Goal: Task Accomplishment & Management: Manage account settings

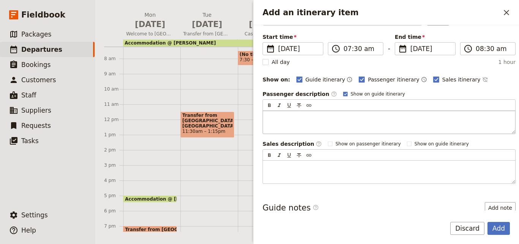
scroll to position [14, 0]
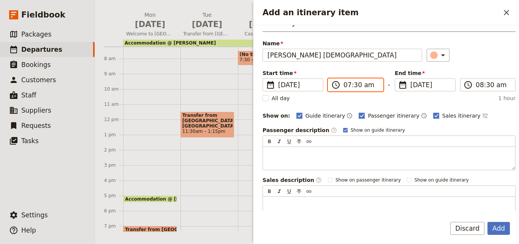
click at [349, 87] on input "07:30 am" at bounding box center [361, 84] width 35 height 9
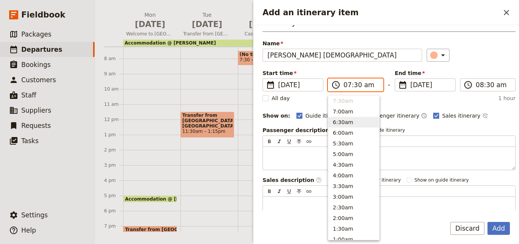
scroll to position [304, 0]
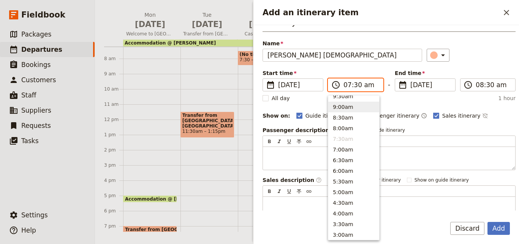
click at [340, 108] on button "9:00am" at bounding box center [354, 107] width 51 height 11
type input "09:00 am"
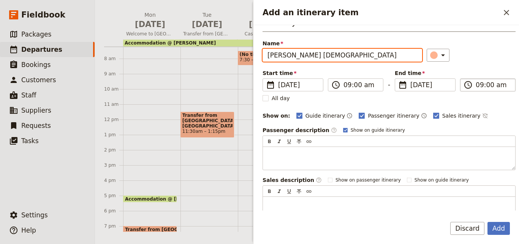
click at [487, 84] on input "09:00 am" at bounding box center [493, 84] width 35 height 9
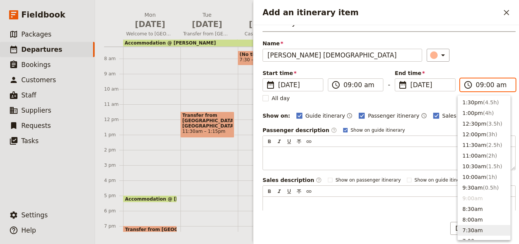
scroll to position [196, 0]
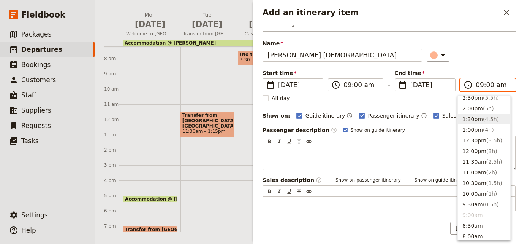
click at [477, 119] on button "1:30pm ( 4.5h )" at bounding box center [484, 119] width 52 height 11
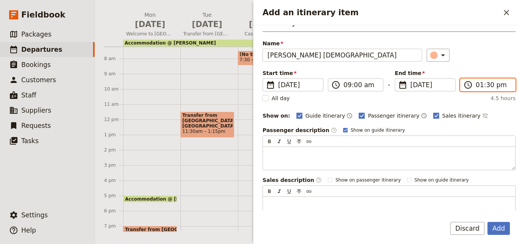
click at [477, 89] on input "01:30 pm" at bounding box center [493, 84] width 35 height 9
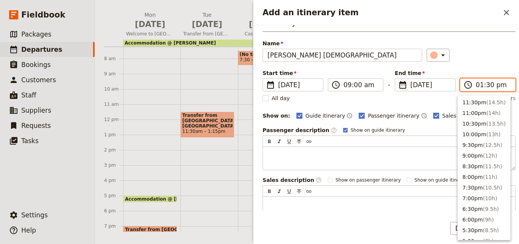
scroll to position [214, 0]
click at [479, 111] on button "1:00pm ( 4h )" at bounding box center [484, 111] width 52 height 11
type input "01:00 pm"
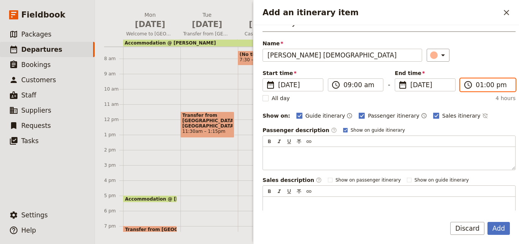
click at [476, 87] on input "01:00 pm" at bounding box center [493, 84] width 35 height 9
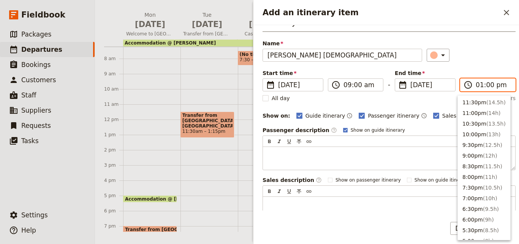
scroll to position [225, 0]
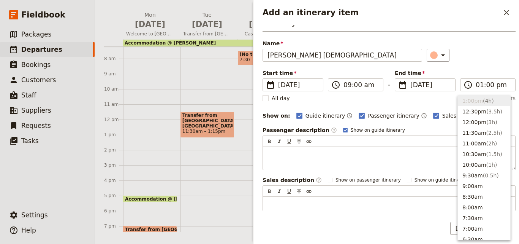
click at [476, 56] on div "​" at bounding box center [471, 55] width 89 height 13
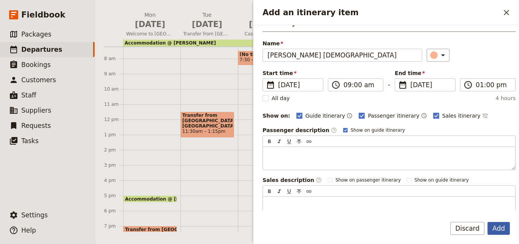
click at [502, 224] on button "Add" at bounding box center [499, 228] width 22 height 13
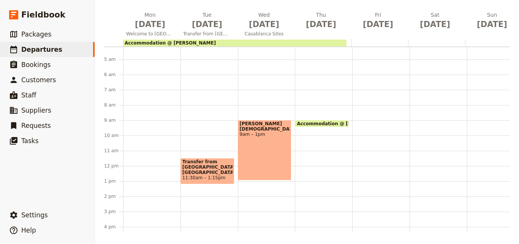
scroll to position [0, 0]
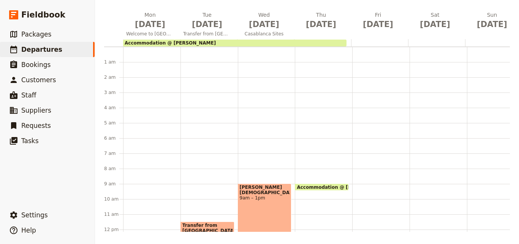
click at [251, 157] on div "[PERSON_NAME] Mosque 9am – 1pm" at bounding box center [266, 229] width 57 height 365
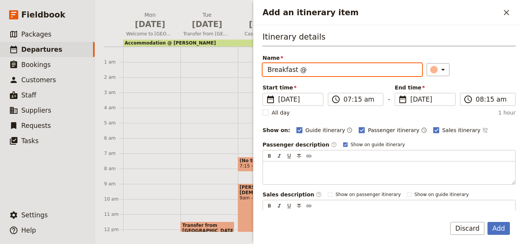
paste input "[PERSON_NAME]"
type input "Breakfast @ [PERSON_NAME]"
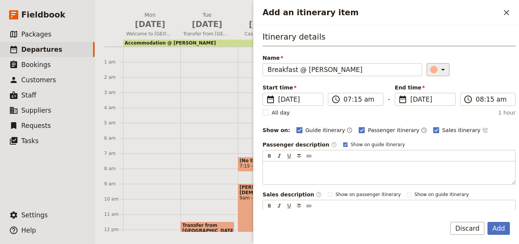
click at [430, 70] on div "Add an itinerary item" at bounding box center [434, 70] width 8 height 8
click at [435, 101] on div "button" at bounding box center [436, 104] width 8 height 8
click at [356, 100] on input "07:15 am" at bounding box center [361, 99] width 35 height 9
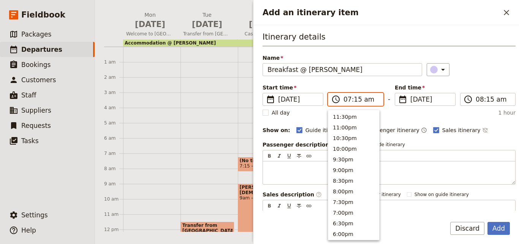
scroll to position [353, 0]
click at [356, 100] on input "07:15 am" at bounding box center [361, 99] width 35 height 9
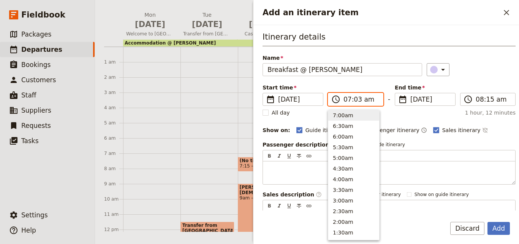
type input "07:30 am"
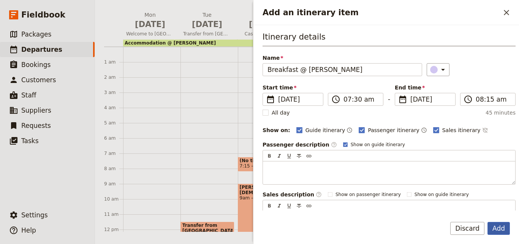
click at [504, 230] on button "Add" at bounding box center [499, 228] width 22 height 13
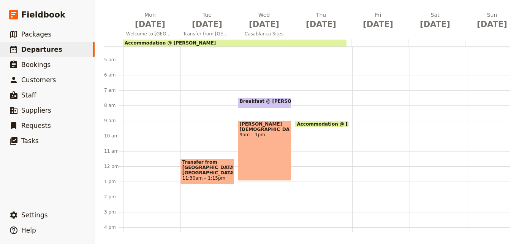
scroll to position [76, 0]
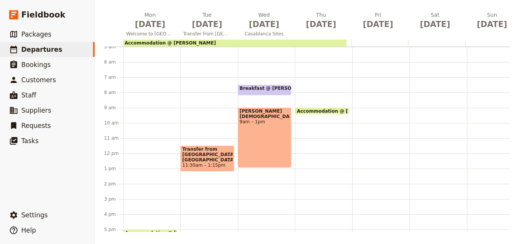
click at [271, 119] on span "9am – 1pm" at bounding box center [265, 121] width 50 height 5
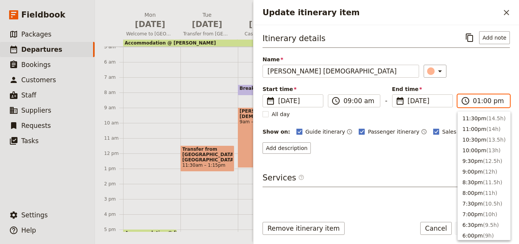
click at [474, 101] on input "01:00 pm" at bounding box center [489, 100] width 32 height 9
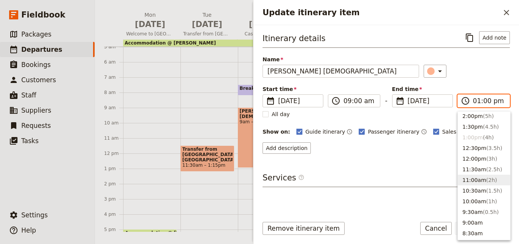
scroll to position [187, 0]
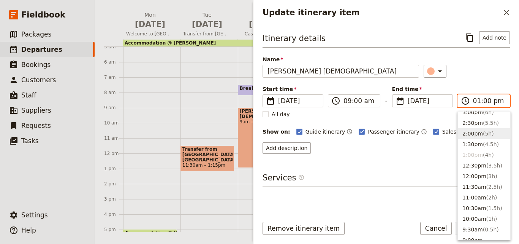
click at [483, 137] on span "( 5h )" at bounding box center [488, 133] width 11 height 6
type input "02:00 pm"
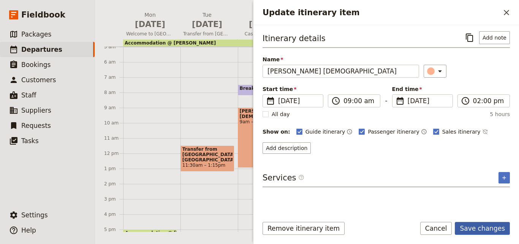
click at [492, 230] on button "Save changes" at bounding box center [482, 228] width 55 height 13
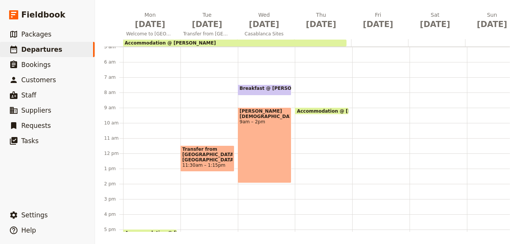
click at [254, 205] on div "Breakfast @ [PERSON_NAME] 7:30 – 8:15am [PERSON_NAME] Mosque 9am – 2pm" at bounding box center [266, 153] width 57 height 365
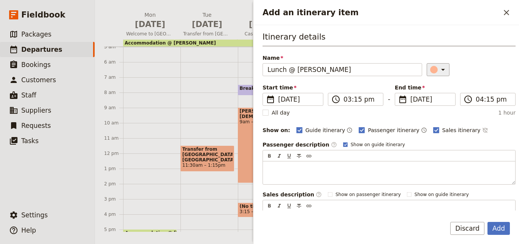
type input "Lunch @ [PERSON_NAME]"
click at [427, 68] on button "​" at bounding box center [438, 69] width 23 height 13
click at [438, 102] on div "button" at bounding box center [436, 104] width 8 height 8
click at [503, 231] on button "Add" at bounding box center [499, 228] width 22 height 13
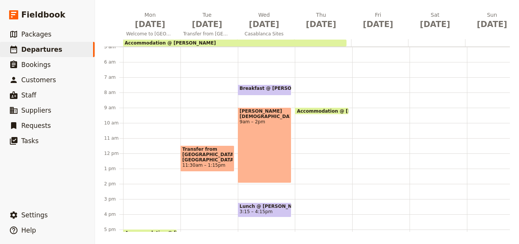
click at [277, 216] on span at bounding box center [264, 215] width 53 height 3
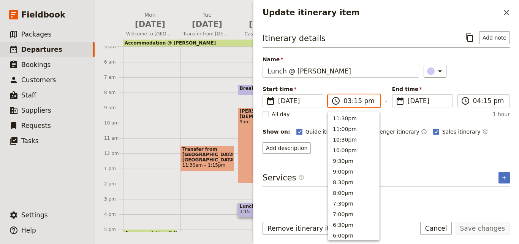
click at [349, 102] on input "03:15 pm" at bounding box center [360, 100] width 32 height 9
click at [348, 125] on button "2:30pm" at bounding box center [354, 127] width 51 height 11
type input "02:30 pm"
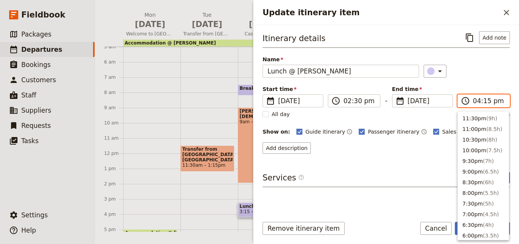
click at [475, 102] on input "04:15 pm" at bounding box center [489, 100] width 32 height 9
click at [485, 129] on span "( 1h )" at bounding box center [488, 127] width 11 height 6
type input "03:30 pm"
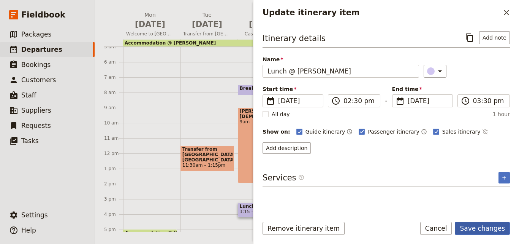
click at [493, 233] on button "Save changes" at bounding box center [482, 228] width 55 height 13
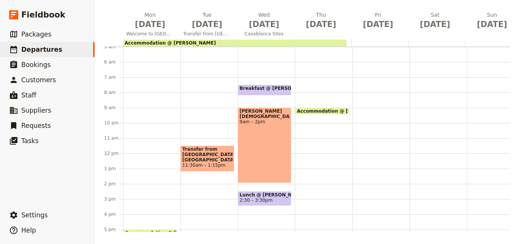
click at [251, 89] on span "Breakfast @ [PERSON_NAME]" at bounding box center [279, 88] width 78 height 5
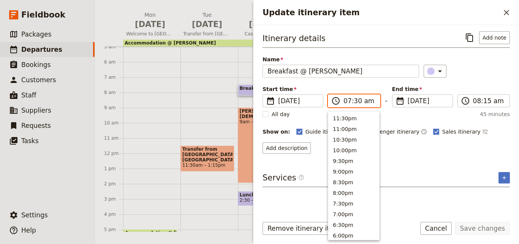
click at [355, 101] on input "07:30 am" at bounding box center [360, 100] width 32 height 9
click at [356, 101] on input "07:30 am" at bounding box center [360, 100] width 32 height 9
type input "07:00 am"
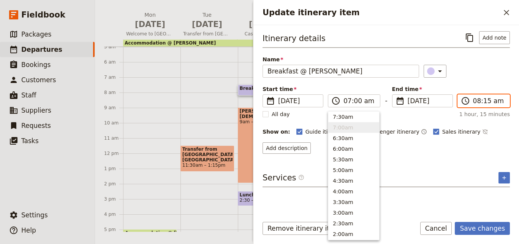
click at [483, 102] on input "08:15 am" at bounding box center [489, 100] width 32 height 9
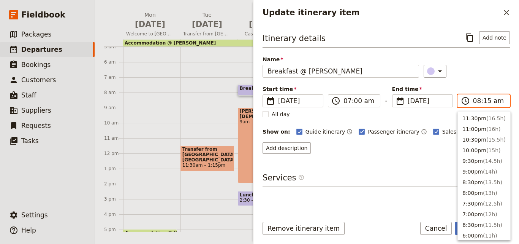
scroll to position [332, 0]
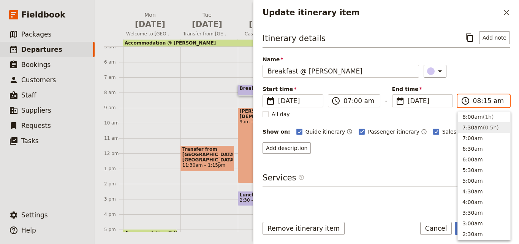
click at [478, 127] on button "7:30am ( 0.5h )" at bounding box center [484, 127] width 52 height 11
type input "07:30 am"
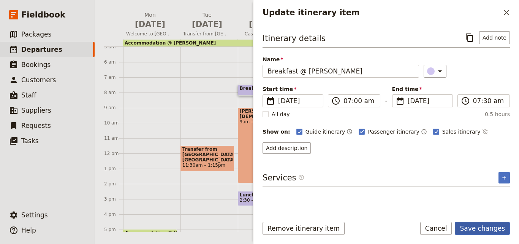
click at [489, 232] on button "Save changes" at bounding box center [482, 228] width 55 height 13
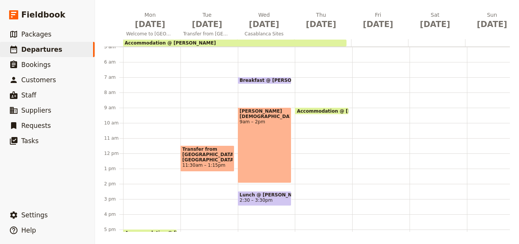
click at [265, 78] on span "Breakfast @ [PERSON_NAME]" at bounding box center [279, 80] width 78 height 5
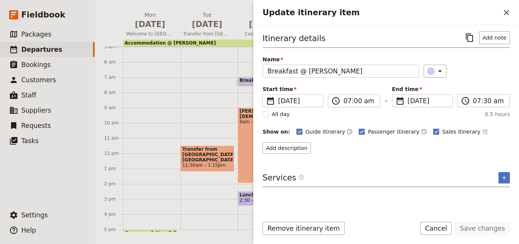
click at [246, 97] on div "Breakfast @ [PERSON_NAME] 7 – 7:30am [PERSON_NAME] Mosque 9am – 2pm Lunch @ [GE…" at bounding box center [266, 153] width 57 height 365
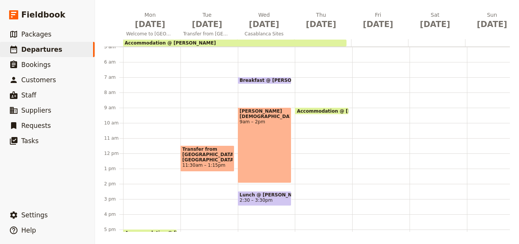
click at [245, 140] on div "[PERSON_NAME] Mosque 9am – 2pm" at bounding box center [265, 145] width 54 height 76
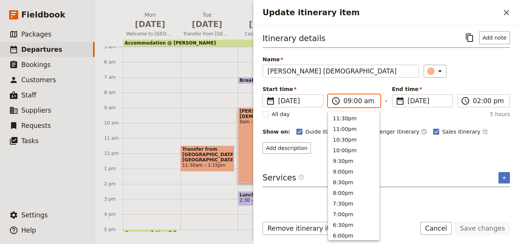
click at [346, 102] on input "09:00 am" at bounding box center [360, 100] width 32 height 9
click at [343, 131] on button "12:00pm" at bounding box center [354, 129] width 51 height 11
type input "12:00 pm"
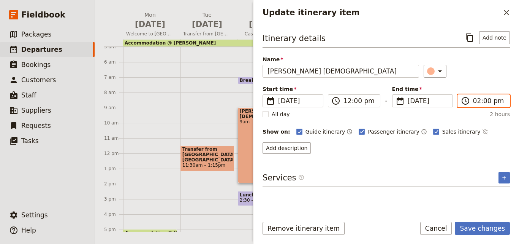
click at [476, 103] on input "02:00 pm" at bounding box center [489, 100] width 32 height 9
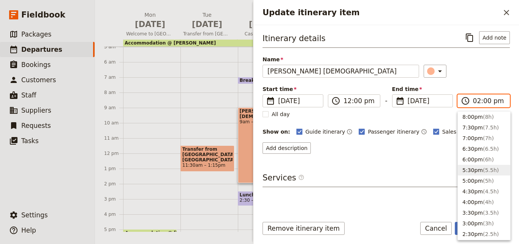
scroll to position [114, 0]
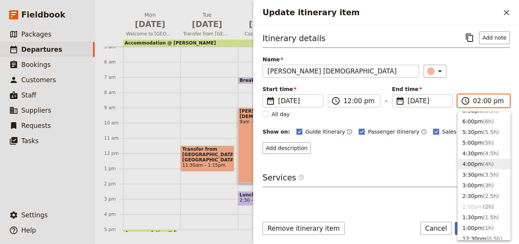
click at [471, 167] on button "4:00pm ( 4h )" at bounding box center [484, 164] width 52 height 11
type input "04:00 pm"
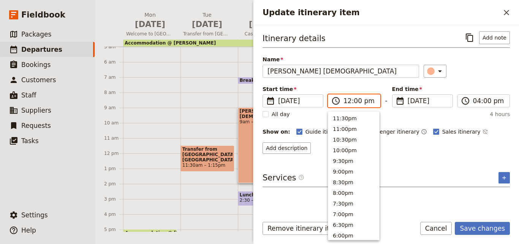
click at [355, 103] on input "12:00 pm" at bounding box center [360, 100] width 32 height 9
click at [354, 114] on button "12:30pm" at bounding box center [354, 116] width 51 height 11
type input "12:30 pm"
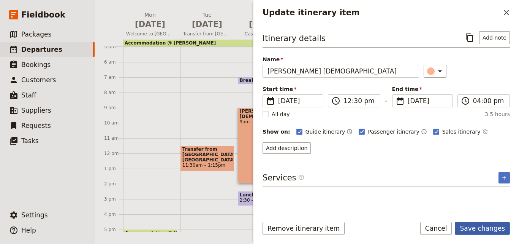
drag, startPoint x: 497, startPoint y: 231, endPoint x: 496, endPoint y: 222, distance: 8.5
click at [497, 230] on button "Save changes" at bounding box center [482, 228] width 55 height 13
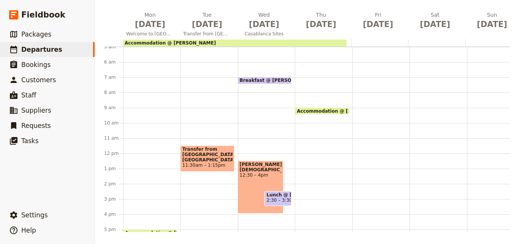
scroll to position [114, 0]
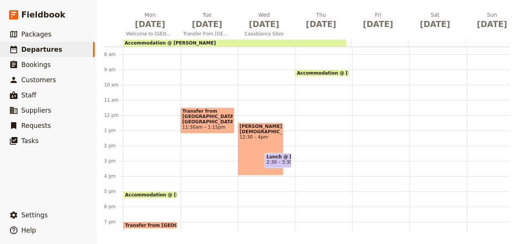
click at [280, 159] on span "Lunch @ [PERSON_NAME]" at bounding box center [278, 156] width 23 height 5
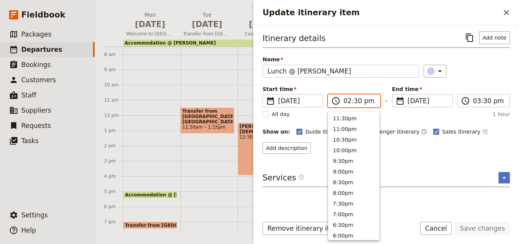
click at [348, 102] on input "02:30 pm" at bounding box center [360, 100] width 32 height 9
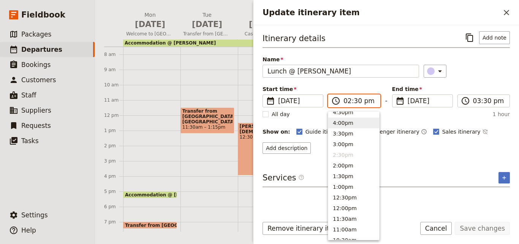
click at [343, 126] on button "4:00pm" at bounding box center [354, 123] width 51 height 11
type input "04:00 pm"
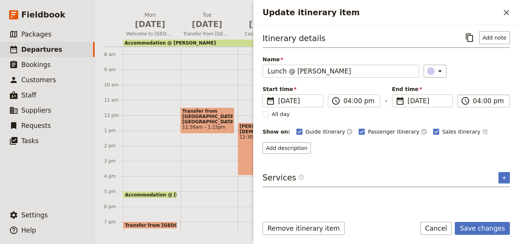
click at [476, 105] on input "04:00 pm" at bounding box center [489, 100] width 32 height 9
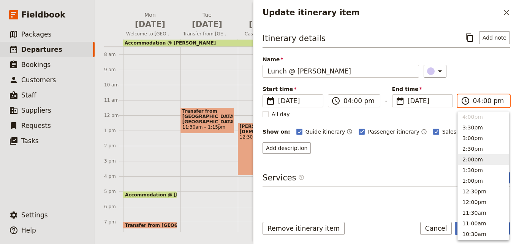
scroll to position [85, 0]
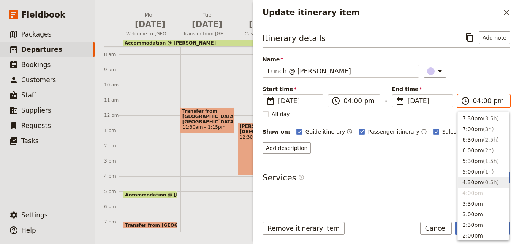
click at [475, 183] on button "4:30pm ( 0.5h )" at bounding box center [483, 182] width 51 height 11
type input "04:30 pm"
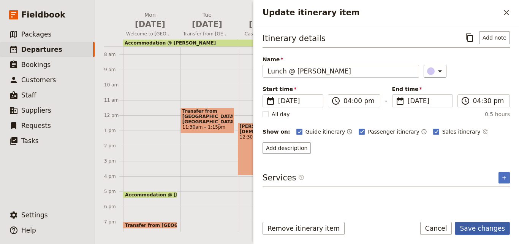
click at [482, 227] on button "Save changes" at bounding box center [482, 228] width 55 height 13
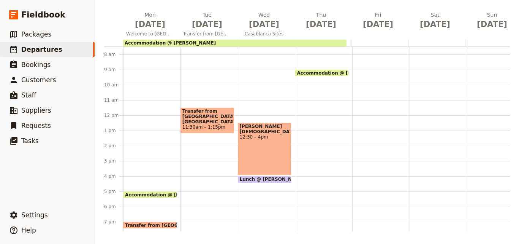
click at [262, 179] on span "Lunch @ [PERSON_NAME]" at bounding box center [274, 178] width 69 height 5
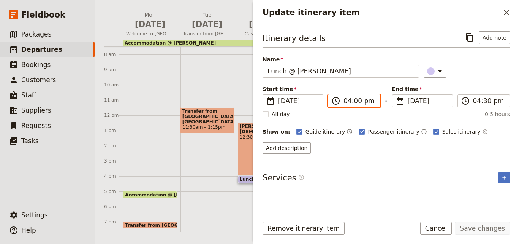
click at [355, 102] on input "04:00 pm" at bounding box center [360, 100] width 32 height 9
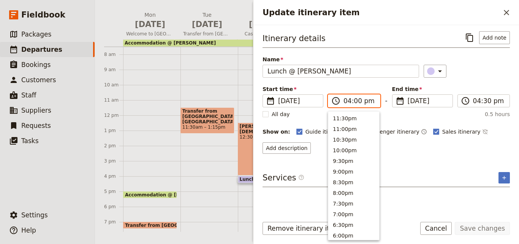
scroll to position [161, 0]
click at [355, 102] on input "04:00 pm" at bounding box center [360, 100] width 32 height 9
click at [356, 102] on input "04:00 pm" at bounding box center [360, 100] width 32 height 9
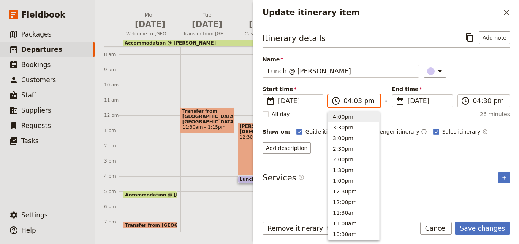
type input "04:30 pm"
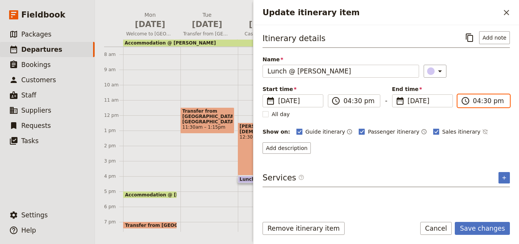
click at [483, 103] on input "04:30 pm" at bounding box center [489, 100] width 32 height 9
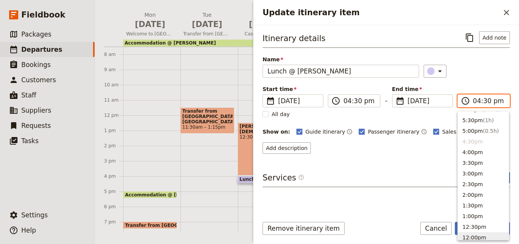
scroll to position [113, 0]
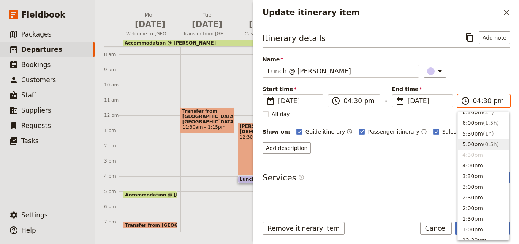
click at [483, 146] on span "( 0.5h )" at bounding box center [491, 144] width 16 height 6
type input "05:00 pm"
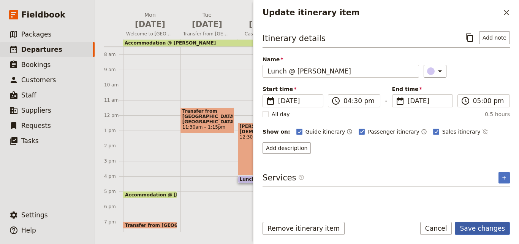
click at [480, 227] on button "Save changes" at bounding box center [482, 228] width 55 height 13
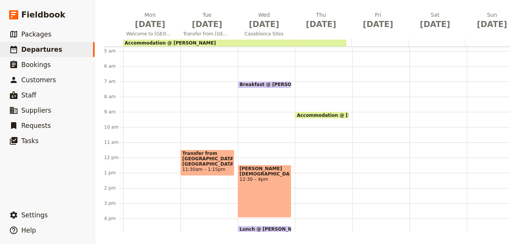
scroll to position [110, 0]
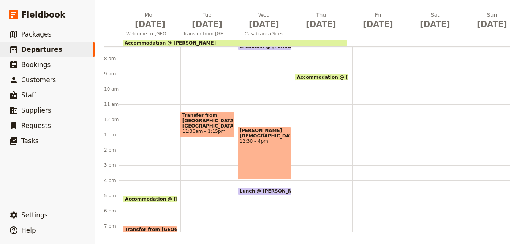
click at [259, 191] on span "Lunch @ [PERSON_NAME]" at bounding box center [274, 190] width 69 height 5
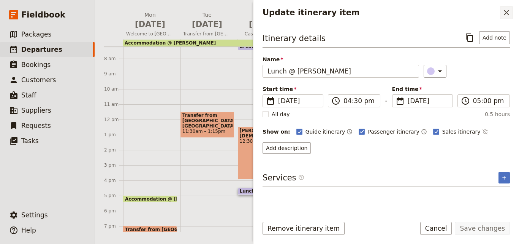
click at [509, 13] on icon "Close drawer" at bounding box center [506, 12] width 9 height 9
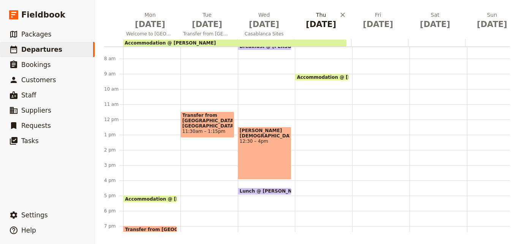
click at [319, 25] on span "[DATE]" at bounding box center [321, 24] width 48 height 11
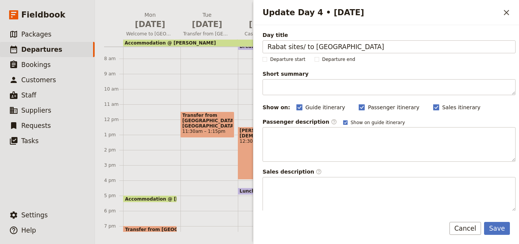
type input "Rabat sites/ to [GEOGRAPHIC_DATA]"
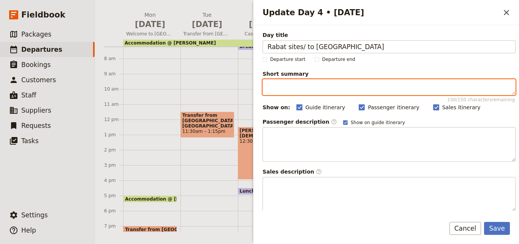
paste textarea "city tour [GEOGRAPHIC_DATA]"
click at [270, 89] on textarea "city tour [GEOGRAPHIC_DATA]" at bounding box center [389, 87] width 253 height 16
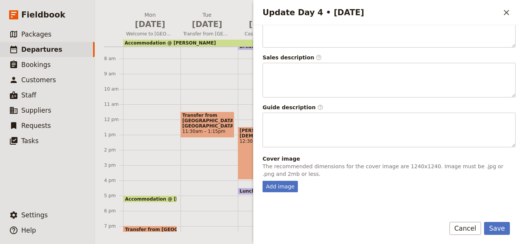
scroll to position [200, 0]
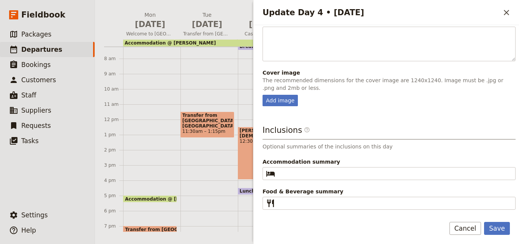
type textarea "City tour [GEOGRAPHIC_DATA]"
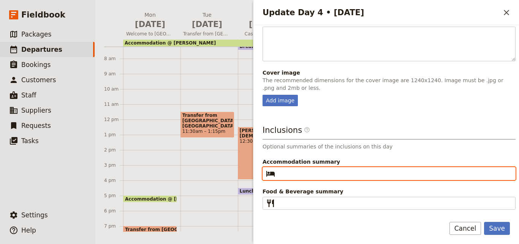
paste input "BerBari Guest House"
type input "BerBari Guest House"
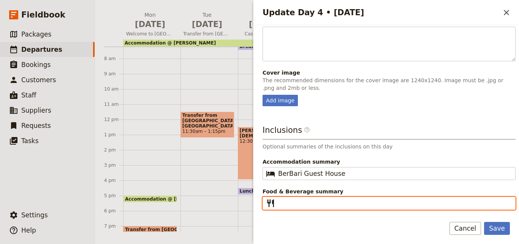
paste input "B L D"
type input "B L D"
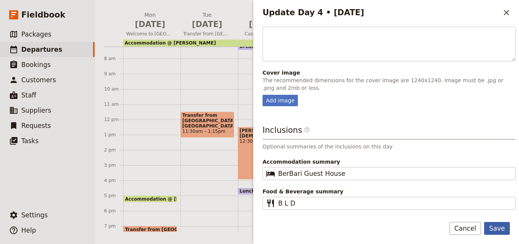
click at [499, 224] on button "Save" at bounding box center [497, 228] width 26 height 13
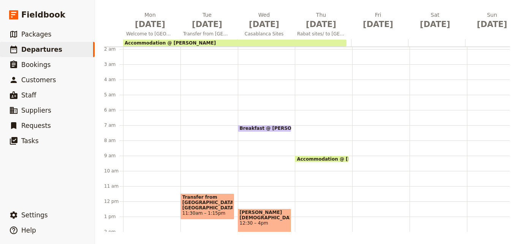
scroll to position [0, 0]
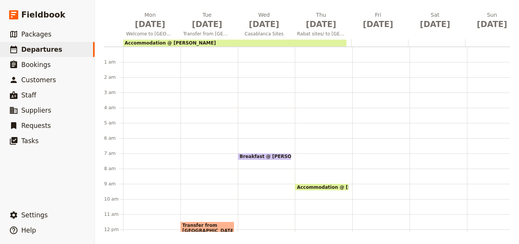
click at [266, 155] on span "Breakfast @ [PERSON_NAME]" at bounding box center [279, 156] width 78 height 5
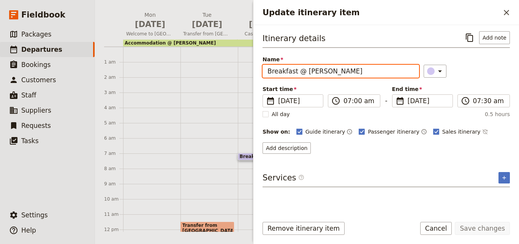
drag, startPoint x: 358, startPoint y: 73, endPoint x: 257, endPoint y: 74, distance: 100.8
click at [257, 74] on div "Itinerary details ​ Add note Name Breakfast @ [PERSON_NAME] ​ Start time ​ [DAT…" at bounding box center [387, 117] width 266 height 185
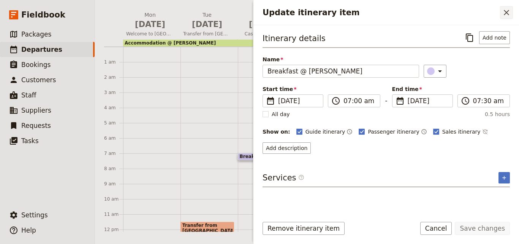
click at [509, 10] on icon "Close drawer" at bounding box center [506, 12] width 5 height 5
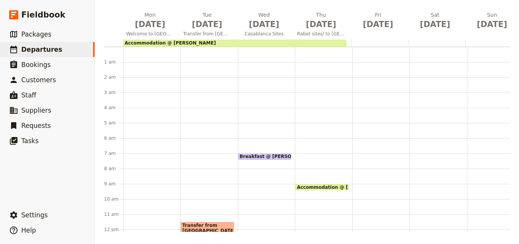
click at [308, 153] on div "Accommodation @ Kenzi Basma 5pm – 9am" at bounding box center [323, 229] width 57 height 365
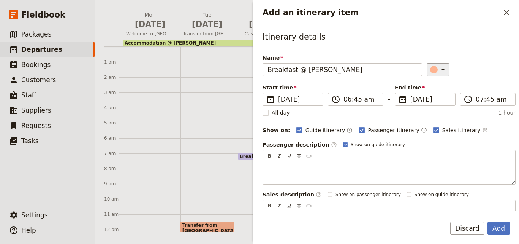
type input "Breakfast @ [PERSON_NAME]"
click at [439, 71] on icon "Add an itinerary item" at bounding box center [443, 69] width 9 height 9
click at [438, 103] on div "button" at bounding box center [436, 104] width 8 height 8
click at [350, 100] on input "06:45 am" at bounding box center [361, 99] width 35 height 9
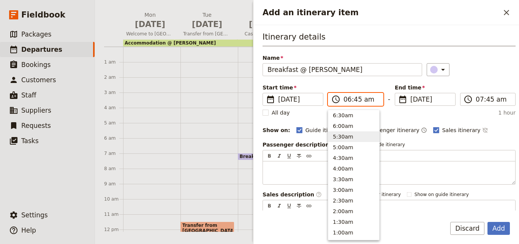
scroll to position [326, 0]
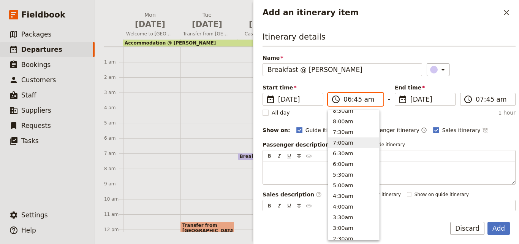
drag, startPoint x: 345, startPoint y: 138, endPoint x: 433, endPoint y: 124, distance: 88.6
click at [346, 138] on button "7:00am" at bounding box center [354, 142] width 51 height 11
type input "07:00 am"
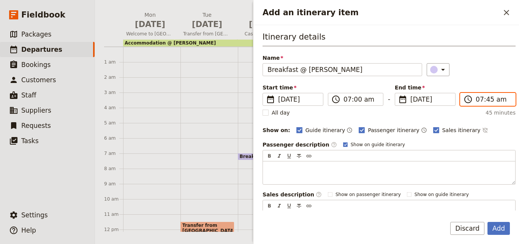
click at [483, 97] on input "07:45 am" at bounding box center [493, 99] width 35 height 9
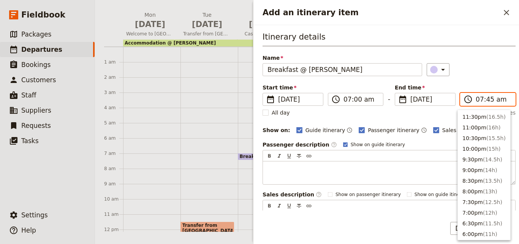
scroll to position [342, 0]
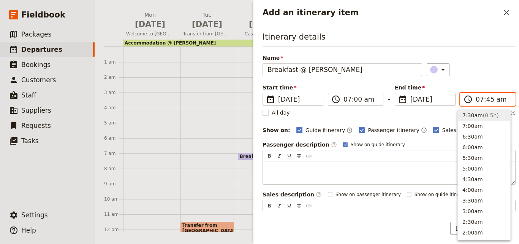
click at [483, 114] on span "( 0.5h )" at bounding box center [491, 115] width 16 height 6
type input "07:30 am"
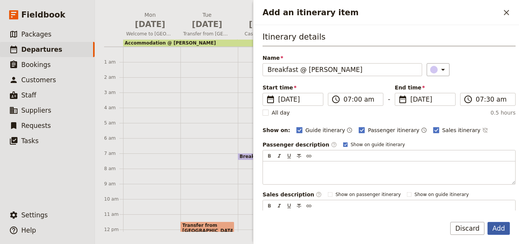
click at [506, 232] on button "Add" at bounding box center [499, 228] width 22 height 13
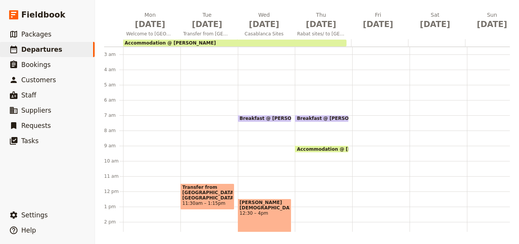
scroll to position [76, 0]
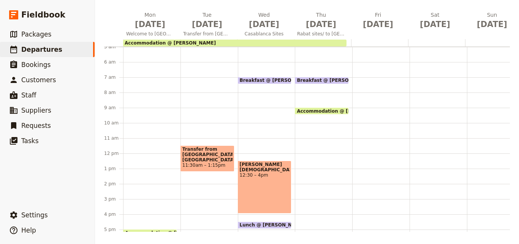
click at [313, 127] on div "Breakfast @ [PERSON_NAME] 7 – 7:30am Accommodation @ Kenzi Basma 5pm – 9am" at bounding box center [323, 153] width 57 height 365
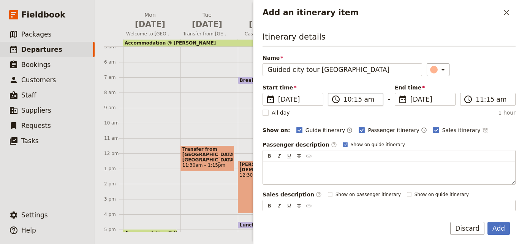
type input "Guided city tour [GEOGRAPHIC_DATA]"
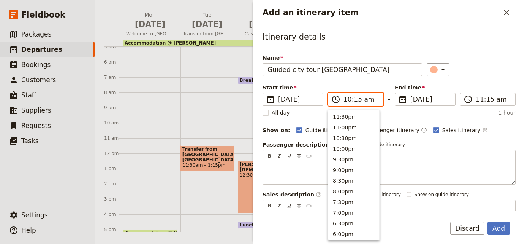
click at [347, 100] on input "10:15 am" at bounding box center [361, 99] width 35 height 9
click at [350, 157] on button "8:00am" at bounding box center [354, 157] width 51 height 11
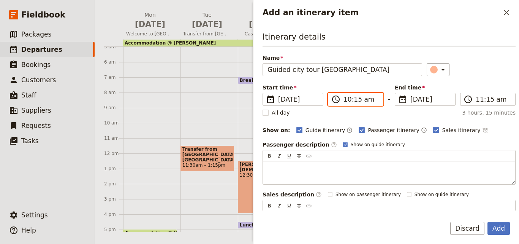
type input "08:00 am"
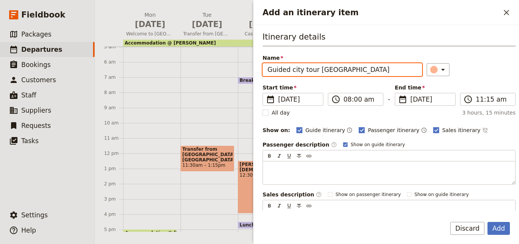
drag, startPoint x: 357, startPoint y: 73, endPoint x: 236, endPoint y: 72, distance: 120.6
click at [236, 72] on div "[DATE] - [GEOGRAPHIC_DATA] - Journeys Worldwide ​ Draft [DATE] – [DATE] 19 days…" at bounding box center [307, 122] width 424 height 244
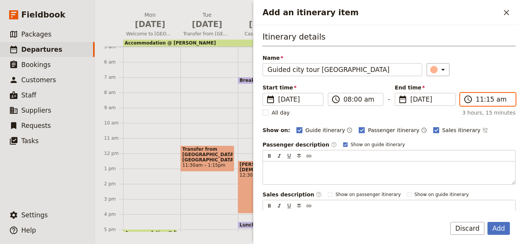
click at [484, 100] on input "11:15 am" at bounding box center [493, 99] width 35 height 9
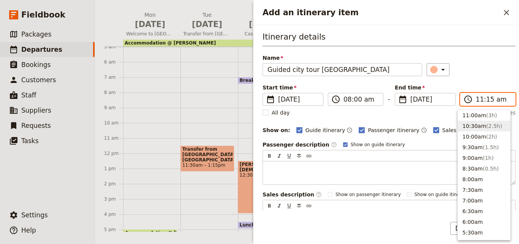
scroll to position [230, 0]
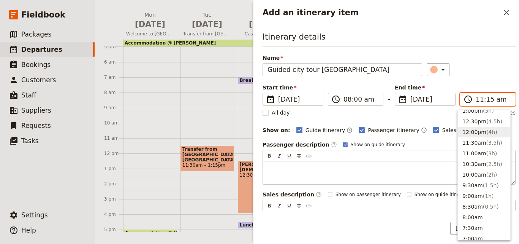
click at [487, 133] on span "( 4h )" at bounding box center [492, 132] width 11 height 6
type input "12:00 pm"
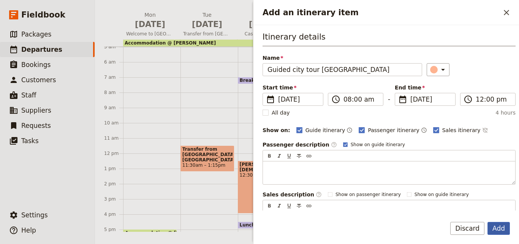
click at [504, 226] on button "Add" at bounding box center [499, 228] width 22 height 13
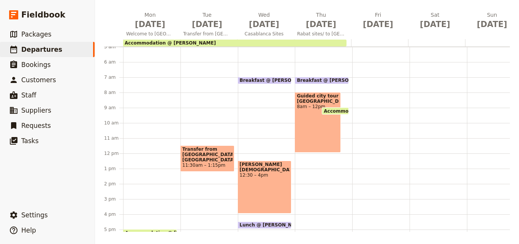
click at [316, 164] on div "Breakfast @ [PERSON_NAME] 7 – 7:30am Guided city tour [GEOGRAPHIC_DATA] 8am – 1…" at bounding box center [323, 153] width 57 height 365
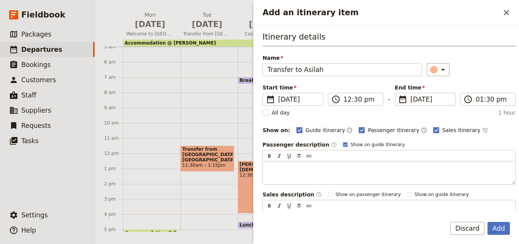
type input "Transfer to Asilah"
click at [500, 225] on button "Add" at bounding box center [499, 228] width 22 height 13
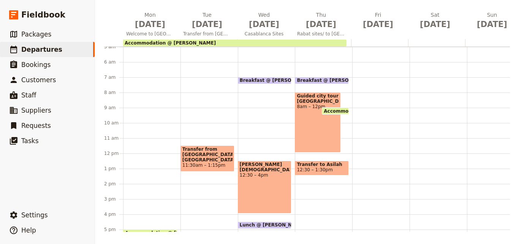
click at [307, 103] on span "Guided city tour [GEOGRAPHIC_DATA]" at bounding box center [318, 98] width 42 height 11
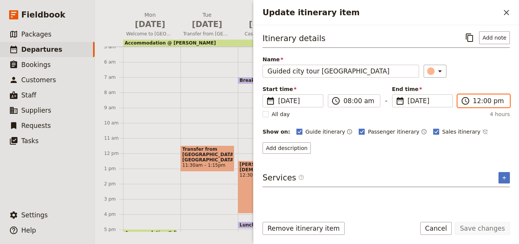
click at [478, 104] on input "12:00 pm" at bounding box center [489, 100] width 32 height 9
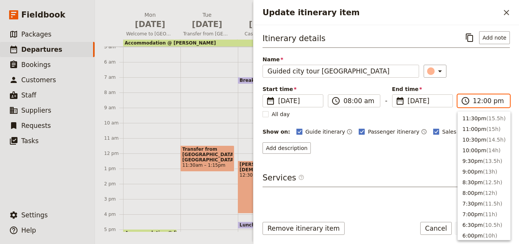
scroll to position [246, 0]
click at [479, 131] on button "11:30am ( 3.5h )" at bounding box center [484, 127] width 52 height 11
type input "11:30 am"
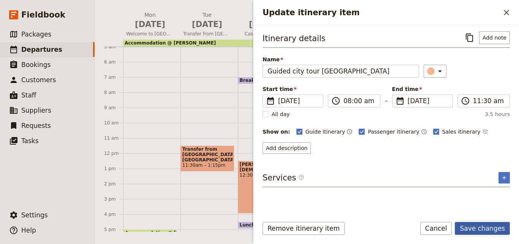
click at [487, 230] on button "Save changes" at bounding box center [482, 228] width 55 height 13
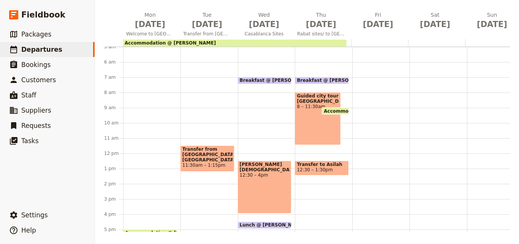
click at [340, 165] on span "Transfer to Asilah" at bounding box center [322, 164] width 50 height 5
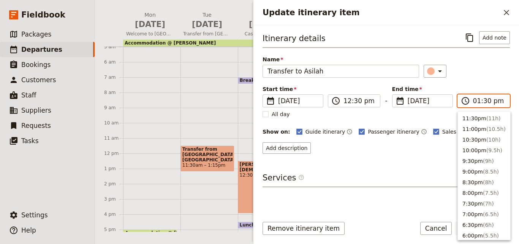
click at [477, 102] on input "01:30 pm" at bounding box center [489, 100] width 32 height 9
click at [478, 175] on button "2:30pm ( 2h )" at bounding box center [484, 171] width 52 height 11
type input "02:30 pm"
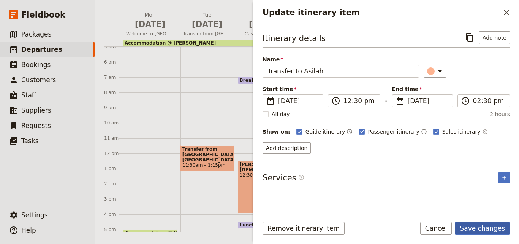
click at [493, 229] on button "Save changes" at bounding box center [482, 228] width 55 height 13
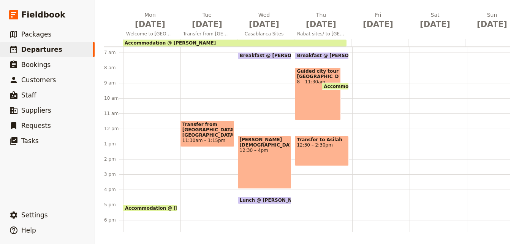
scroll to position [114, 0]
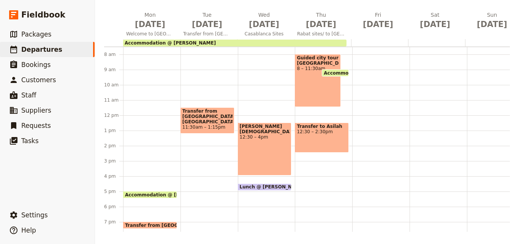
click at [283, 186] on span "Lunch @ [PERSON_NAME]" at bounding box center [274, 186] width 69 height 5
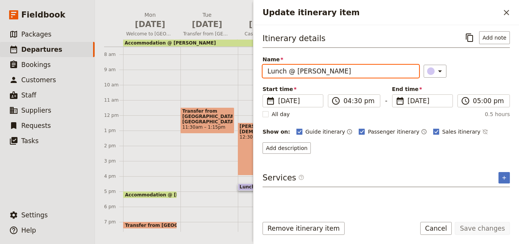
drag, startPoint x: 342, startPoint y: 69, endPoint x: 266, endPoint y: 64, distance: 76.6
click at [266, 64] on div "Name Lunch @ [PERSON_NAME]" at bounding box center [341, 67] width 157 height 22
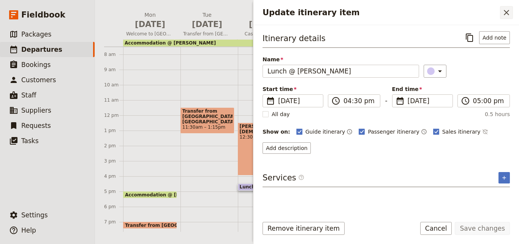
click at [501, 11] on button "​" at bounding box center [506, 12] width 13 height 13
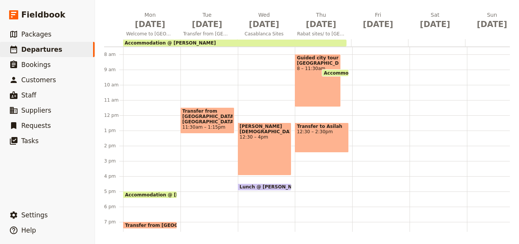
click at [337, 175] on div "Breakfast @ [PERSON_NAME] 7 – 7:30am Guided city tour [GEOGRAPHIC_DATA] 8 – 11:…" at bounding box center [323, 115] width 57 height 365
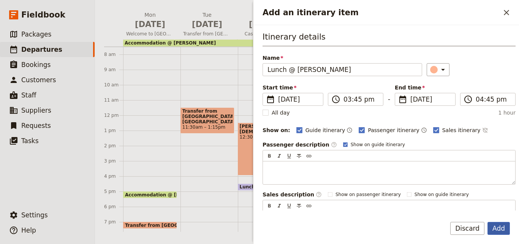
type input "Lunch @ [PERSON_NAME]"
click at [502, 226] on button "Add" at bounding box center [499, 228] width 22 height 13
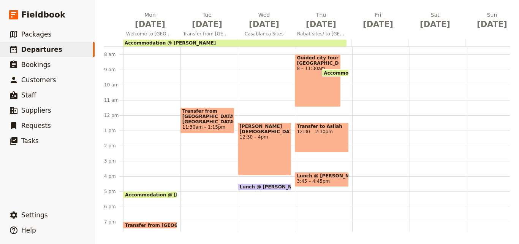
click at [328, 179] on span "3:45 – 4:45pm" at bounding box center [322, 180] width 50 height 5
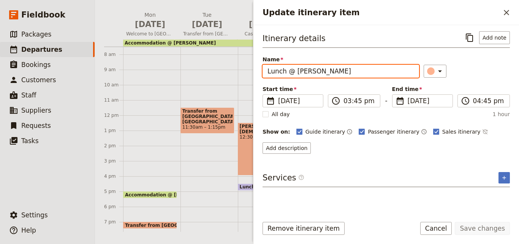
drag, startPoint x: 348, startPoint y: 74, endPoint x: 294, endPoint y: 71, distance: 53.7
click at [294, 71] on input "Lunch @ [PERSON_NAME]" at bounding box center [341, 71] width 157 height 13
paste input "BerBari Guest House"
type input "Lunch @ [GEOGRAPHIC_DATA]"
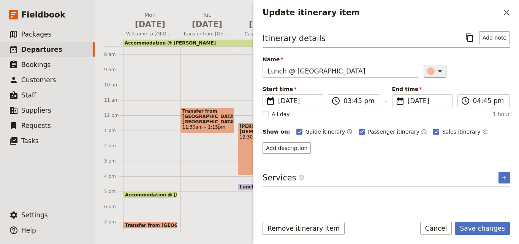
click at [429, 65] on button "​" at bounding box center [435, 71] width 23 height 13
click at [435, 103] on div "button" at bounding box center [436, 106] width 8 height 8
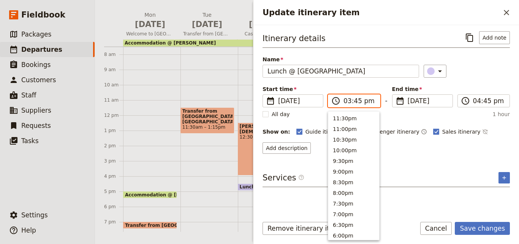
scroll to position [172, 0]
click at [354, 103] on input "03:45 pm" at bounding box center [360, 100] width 32 height 9
click at [354, 102] on input "03:45 pm" at bounding box center [360, 100] width 32 height 9
click at [355, 126] on button "3:00pm" at bounding box center [354, 127] width 51 height 11
type input "03:00 pm"
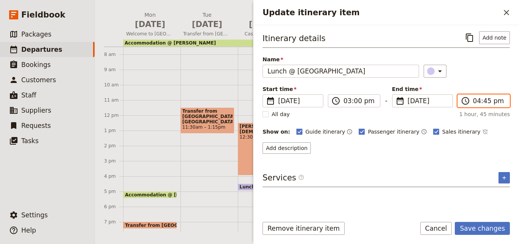
click at [484, 102] on input "04:45 pm" at bounding box center [489, 100] width 32 height 9
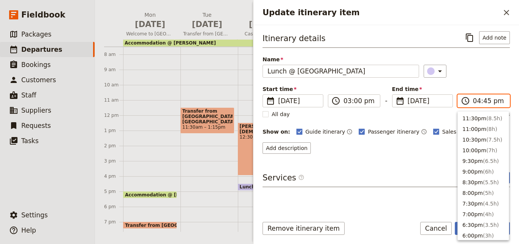
scroll to position [151, 0]
click at [483, 123] on button "4:00pm ( 1h )" at bounding box center [483, 127] width 51 height 11
type input "04:00 pm"
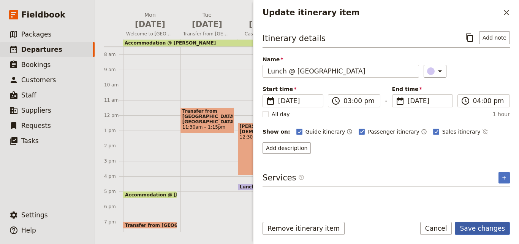
click at [500, 226] on button "Save changes" at bounding box center [482, 228] width 55 height 13
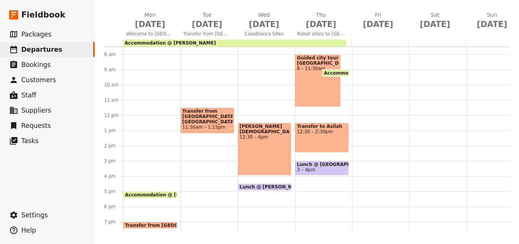
click at [318, 104] on span at bounding box center [317, 104] width 45 height 3
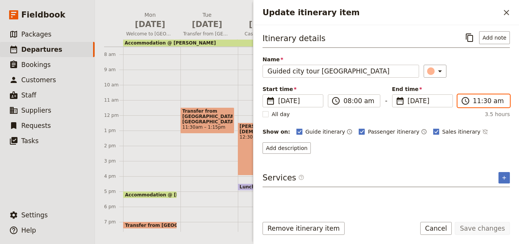
click at [478, 105] on input "11:30 am" at bounding box center [489, 100] width 32 height 9
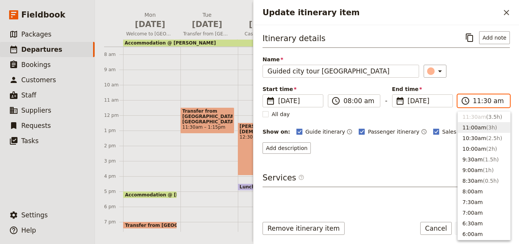
scroll to position [219, 0]
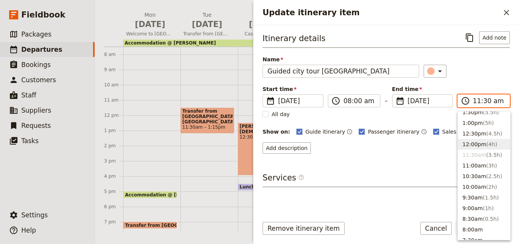
click at [480, 140] on button "12:00pm ( 4h )" at bounding box center [484, 144] width 52 height 11
type input "12:00 pm"
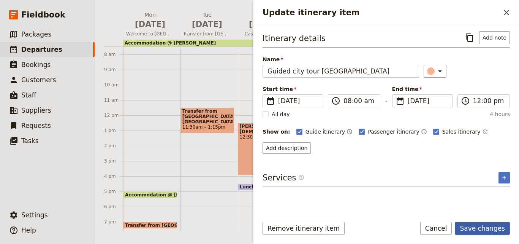
click at [494, 228] on button "Save changes" at bounding box center [482, 228] width 55 height 13
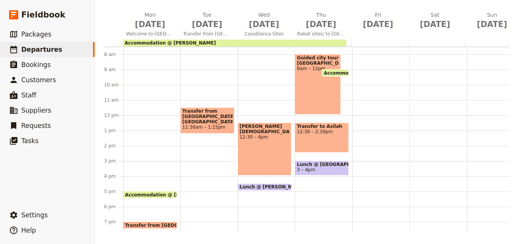
click at [326, 137] on div "Transfer to Asilah 12:30 – 2:30pm" at bounding box center [322, 137] width 54 height 30
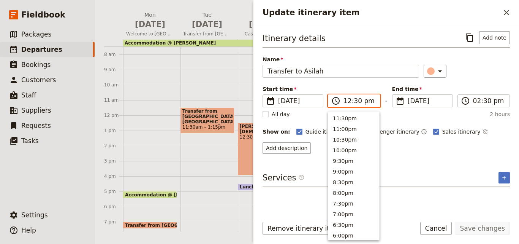
click at [349, 101] on input "12:30 pm" at bounding box center [360, 100] width 32 height 9
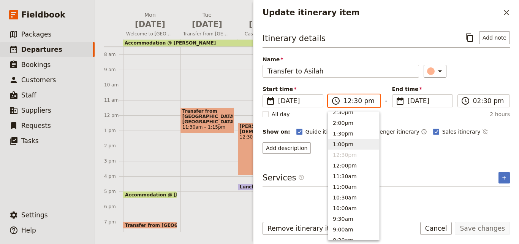
click at [351, 140] on button "1:00pm" at bounding box center [354, 144] width 51 height 11
type input "01:00 pm"
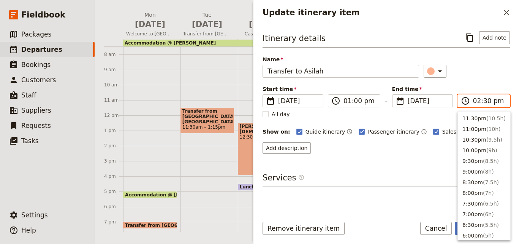
scroll to position [193, 0]
click at [477, 103] on input "02:30 pm" at bounding box center [489, 100] width 32 height 9
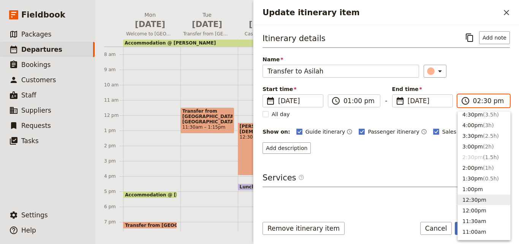
scroll to position [117, 0]
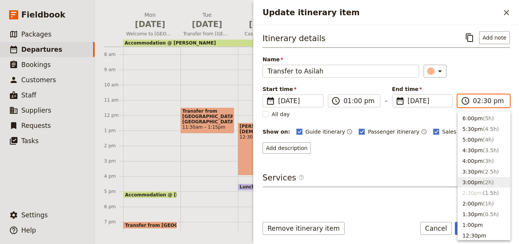
click at [478, 179] on button "3:00pm ( 2h )" at bounding box center [484, 182] width 52 height 11
type input "03:00 pm"
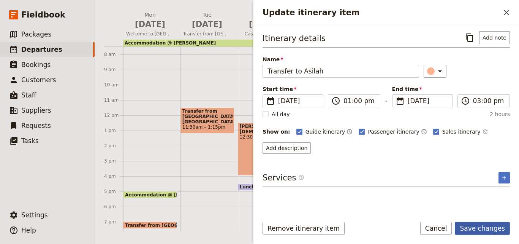
click at [489, 227] on button "Save changes" at bounding box center [482, 228] width 55 height 13
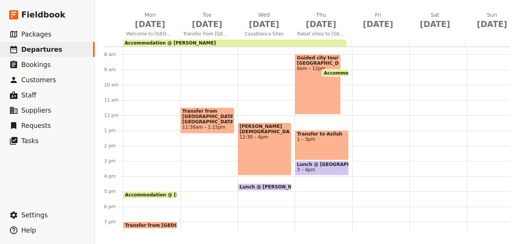
click at [329, 165] on span "Lunch @ [GEOGRAPHIC_DATA]" at bounding box center [322, 164] width 50 height 5
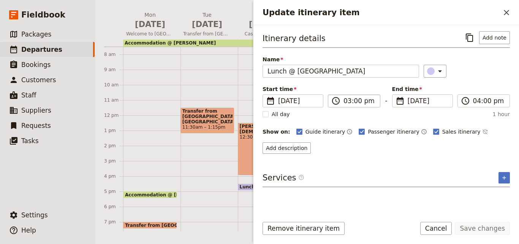
click at [348, 107] on label "​ 03:00 pm" at bounding box center [354, 100] width 52 height 13
click at [348, 105] on input "03:00 pm" at bounding box center [360, 100] width 32 height 9
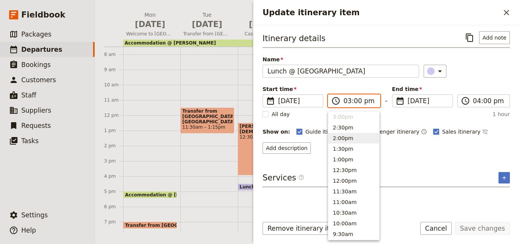
scroll to position [106, 0]
click at [348, 170] on button "4:00pm" at bounding box center [354, 171] width 51 height 11
type input "04:00 pm"
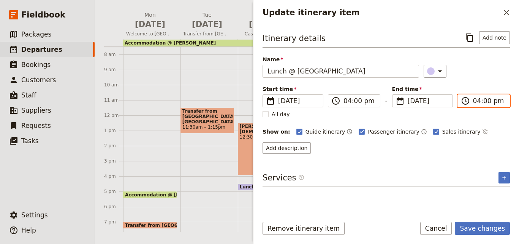
click at [476, 104] on input "04:00 pm" at bounding box center [489, 100] width 32 height 9
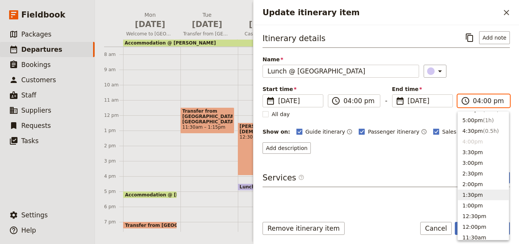
scroll to position [123, 0]
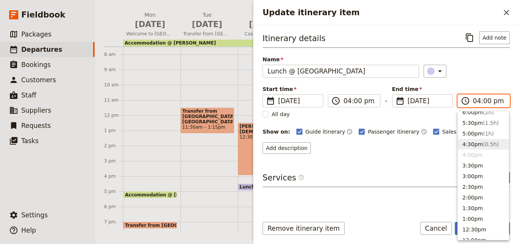
click at [485, 146] on span "( 0.5h )" at bounding box center [491, 144] width 16 height 6
type input "04:30 pm"
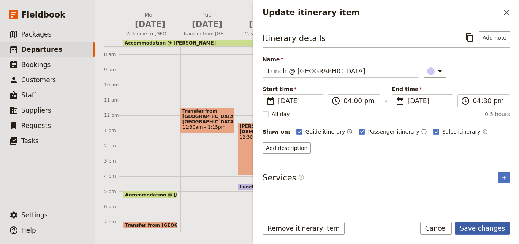
click at [494, 227] on button "Save changes" at bounding box center [482, 228] width 55 height 13
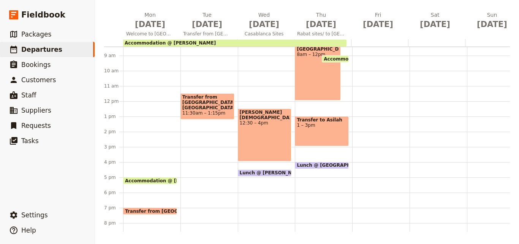
scroll to position [152, 0]
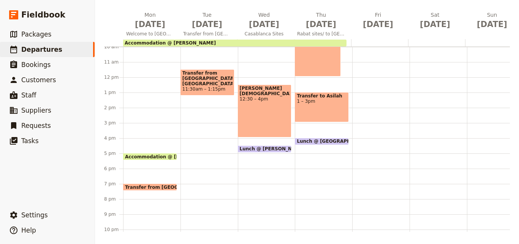
click at [328, 140] on span "Lunch @ [GEOGRAPHIC_DATA]" at bounding box center [337, 140] width 80 height 5
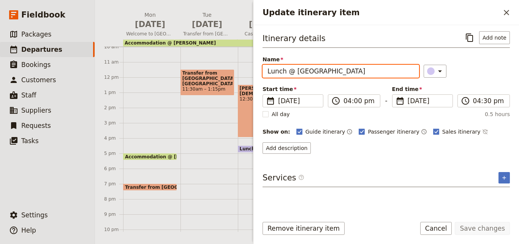
drag, startPoint x: 370, startPoint y: 70, endPoint x: 264, endPoint y: 67, distance: 106.9
click at [264, 67] on input "Lunch @ [GEOGRAPHIC_DATA]" at bounding box center [341, 71] width 157 height 13
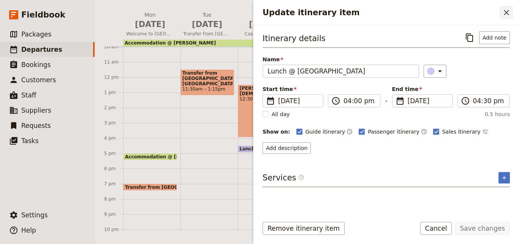
click at [503, 13] on icon "Close drawer" at bounding box center [506, 12] width 9 height 9
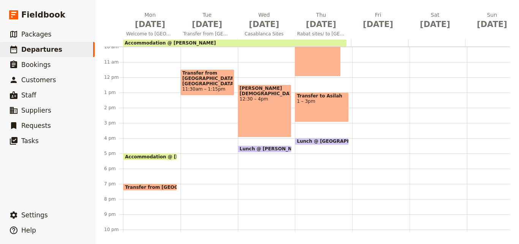
click at [303, 194] on div "Breakfast @ [PERSON_NAME] 7 – 7:30am Guided city tour [GEOGRAPHIC_DATA] 8am – 1…" at bounding box center [323, 77] width 57 height 365
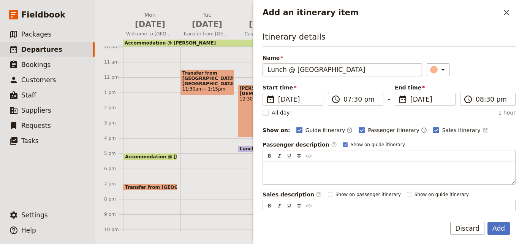
drag, startPoint x: 283, startPoint y: 68, endPoint x: 267, endPoint y: 69, distance: 16.4
click at [267, 69] on input "Lunch @ [GEOGRAPHIC_DATA]" at bounding box center [343, 69] width 160 height 13
type input "Dinner @ [GEOGRAPHIC_DATA]"
click at [439, 68] on icon "Add an itinerary item" at bounding box center [443, 69] width 9 height 9
click at [437, 105] on div "button" at bounding box center [436, 104] width 8 height 8
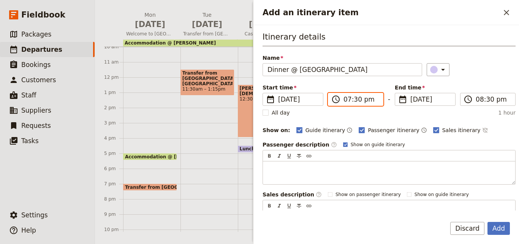
click at [350, 102] on input "07:30 pm" at bounding box center [361, 99] width 35 height 9
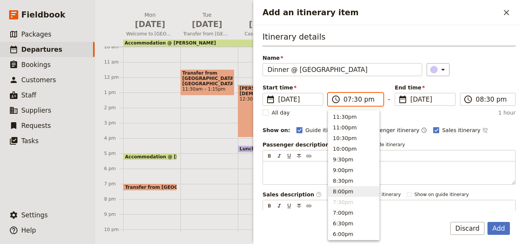
click at [345, 188] on button "8:00pm" at bounding box center [354, 191] width 51 height 11
type input "08:00 pm"
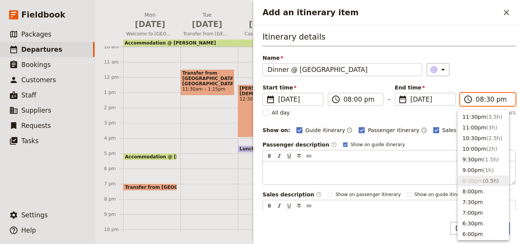
click at [484, 102] on input "08:30 pm" at bounding box center [493, 99] width 35 height 9
click at [483, 167] on span "( 1h )" at bounding box center [488, 170] width 11 height 6
type input "09:00 pm"
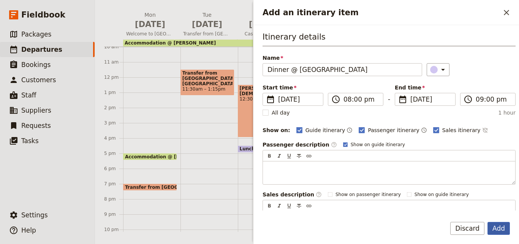
click at [503, 231] on button "Add" at bounding box center [499, 228] width 22 height 13
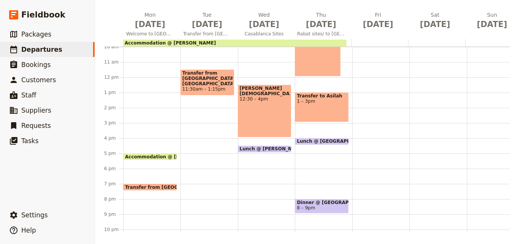
click at [350, 42] on div at bounding box center [322, 42] width 57 height 7
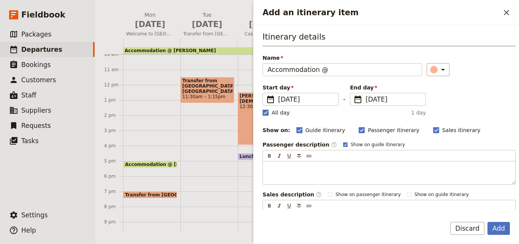
type input "Accommodation @"
click at [265, 115] on rect "Add an itinerary item" at bounding box center [266, 113] width 6 height 6
click at [263, 109] on input "All day" at bounding box center [262, 108] width 0 height 0
checkbox input "false"
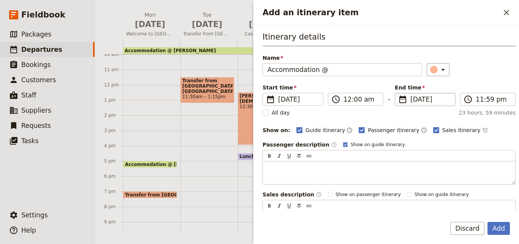
click at [411, 102] on span "[DATE]" at bounding box center [431, 99] width 40 height 9
click at [399, 93] on input "[DATE]" at bounding box center [398, 93] width 0 height 0
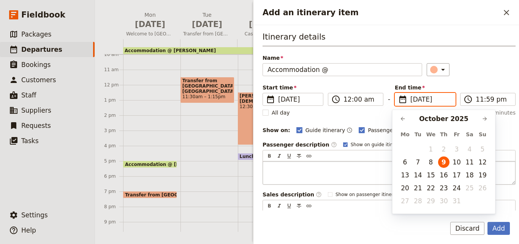
click at [458, 163] on button "10" at bounding box center [456, 161] width 11 height 11
type input "[DATE]"
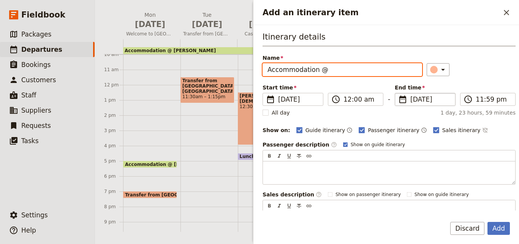
paste input "BerBari Guest House"
type input "Accommodation @ [GEOGRAPHIC_DATA]"
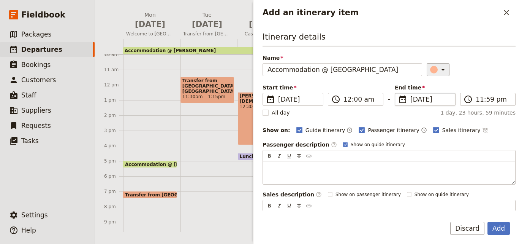
click at [439, 73] on icon "Add an itinerary item" at bounding box center [443, 69] width 9 height 9
click at [426, 96] on div "button" at bounding box center [427, 95] width 8 height 8
click at [499, 228] on button "Add" at bounding box center [499, 228] width 22 height 13
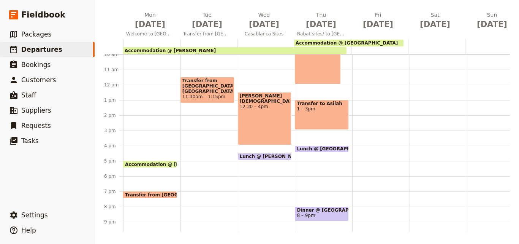
scroll to position [76, 0]
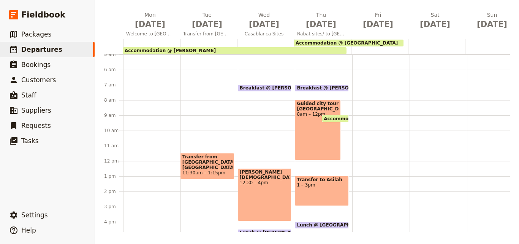
click at [353, 41] on span "Accommodation @ [GEOGRAPHIC_DATA]" at bounding box center [347, 42] width 102 height 5
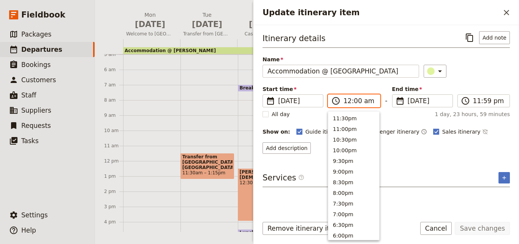
click at [353, 102] on input "12:00 am" at bounding box center [360, 100] width 32 height 9
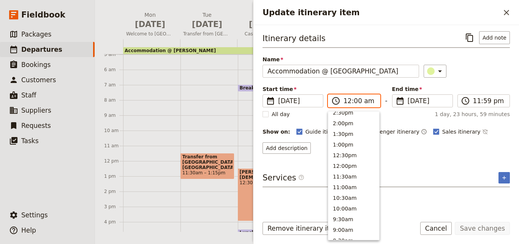
scroll to position [195, 0]
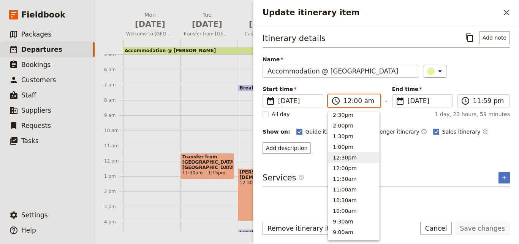
click at [364, 161] on button "12:30pm" at bounding box center [354, 157] width 51 height 11
type input "12:30 pm"
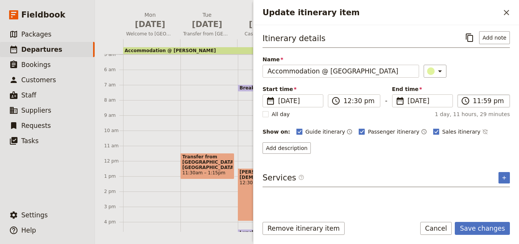
click at [478, 106] on label "​ 11:59 pm" at bounding box center [484, 100] width 52 height 13
click at [478, 105] on input "11:59 pm" at bounding box center [489, 100] width 32 height 9
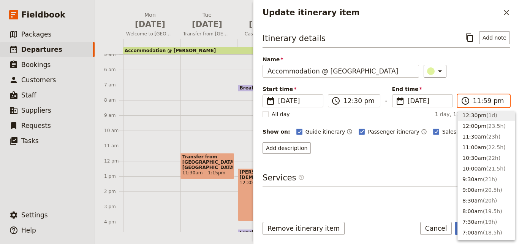
scroll to position [304, 0]
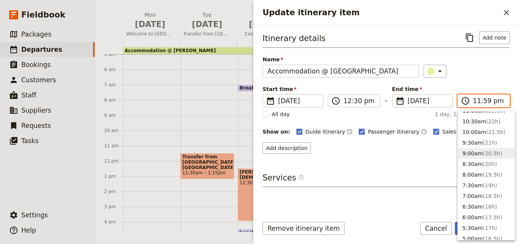
click at [479, 148] on button "9:00am ( 20.5h )" at bounding box center [486, 153] width 57 height 11
type input "09:00 am"
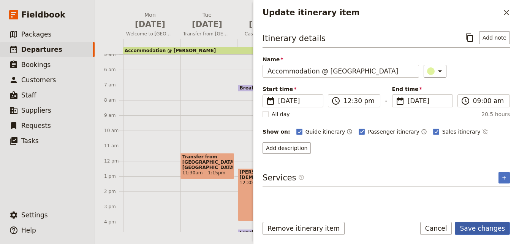
click at [482, 227] on button "Save changes" at bounding box center [482, 228] width 55 height 13
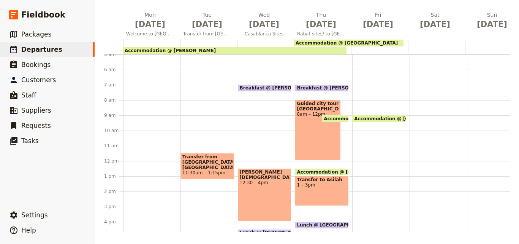
click at [334, 171] on span "Accommodation @ [GEOGRAPHIC_DATA]" at bounding box center [350, 171] width 106 height 5
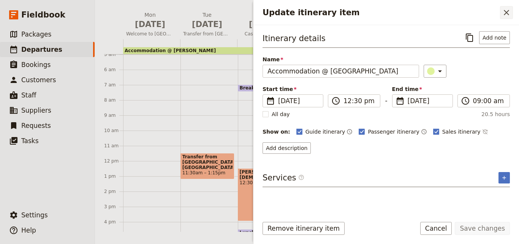
click at [508, 19] on button "​" at bounding box center [506, 12] width 13 height 13
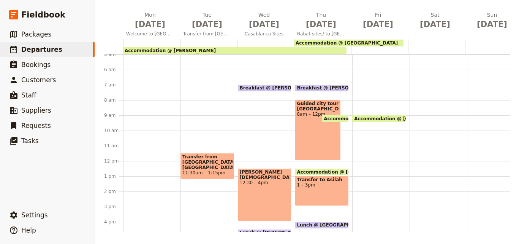
scroll to position [114, 0]
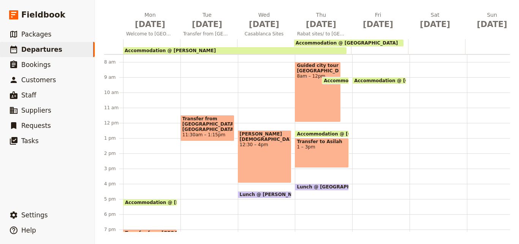
click at [334, 186] on span "Lunch @ [GEOGRAPHIC_DATA]" at bounding box center [337, 186] width 80 height 5
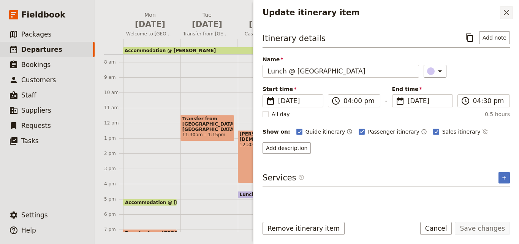
click at [502, 14] on button "​" at bounding box center [506, 12] width 13 height 13
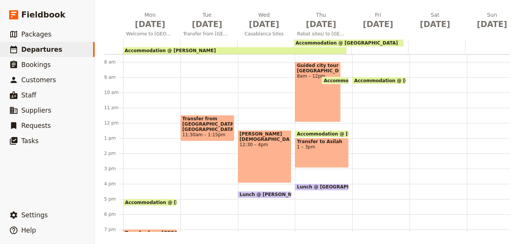
click at [310, 154] on div "Transfer to Asilah 1 – 3pm" at bounding box center [322, 153] width 54 height 30
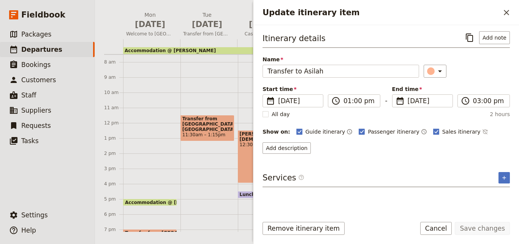
click at [514, 10] on div "Update itinerary item ​" at bounding box center [387, 12] width 266 height 25
click at [507, 12] on icon "Close drawer" at bounding box center [506, 12] width 5 height 5
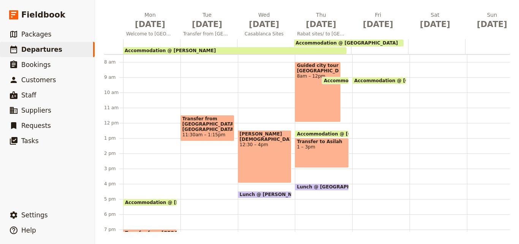
click at [334, 132] on span "Accommodation @ [GEOGRAPHIC_DATA]" at bounding box center [350, 133] width 106 height 5
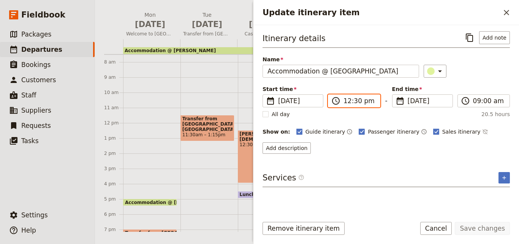
click at [349, 102] on input "12:30 pm" at bounding box center [360, 100] width 32 height 9
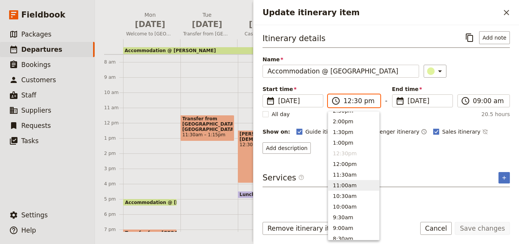
scroll to position [160, 0]
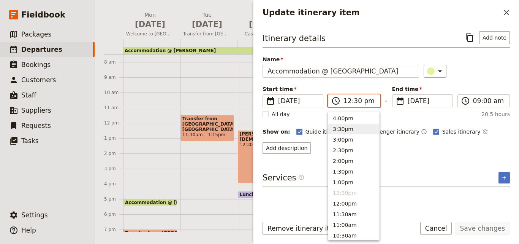
click at [354, 129] on button "3:30pm" at bounding box center [354, 129] width 51 height 11
type input "03:30 pm"
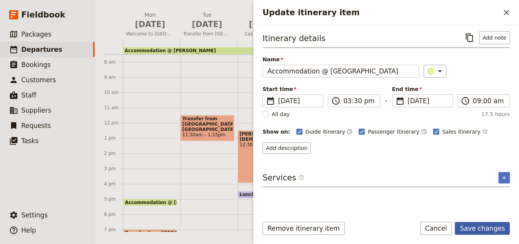
click at [504, 227] on button "Save changes" at bounding box center [482, 228] width 55 height 13
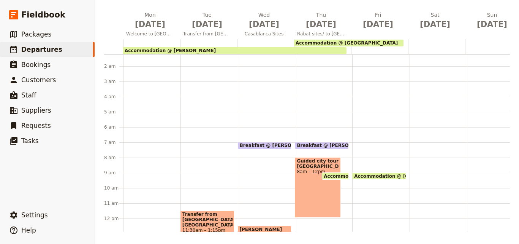
scroll to position [0, 0]
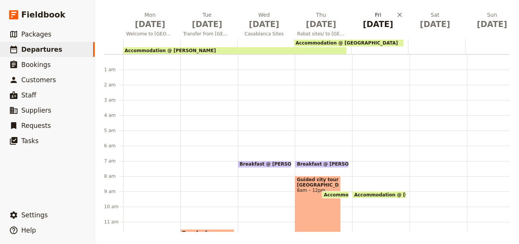
click at [379, 20] on span "[DATE]" at bounding box center [378, 24] width 48 height 11
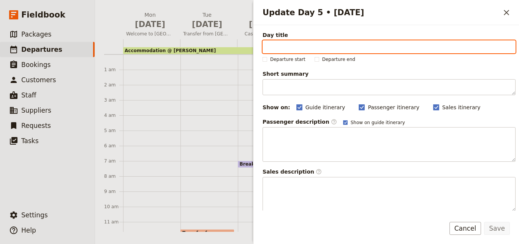
paste input "To Chefchaouen"
type input "To Chefchaouen"
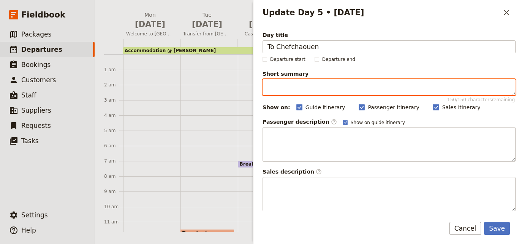
paste textarea "Cape Spartel"
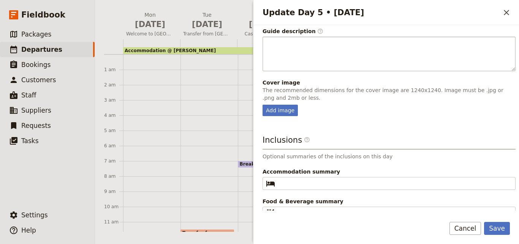
scroll to position [200, 0]
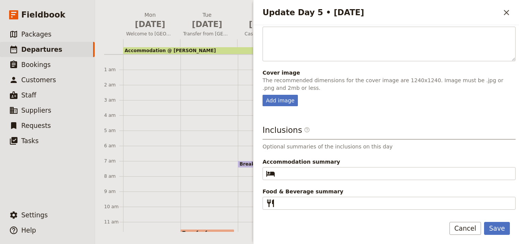
type textarea "Cape Spartel"
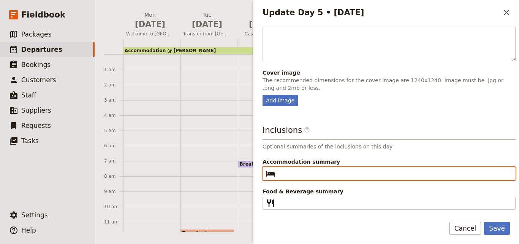
paste input "Riad Dar Bleumain"
type input "Riad Dar Bleumain"
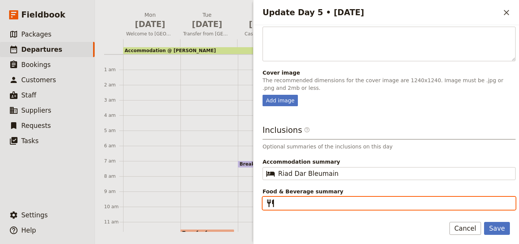
click at [325, 200] on input "Food & Beverage summary ​" at bounding box center [394, 203] width 233 height 9
type input "B L D"
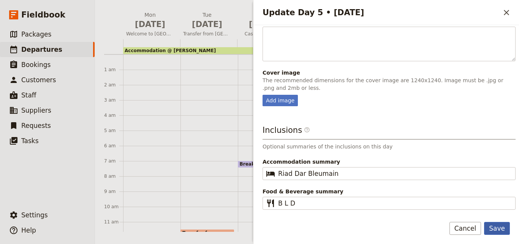
click at [490, 231] on button "Save" at bounding box center [497, 228] width 26 height 13
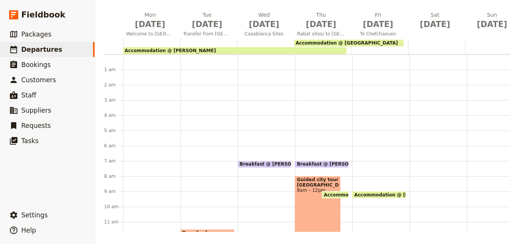
click at [367, 49] on div at bounding box center [379, 46] width 57 height 15
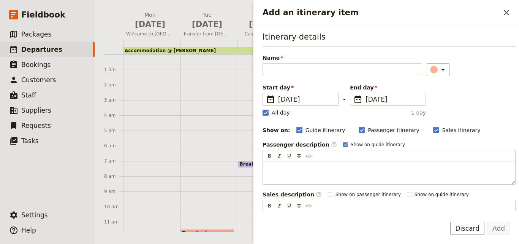
click at [167, 51] on span "Accommodation @ [PERSON_NAME]" at bounding box center [170, 50] width 91 height 5
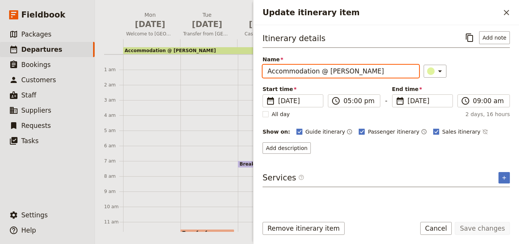
drag, startPoint x: 322, startPoint y: 71, endPoint x: 268, endPoint y: 68, distance: 54.1
click at [268, 68] on input "Accommodation @ [PERSON_NAME]" at bounding box center [341, 71] width 157 height 13
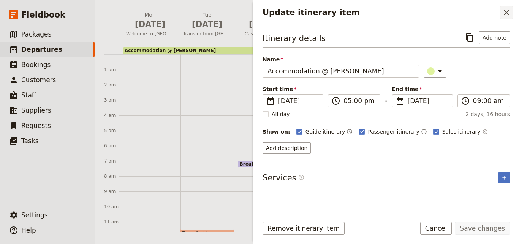
click at [512, 12] on button "​" at bounding box center [506, 12] width 13 height 13
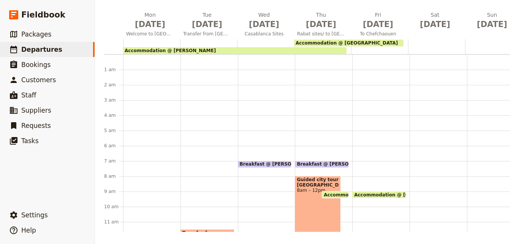
scroll to position [0, 0]
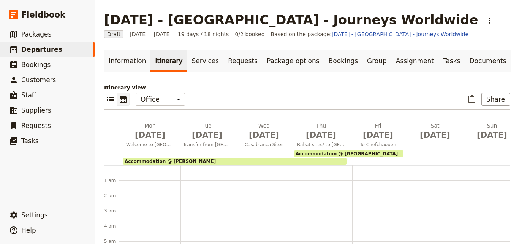
click at [394, 161] on div at bounding box center [379, 157] width 57 height 15
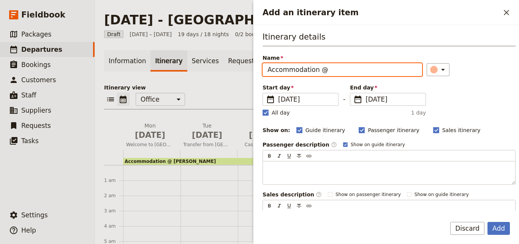
paste input "Riad Dar Bleumain"
type input "Accommodation @ Riad Dar Bleumain"
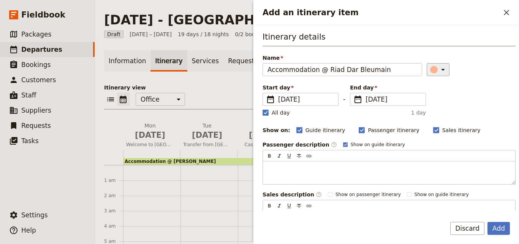
click at [431, 73] on div "​" at bounding box center [439, 69] width 17 height 9
click at [429, 96] on div "button" at bounding box center [427, 95] width 8 height 8
click at [267, 115] on rect "Add an itinerary item" at bounding box center [266, 113] width 6 height 6
click at [263, 109] on input "All day" at bounding box center [262, 108] width 0 height 0
checkbox input "false"
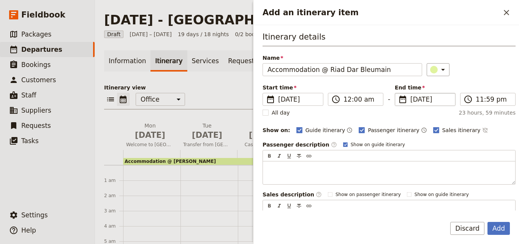
click at [415, 99] on span "[DATE]" at bounding box center [431, 99] width 40 height 9
click at [399, 93] on input "[DATE]" at bounding box center [398, 93] width 0 height 0
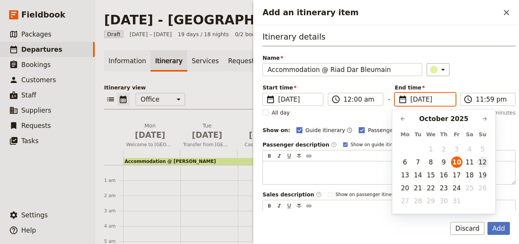
click at [483, 163] on button "12" at bounding box center [482, 161] width 11 height 11
type input "[DATE]"
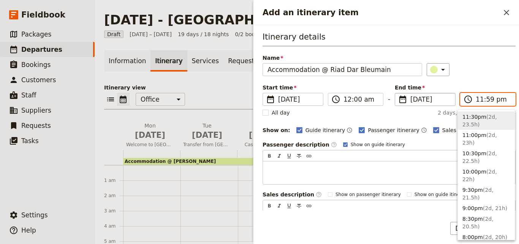
click at [481, 101] on input "11:59 pm" at bounding box center [493, 99] width 35 height 9
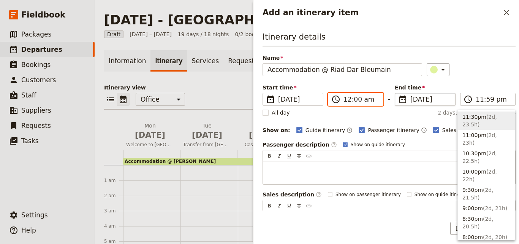
click at [353, 99] on input "12:00 am" at bounding box center [361, 99] width 35 height 9
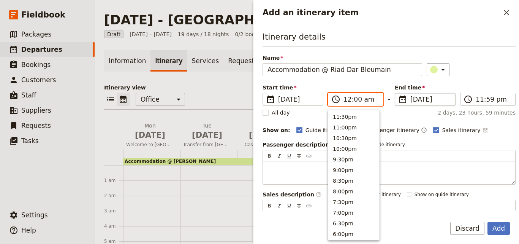
scroll to position [384, 0]
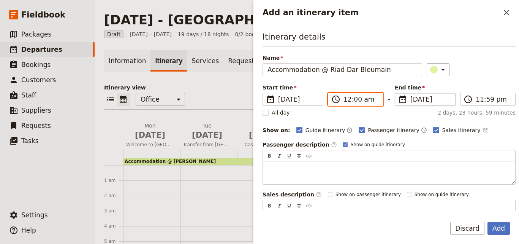
click at [348, 103] on input "12:00 am" at bounding box center [361, 99] width 35 height 9
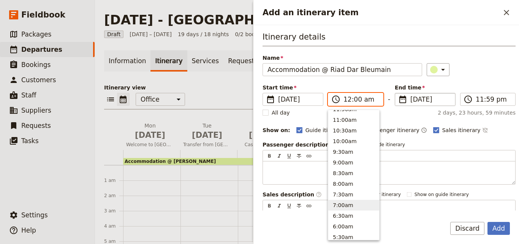
scroll to position [232, 0]
click at [350, 173] on button "10:00am" at bounding box center [354, 172] width 51 height 11
type input "10:00 am"
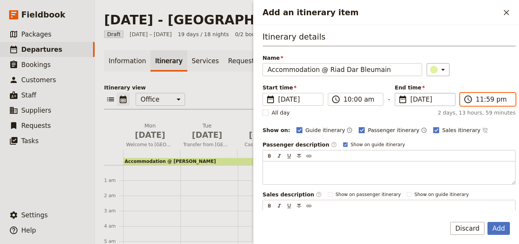
click at [476, 102] on input "11:59 pm" at bounding box center [493, 99] width 35 height 9
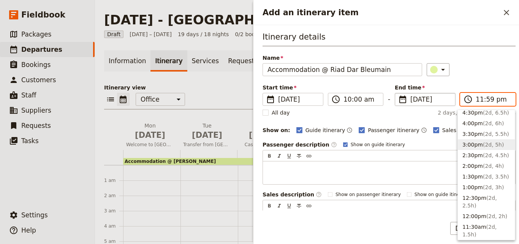
scroll to position [304, 0]
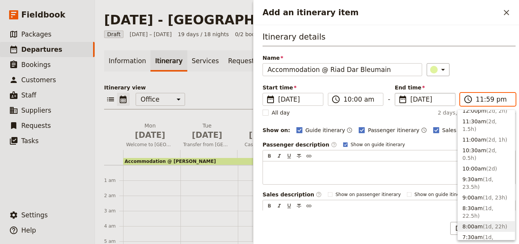
click at [486, 223] on span "( 1d, 22h )" at bounding box center [495, 226] width 24 height 6
type input "08:00 am"
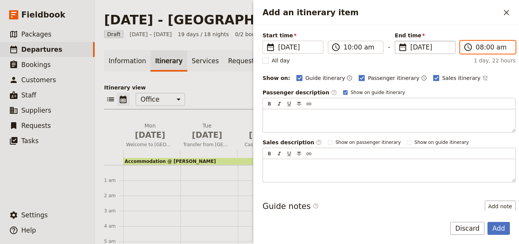
scroll to position [91, 0]
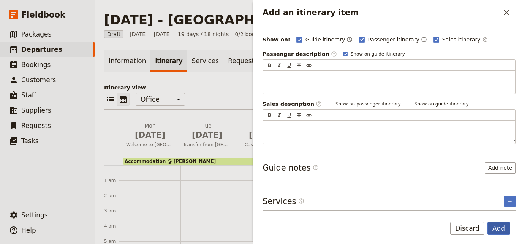
click at [499, 233] on button "Add" at bounding box center [499, 228] width 22 height 13
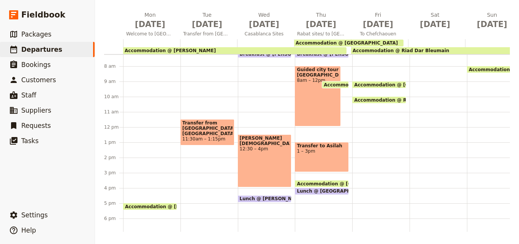
scroll to position [76, 0]
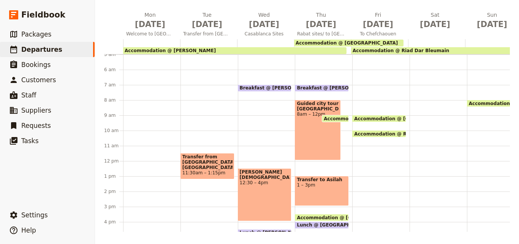
click at [323, 87] on span "Breakfast @ [PERSON_NAME]" at bounding box center [336, 87] width 78 height 5
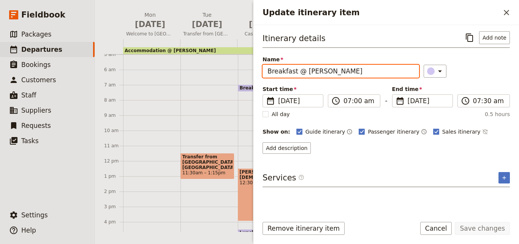
drag, startPoint x: 302, startPoint y: 71, endPoint x: 267, endPoint y: 67, distance: 35.6
click at [267, 67] on input "Breakfast @ [PERSON_NAME]" at bounding box center [341, 71] width 157 height 13
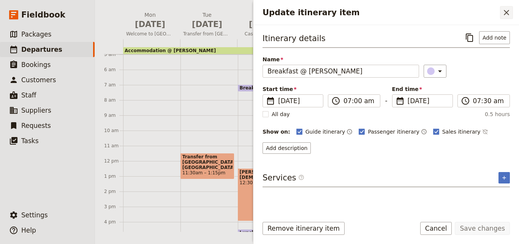
click at [502, 9] on button "​" at bounding box center [506, 12] width 13 height 13
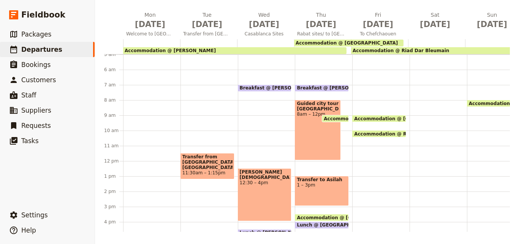
click at [364, 90] on div "Accommodation @ [GEOGRAPHIC_DATA] 3:30pm – 9am Accommodation @ [GEOGRAPHIC_DATA…" at bounding box center [381, 160] width 57 height 365
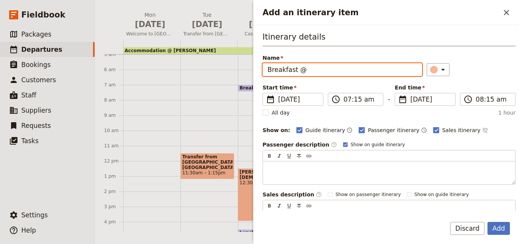
paste input "BerBari Guest House"
type input "Breakfast @ [GEOGRAPHIC_DATA]"
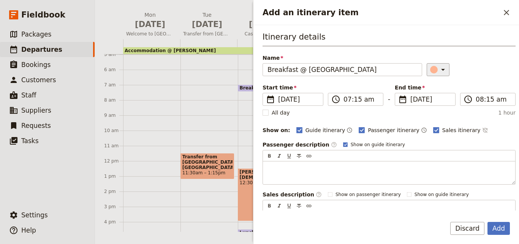
click at [430, 68] on div "Add an itinerary item" at bounding box center [434, 70] width 8 height 8
click at [435, 101] on div "button" at bounding box center [436, 104] width 8 height 8
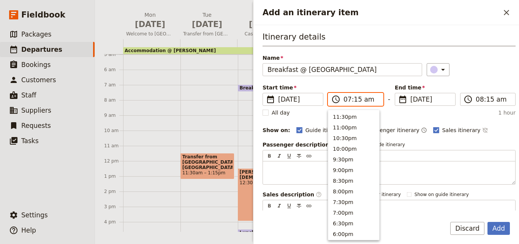
click at [357, 102] on input "07:15 am" at bounding box center [361, 99] width 35 height 9
click at [356, 99] on input "07:15 am" at bounding box center [361, 99] width 35 height 9
type input "07:00 am"
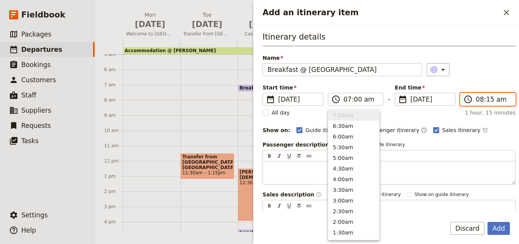
click at [482, 98] on input "08:15 am" at bounding box center [493, 99] width 35 height 9
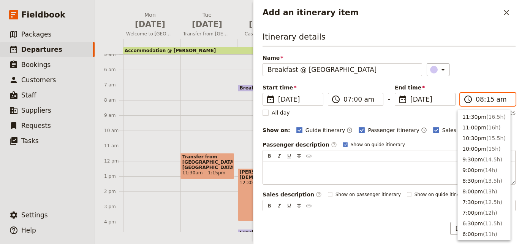
scroll to position [332, 0]
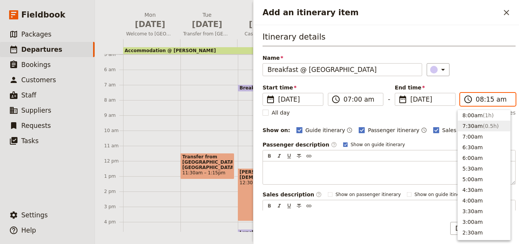
click at [486, 125] on span "( 0.5h )" at bounding box center [491, 126] width 16 height 6
type input "07:30 am"
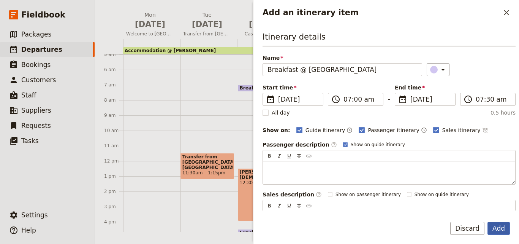
click at [500, 230] on button "Add" at bounding box center [499, 228] width 22 height 13
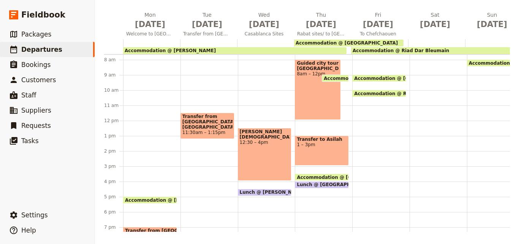
scroll to position [76, 0]
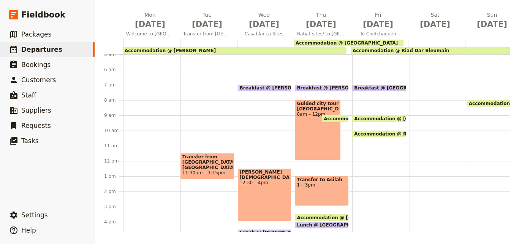
click at [372, 108] on div "Breakfast @ [GEOGRAPHIC_DATA] 7 – 7:30am Accommodation @ [GEOGRAPHIC_DATA] 3:30…" at bounding box center [381, 160] width 57 height 365
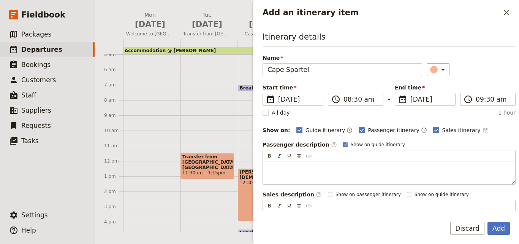
type input "Cape Spartel"
click at [506, 226] on button "Add" at bounding box center [499, 228] width 22 height 13
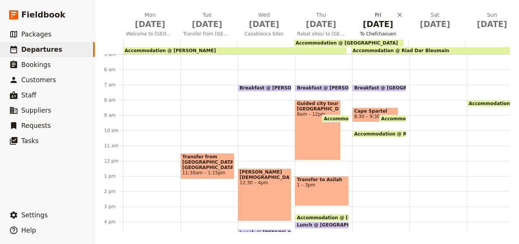
click at [378, 24] on span "[DATE]" at bounding box center [378, 24] width 48 height 11
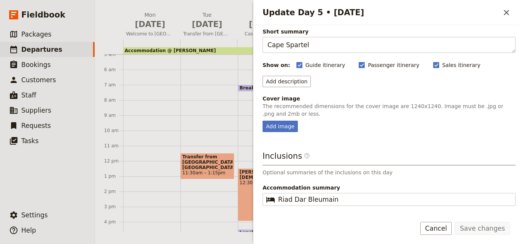
scroll to position [68, 0]
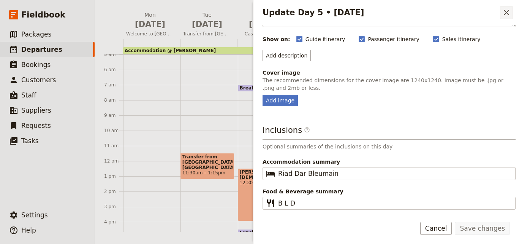
click at [506, 17] on button "​" at bounding box center [506, 12] width 13 height 13
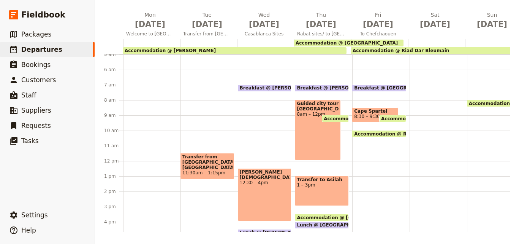
click at [368, 111] on span "Cape Spartel" at bounding box center [375, 110] width 42 height 5
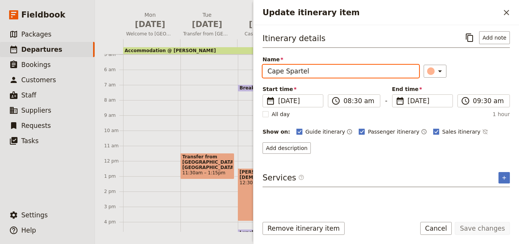
drag, startPoint x: 333, startPoint y: 75, endPoint x: 261, endPoint y: 71, distance: 72.0
click at [261, 71] on div "Itinerary details ​ Add note Name Cape Spartel ​ Start time ​ [DATE] [DATE] [DA…" at bounding box center [387, 117] width 266 height 185
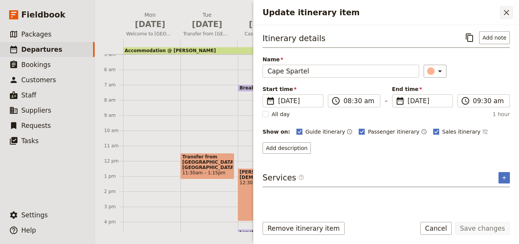
click at [504, 9] on icon "Close drawer" at bounding box center [506, 12] width 9 height 9
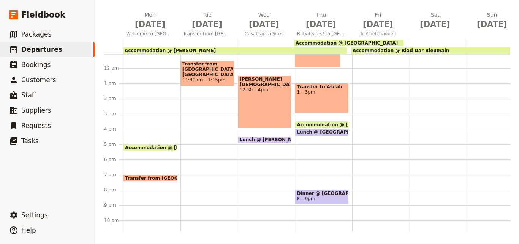
scroll to position [194, 0]
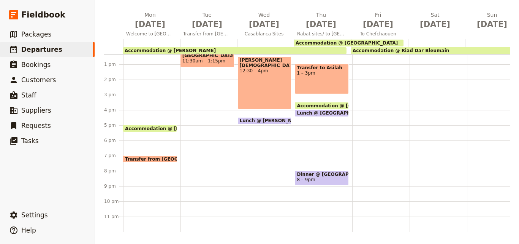
click at [327, 172] on span "Dinner @ [GEOGRAPHIC_DATA]" at bounding box center [322, 174] width 50 height 5
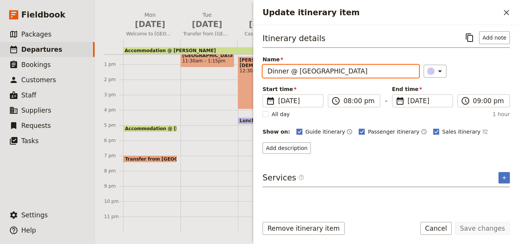
drag, startPoint x: 355, startPoint y: 72, endPoint x: 292, endPoint y: 66, distance: 63.0
click at [292, 66] on input "Dinner @ [GEOGRAPHIC_DATA]" at bounding box center [341, 71] width 157 height 13
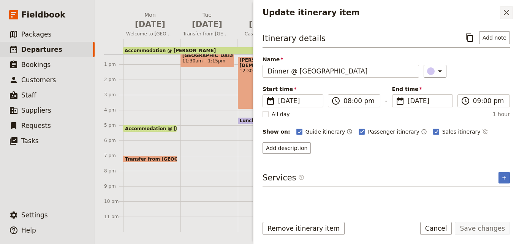
click at [510, 11] on icon "Close drawer" at bounding box center [506, 12] width 9 height 9
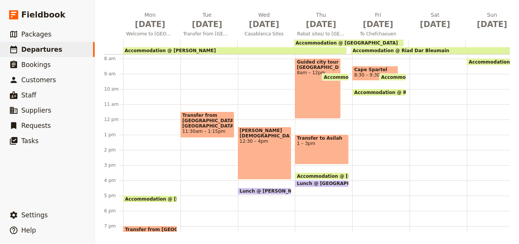
scroll to position [79, 0]
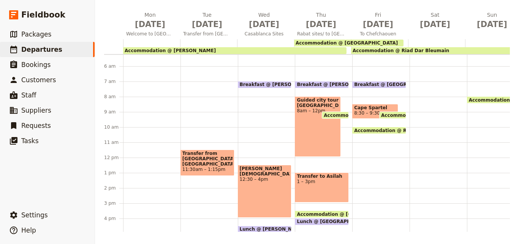
click at [372, 84] on span "Breakfast @ [GEOGRAPHIC_DATA]" at bounding box center [398, 84] width 89 height 5
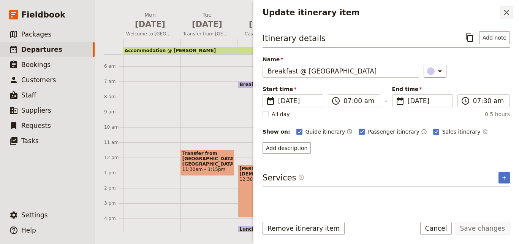
click at [508, 13] on icon "Close drawer" at bounding box center [506, 12] width 9 height 9
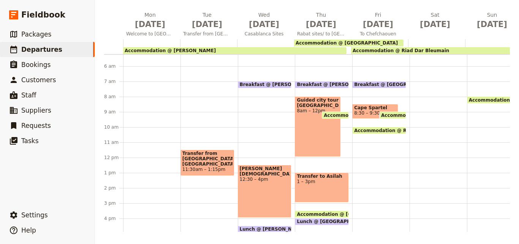
click at [365, 110] on span "8:30 – 9:30am" at bounding box center [370, 112] width 33 height 5
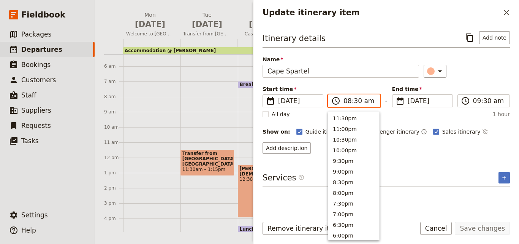
click at [356, 101] on input "08:30 am" at bounding box center [360, 100] width 32 height 9
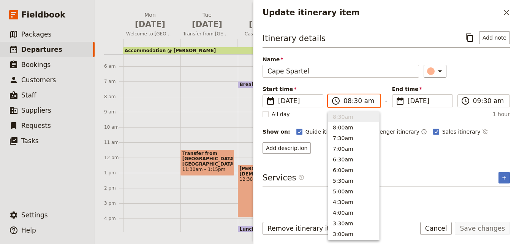
type input "08:00 am"
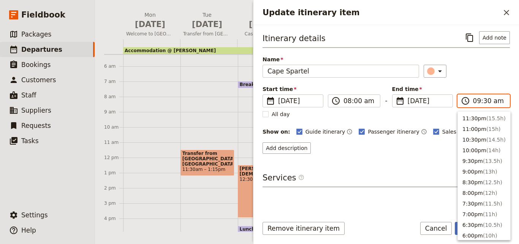
click at [482, 103] on input "09:30 am" at bounding box center [489, 100] width 32 height 9
click at [484, 131] on button "9:00am ( 1h )" at bounding box center [484, 127] width 52 height 11
type input "09:00 am"
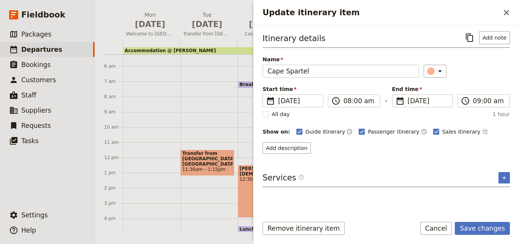
click at [474, 235] on div "Remove itinerary item Save changes Cancel" at bounding box center [387, 233] width 266 height 22
click at [486, 229] on button "Save changes" at bounding box center [482, 228] width 55 height 13
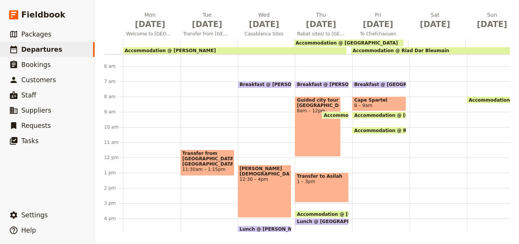
click at [372, 98] on span "Cape Spartel" at bounding box center [379, 99] width 50 height 5
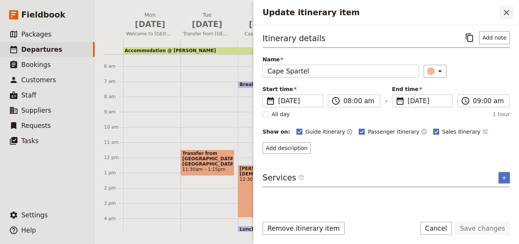
click at [507, 9] on icon "Close drawer" at bounding box center [506, 12] width 9 height 9
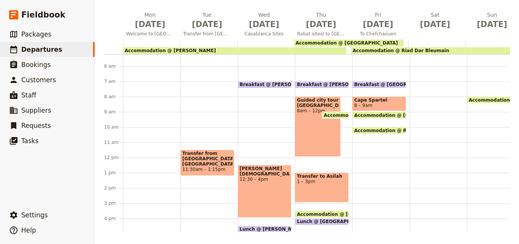
click at [390, 102] on span "Cape Spartel" at bounding box center [379, 99] width 50 height 5
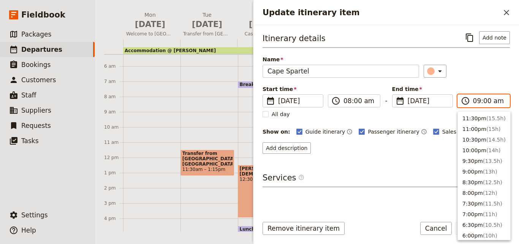
scroll to position [310, 0]
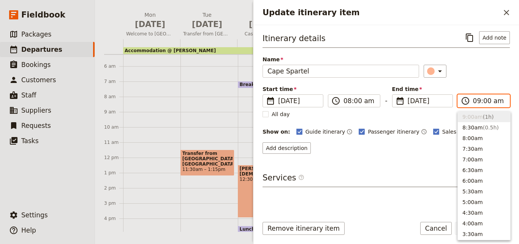
click at [479, 102] on input "09:00 am" at bounding box center [489, 100] width 32 height 9
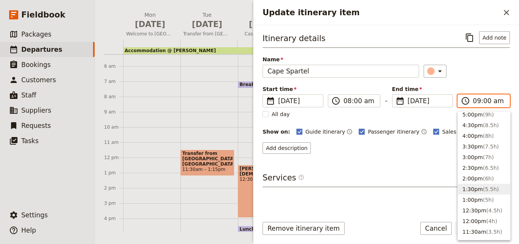
scroll to position [156, 0]
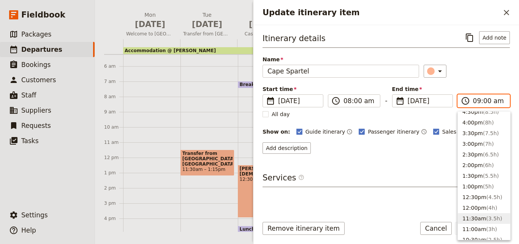
click at [487, 218] on span "( 3.5h )" at bounding box center [495, 218] width 16 height 6
type input "11:30 am"
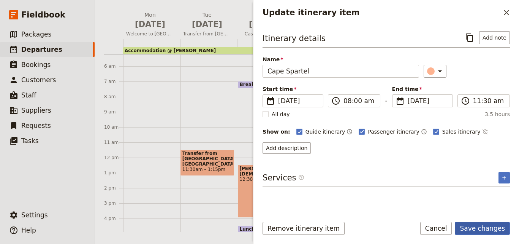
click at [493, 226] on button "Save changes" at bounding box center [482, 228] width 55 height 13
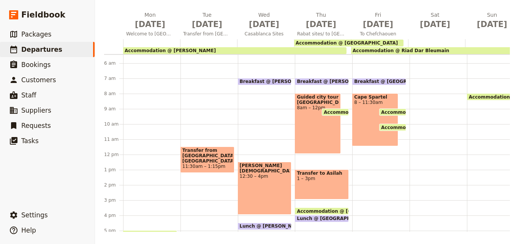
scroll to position [118, 0]
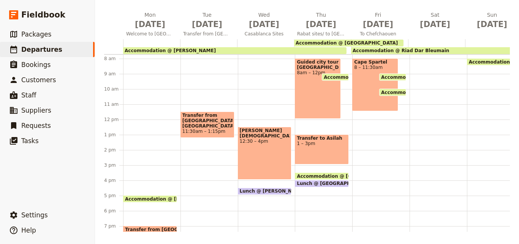
click at [371, 131] on div "Breakfast @ [GEOGRAPHIC_DATA] 7 – 7:30am [GEOGRAPHIC_DATA] 8 – 11:30am Accommod…" at bounding box center [381, 119] width 57 height 365
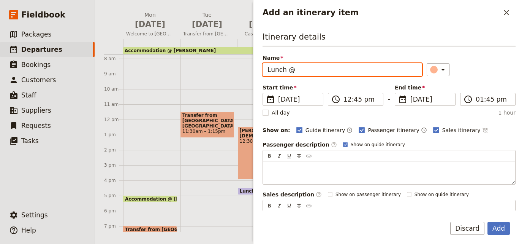
paste input "Riad Dar Bleumain"
type input "Lunch @ Riad Dar Bleumain"
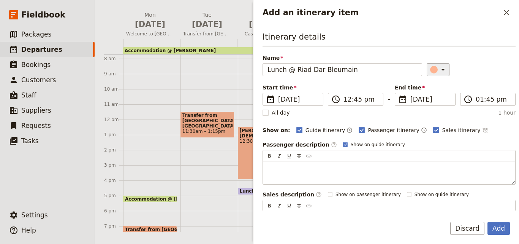
click at [430, 67] on div "Add an itinerary item" at bounding box center [434, 70] width 8 height 8
click at [434, 105] on div "button" at bounding box center [436, 104] width 8 height 8
click at [502, 229] on button "Add" at bounding box center [499, 228] width 22 height 13
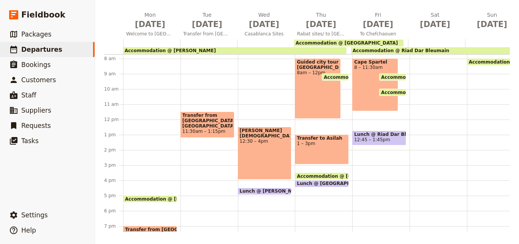
click at [376, 103] on div "Cape Spartel 8 – 11:30am" at bounding box center [376, 84] width 46 height 53
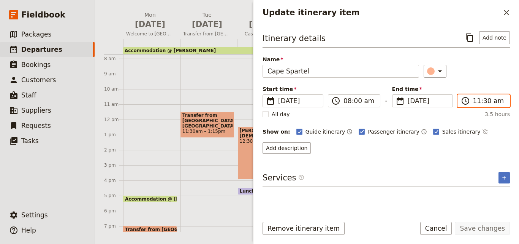
click at [478, 98] on input "11:30 am" at bounding box center [489, 100] width 32 height 9
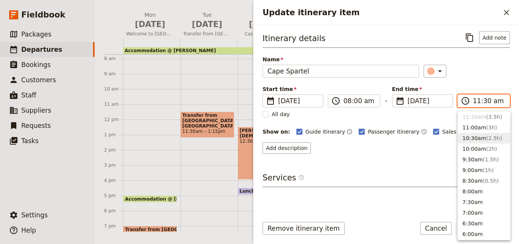
scroll to position [181, 0]
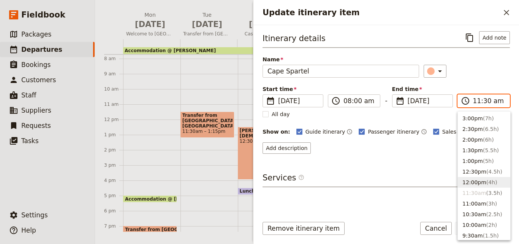
click at [481, 180] on button "12:00pm ( 4h )" at bounding box center [484, 182] width 52 height 11
type input "12:00 pm"
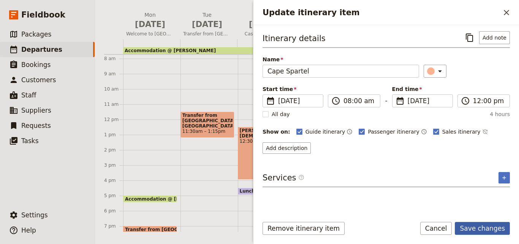
click at [476, 230] on button "Save changes" at bounding box center [482, 228] width 55 height 13
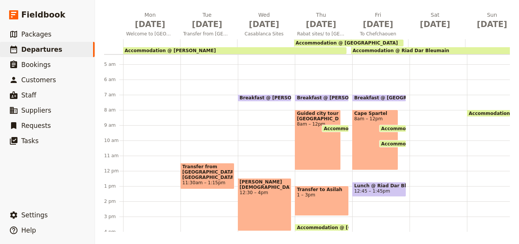
scroll to position [79, 0]
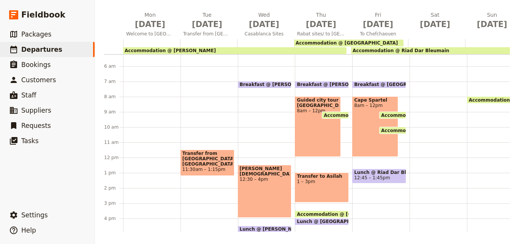
click at [383, 175] on span "12:45 – 1:45pm" at bounding box center [372, 177] width 36 height 5
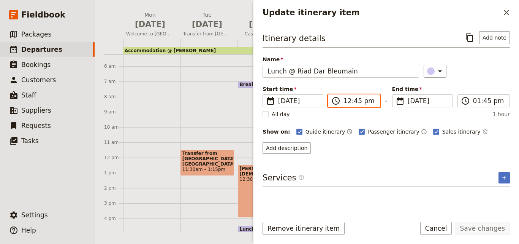
click at [356, 102] on input "12:45 pm" at bounding box center [360, 100] width 32 height 9
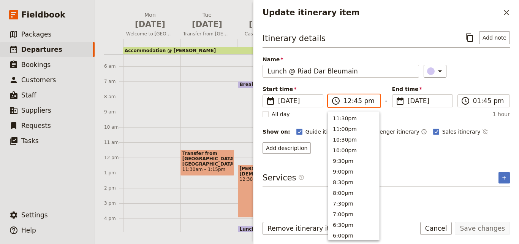
scroll to position [236, 0]
click at [356, 102] on input "12:45 pm" at bounding box center [360, 100] width 32 height 9
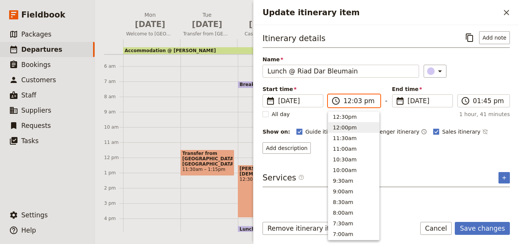
type input "12:30 pm"
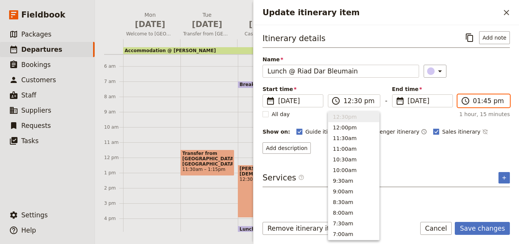
click at [484, 102] on input "01:45 pm" at bounding box center [489, 100] width 32 height 9
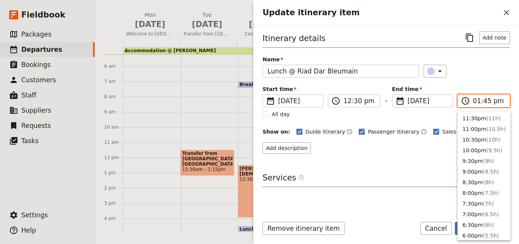
scroll to position [214, 0]
click at [486, 102] on input "01:45 pm" at bounding box center [489, 100] width 32 height 9
type input "01:30 pm"
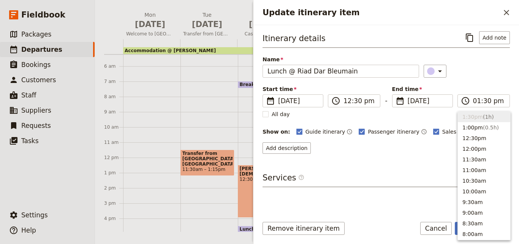
click at [492, 86] on div "Start time ​ [DATE] [DATE] [DATE] 12:30 ​ 12:30 pm - End time ​ [DATE] [DATE] […" at bounding box center [387, 96] width 248 height 22
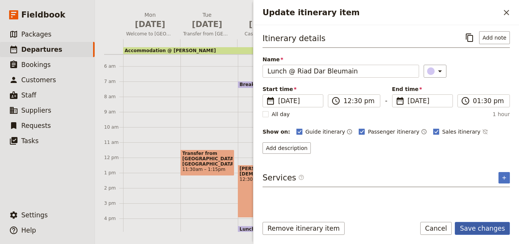
click at [472, 230] on button "Save changes" at bounding box center [482, 228] width 55 height 13
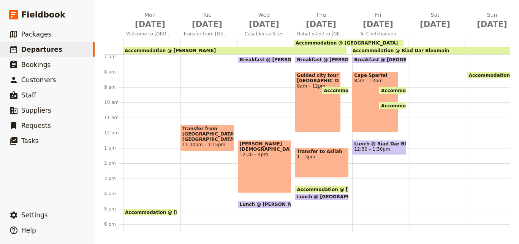
scroll to position [118, 0]
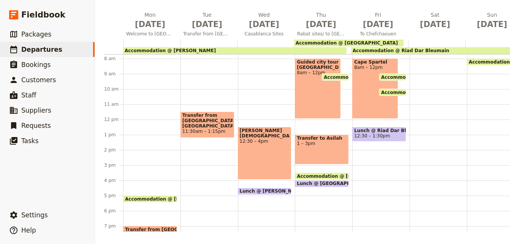
click at [363, 159] on div "Breakfast @ [GEOGRAPHIC_DATA] 7 – 7:[GEOGRAPHIC_DATA] 8am – 12pm Accommodation …" at bounding box center [381, 119] width 57 height 365
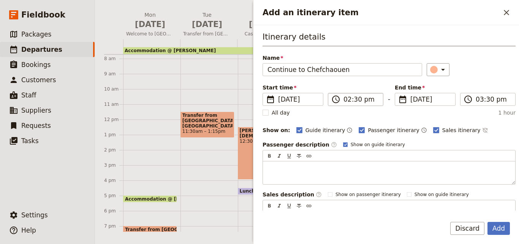
type input "Continue to Chefchaouen"
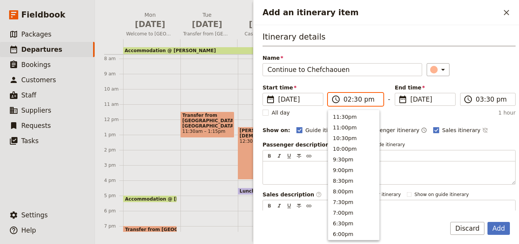
click at [348, 103] on input "02:30 pm" at bounding box center [361, 99] width 35 height 9
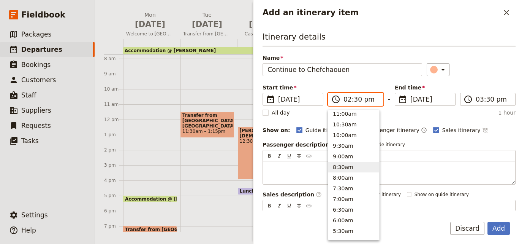
scroll to position [193, 0]
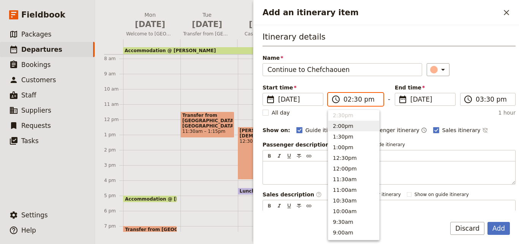
click at [344, 129] on button "2:00pm" at bounding box center [354, 126] width 51 height 11
type input "02:00 pm"
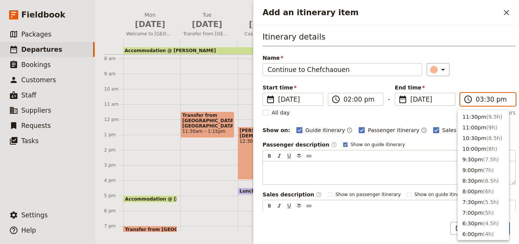
click at [477, 102] on input "03:30 pm" at bounding box center [493, 99] width 35 height 9
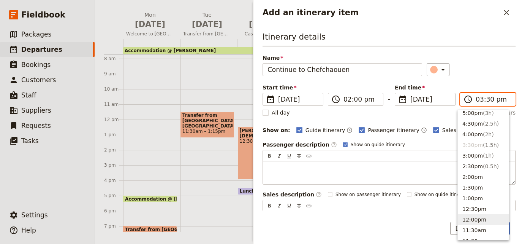
scroll to position [96, 0]
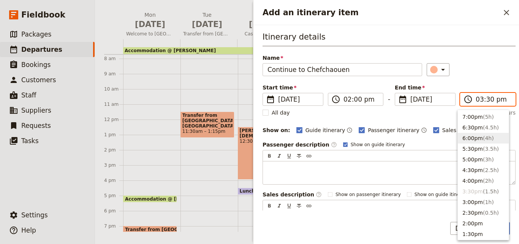
click at [469, 138] on button "6:00pm ( 4h )" at bounding box center [483, 138] width 51 height 11
type input "06:00 pm"
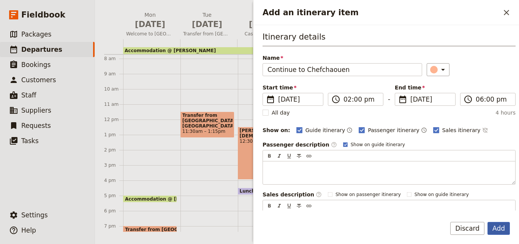
click at [500, 230] on button "Add" at bounding box center [499, 228] width 22 height 13
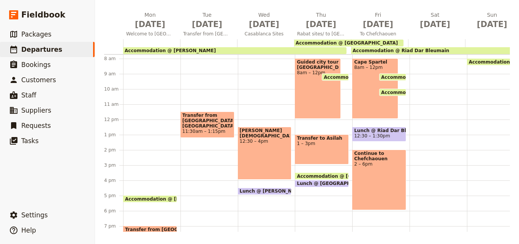
scroll to position [156, 0]
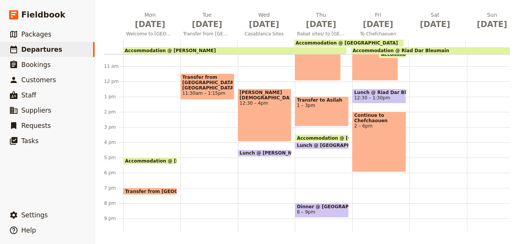
click at [334, 209] on span "Dinner @ [GEOGRAPHIC_DATA]" at bounding box center [322, 206] width 50 height 5
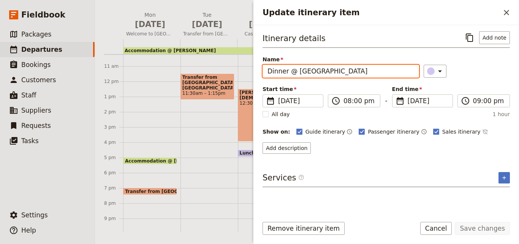
drag, startPoint x: 369, startPoint y: 71, endPoint x: 239, endPoint y: 72, distance: 130.1
click at [239, 72] on div "[DATE] - [GEOGRAPHIC_DATA] - Journeys Worldwide ​ Draft [DATE] – [DATE] 19 days…" at bounding box center [307, 122] width 424 height 244
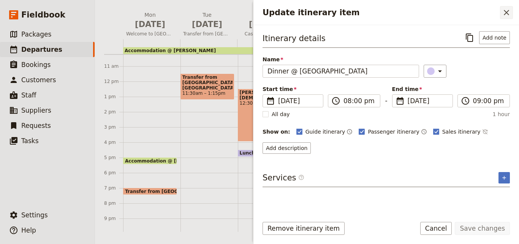
click at [507, 15] on icon "Close drawer" at bounding box center [506, 12] width 9 height 9
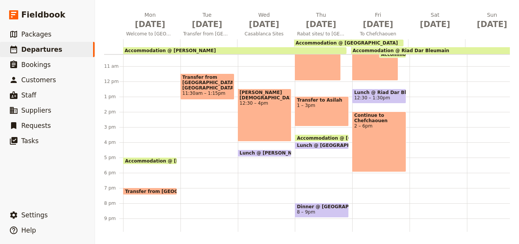
click at [369, 204] on div "Breakfast @ [GEOGRAPHIC_DATA] 7 – 7:[GEOGRAPHIC_DATA] 8am – 12pm Accommodation …" at bounding box center [381, 81] width 57 height 365
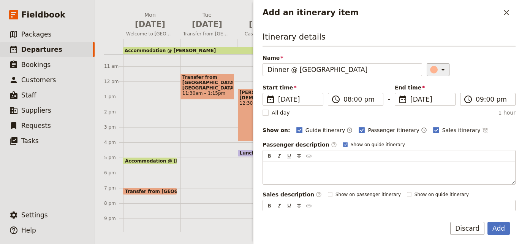
type input "Dinner @ [GEOGRAPHIC_DATA]"
click at [430, 71] on div "Add an itinerary item" at bounding box center [434, 70] width 8 height 8
click at [436, 102] on div "button" at bounding box center [436, 104] width 8 height 8
click at [497, 229] on button "Add" at bounding box center [499, 228] width 22 height 13
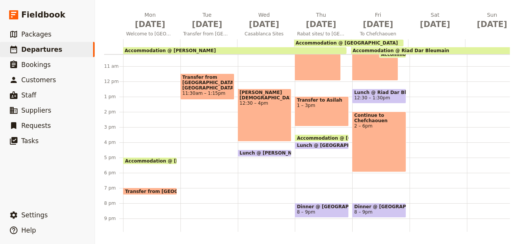
click at [430, 50] on span "Accommodation @ Riad Dar Bleumain" at bounding box center [401, 50] width 97 height 5
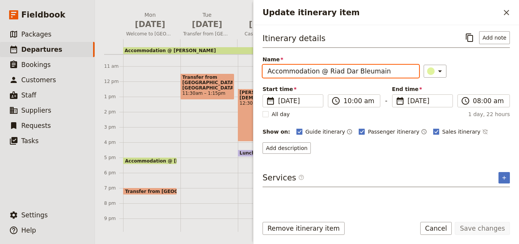
drag, startPoint x: 390, startPoint y: 71, endPoint x: 325, endPoint y: 72, distance: 65.4
click at [325, 72] on input "Accommodation @ Riad Dar Bleumain" at bounding box center [341, 71] width 157 height 13
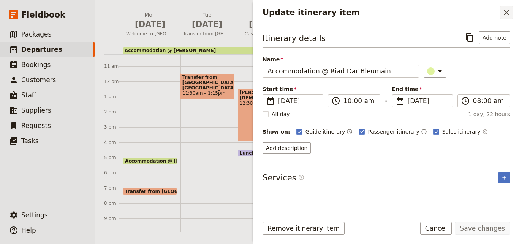
click at [504, 16] on icon "Close drawer" at bounding box center [506, 12] width 9 height 9
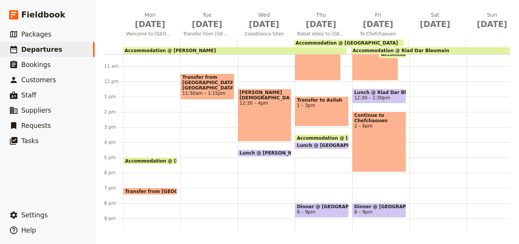
click at [372, 214] on span at bounding box center [379, 215] width 53 height 3
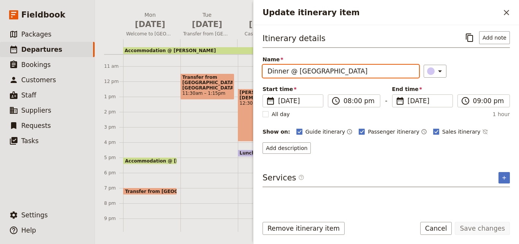
drag, startPoint x: 366, startPoint y: 72, endPoint x: 296, endPoint y: 70, distance: 70.0
click at [296, 70] on input "Dinner @ [GEOGRAPHIC_DATA]" at bounding box center [341, 71] width 157 height 13
paste input "Riad Dar Bleumain"
type input "Dinner @ Riad Dar Bleumain"
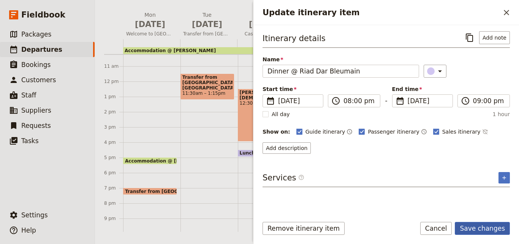
click at [486, 227] on button "Save changes" at bounding box center [482, 228] width 55 height 13
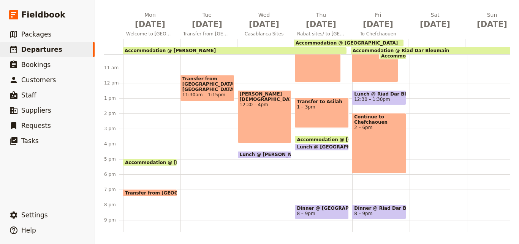
scroll to position [194, 0]
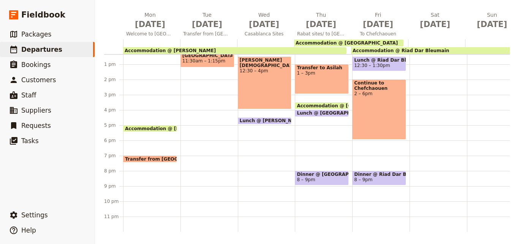
click at [380, 172] on span "Dinner @ Riad Dar Bleumain" at bounding box center [379, 174] width 50 height 5
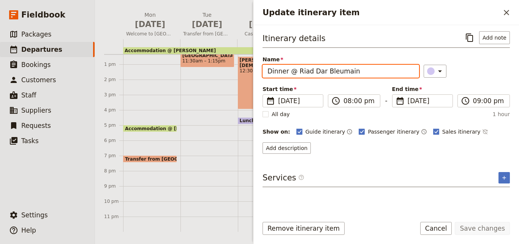
drag, startPoint x: 359, startPoint y: 72, endPoint x: 248, endPoint y: 59, distance: 111.4
click at [248, 59] on div "[DATE] - [GEOGRAPHIC_DATA] - Journeys Worldwide ​ Draft [DATE] – [DATE] 19 days…" at bounding box center [307, 122] width 424 height 244
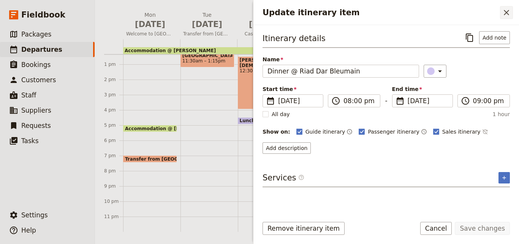
click at [506, 12] on icon "Close drawer" at bounding box center [506, 12] width 5 height 5
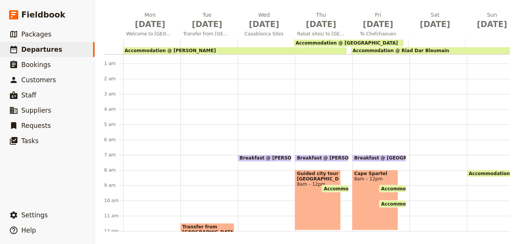
scroll to position [3, 0]
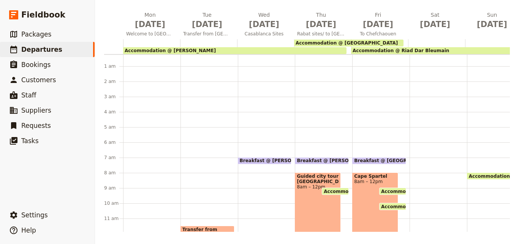
click at [419, 160] on div at bounding box center [438, 233] width 57 height 365
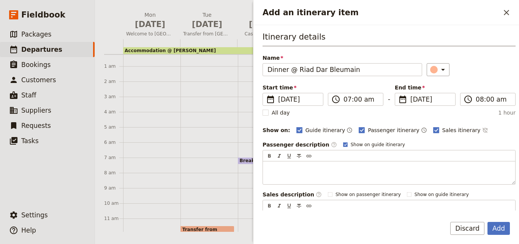
drag, startPoint x: 287, startPoint y: 72, endPoint x: 262, endPoint y: 71, distance: 24.8
click at [262, 71] on div "Itinerary details Name Dinner @ Riad Dar Bleumain ​ Start time ​ [DATE] [DATE] …" at bounding box center [387, 117] width 266 height 185
type input "Breakfast @ Riad Dar Bleumain"
click at [444, 65] on div "​" at bounding box center [471, 69] width 89 height 13
click at [427, 71] on button "​" at bounding box center [438, 69] width 23 height 13
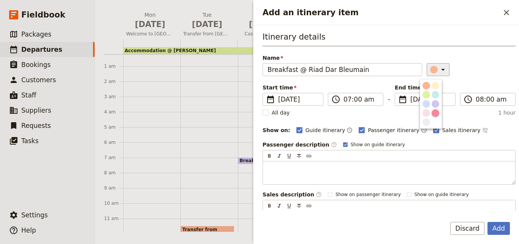
click at [434, 108] on button "button" at bounding box center [435, 112] width 9 height 9
click at [439, 67] on icon "Add an itinerary item" at bounding box center [443, 69] width 9 height 9
click at [440, 102] on ul at bounding box center [431, 103] width 22 height 49
click at [437, 102] on div "button" at bounding box center [436, 104] width 8 height 8
click at [495, 231] on button "Add" at bounding box center [499, 228] width 22 height 13
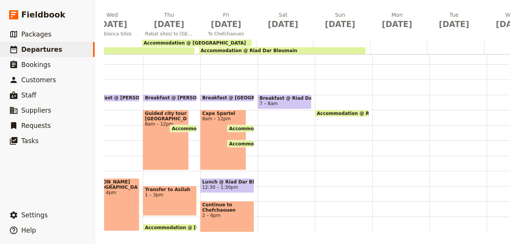
scroll to position [79, 0]
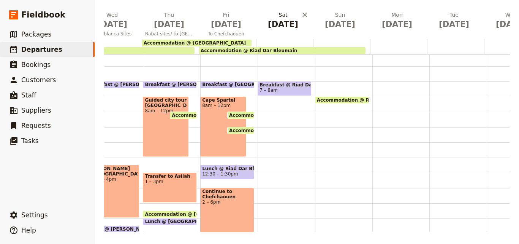
click at [281, 14] on h2 "[DATE]" at bounding box center [283, 20] width 48 height 19
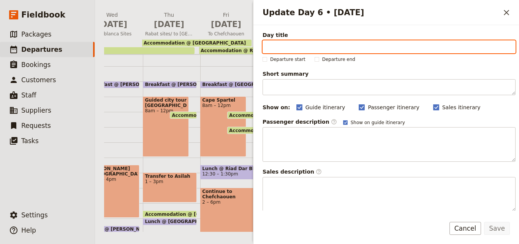
paste input "City walk Chefchaouen"
type input "City walk Chefchaouen"
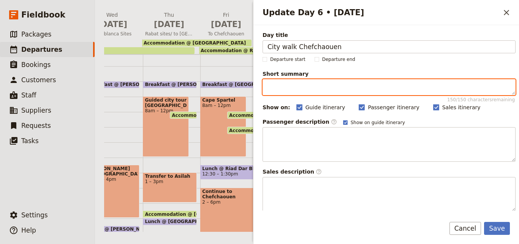
paste textarea "Guided city tour/ [GEOGRAPHIC_DATA]"
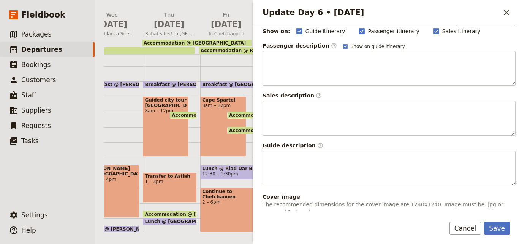
scroll to position [200, 0]
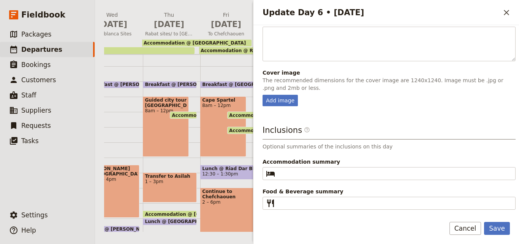
type textarea "Guided city tour/ [GEOGRAPHIC_DATA]"
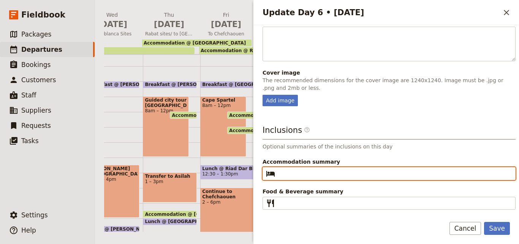
paste input "Riad dar Bleumain"
type input "Riad dar Bleumain"
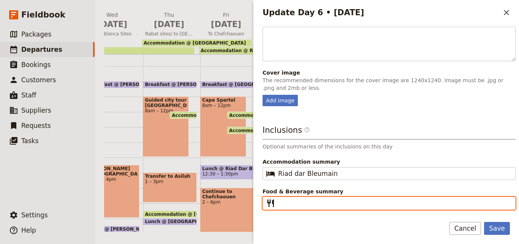
click at [307, 207] on input "Food & Beverage summary ​" at bounding box center [394, 203] width 233 height 9
type input "B L D"
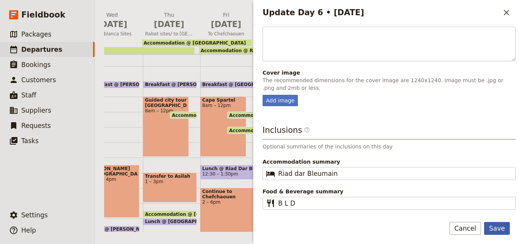
click at [505, 228] on button "Save" at bounding box center [497, 228] width 26 height 13
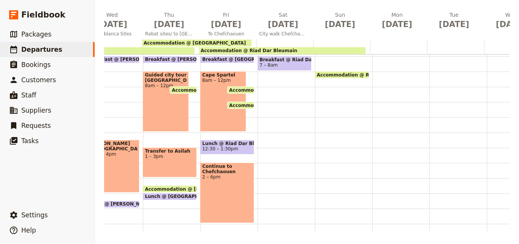
scroll to position [156, 0]
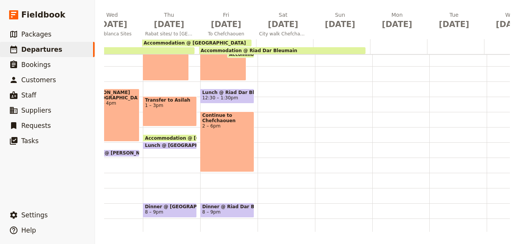
click at [228, 136] on div "Continue to Chefchaouen 2 – 6pm" at bounding box center [227, 141] width 54 height 60
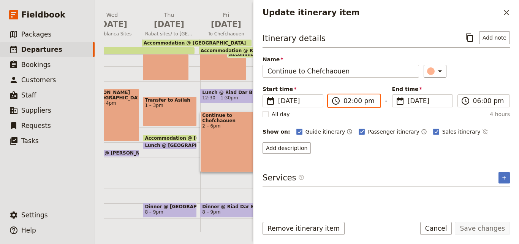
click at [348, 97] on input "02:00 pm" at bounding box center [360, 100] width 32 height 9
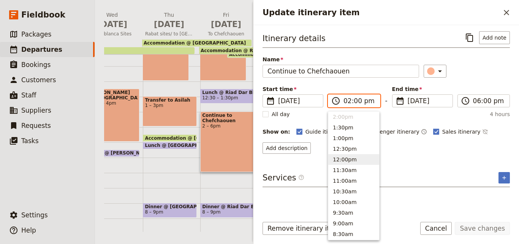
scroll to position [90, 0]
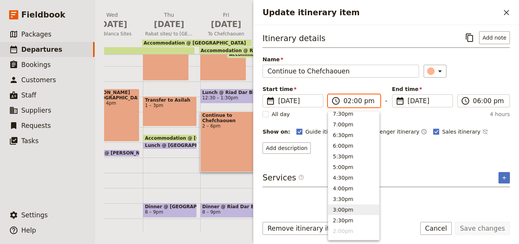
click at [342, 206] on button "3:00pm" at bounding box center [354, 209] width 51 height 11
type input "03:00 pm"
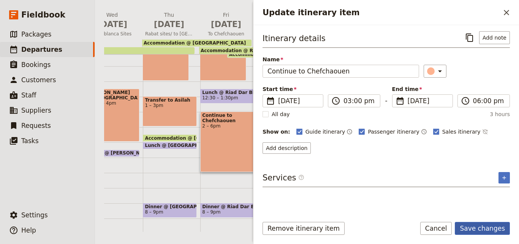
click at [486, 229] on button "Save changes" at bounding box center [482, 228] width 55 height 13
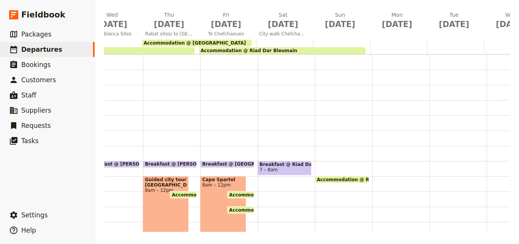
scroll to position [76, 0]
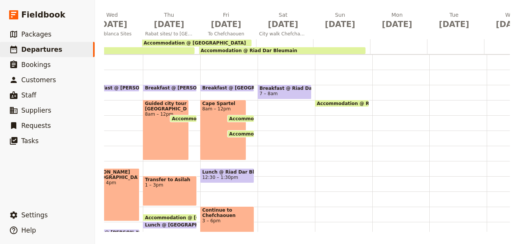
click at [282, 138] on div "Breakfast @ [GEOGRAPHIC_DATA] 7 – 8am" at bounding box center [286, 160] width 57 height 365
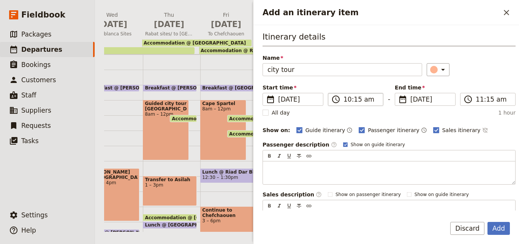
type input "city tour"
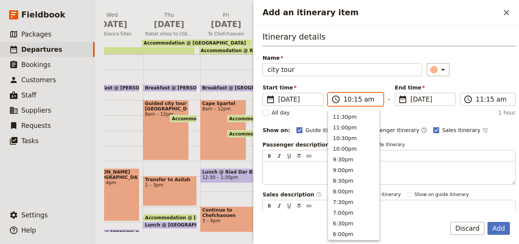
click at [348, 101] on input "10:15 am" at bounding box center [361, 99] width 35 height 9
click at [348, 130] on button "9:30am" at bounding box center [354, 126] width 51 height 11
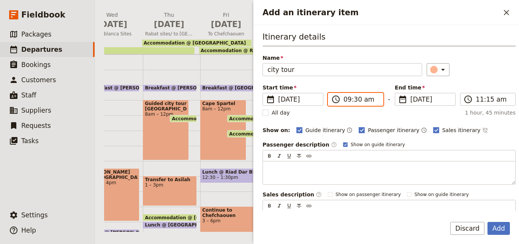
click at [354, 101] on input "09:30 am" at bounding box center [361, 99] width 35 height 9
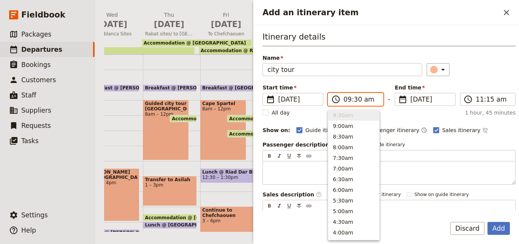
type input "09:00 am"
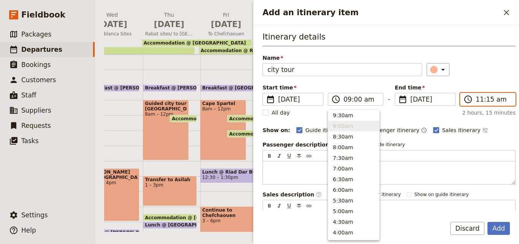
click at [481, 103] on input "11:15 am" at bounding box center [493, 99] width 35 height 9
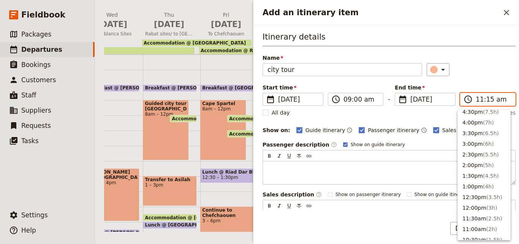
scroll to position [154, 0]
click at [473, 142] on button "3:00pm ( 6h )" at bounding box center [484, 144] width 52 height 11
type input "03:00 pm"
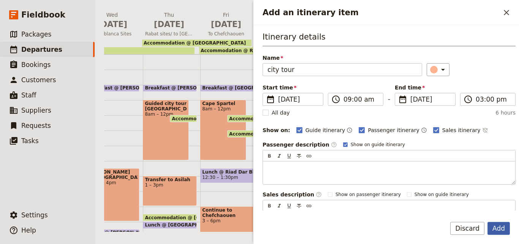
click at [502, 231] on button "Add" at bounding box center [499, 228] width 22 height 13
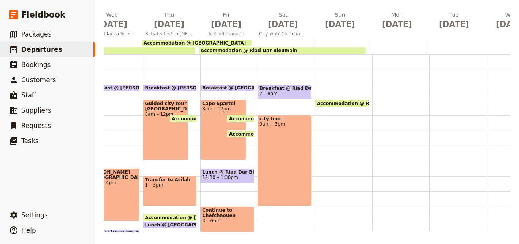
click at [267, 136] on div "city tour 9am – 3pm" at bounding box center [285, 160] width 54 height 91
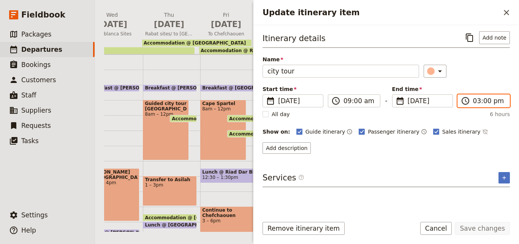
click at [476, 101] on input "03:00 pm" at bounding box center [489, 100] width 32 height 9
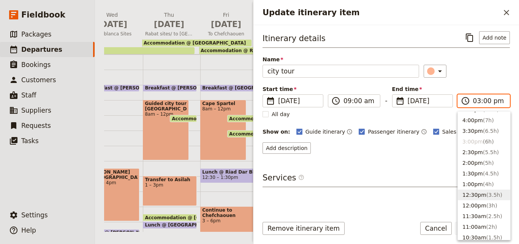
scroll to position [145, 0]
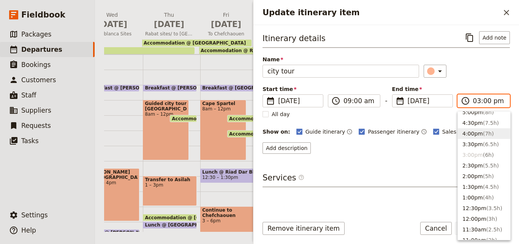
click at [480, 136] on button "4:00pm ( 7h )" at bounding box center [484, 133] width 52 height 11
type input "04:00 pm"
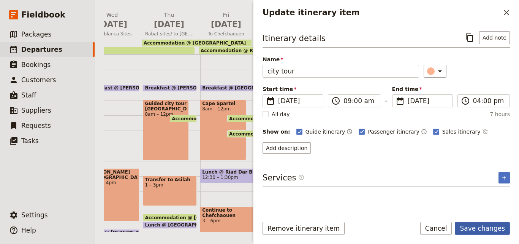
click at [489, 226] on button "Save changes" at bounding box center [482, 228] width 55 height 13
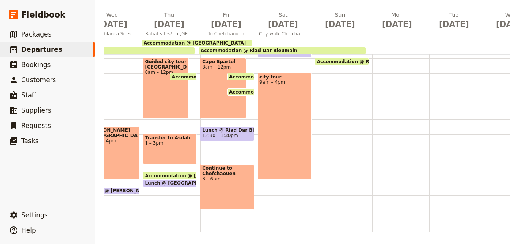
scroll to position [152, 0]
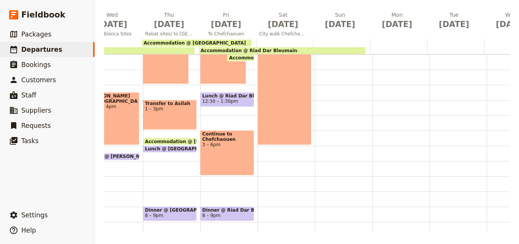
click at [311, 104] on div "Breakfast @ [GEOGRAPHIC_DATA] 7 – 8am city tour 9am – 4pm" at bounding box center [286, 84] width 57 height 365
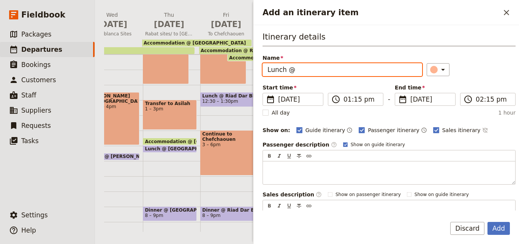
paste input "Riad dar Bleumain"
type input "Lunch @ Riad dar Bleumain"
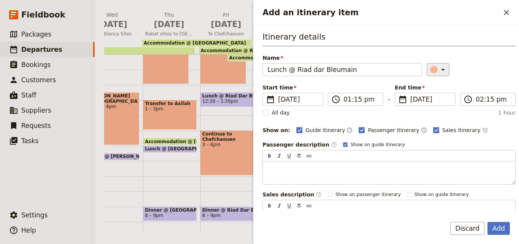
click at [430, 67] on div "Add an itinerary item" at bounding box center [434, 70] width 8 height 8
click at [434, 102] on div "button" at bounding box center [436, 104] width 8 height 8
click at [505, 226] on button "Add" at bounding box center [499, 228] width 22 height 13
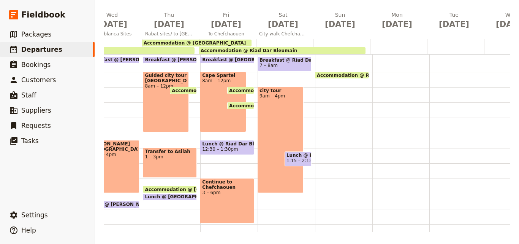
scroll to position [76, 0]
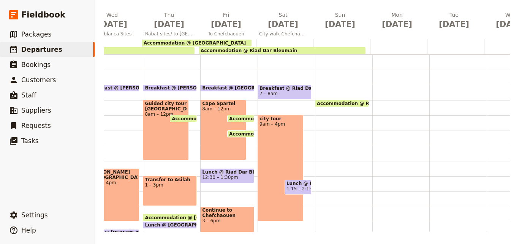
click at [289, 134] on div "city tour 9am – 4pm" at bounding box center [281, 168] width 46 height 106
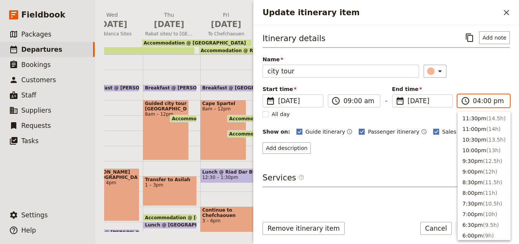
click at [476, 102] on input "04:00 pm" at bounding box center [489, 100] width 32 height 9
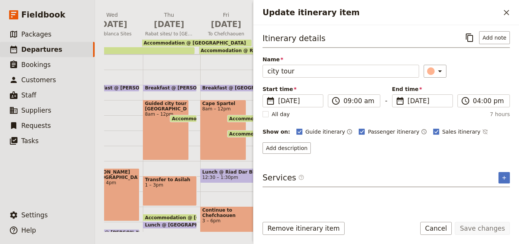
click at [425, 184] on div "Services ​ ​" at bounding box center [387, 179] width 248 height 15
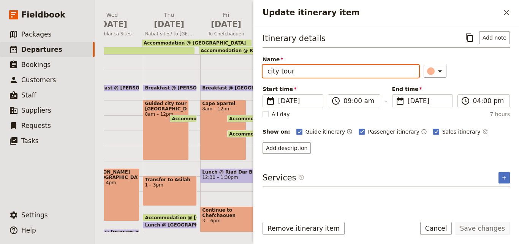
click at [270, 71] on input "city tour" at bounding box center [341, 71] width 157 height 13
type input "City tour"
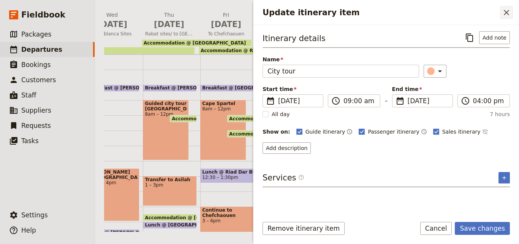
click at [510, 12] on icon "Close drawer" at bounding box center [506, 12] width 9 height 9
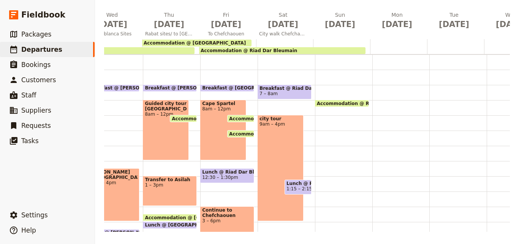
click at [293, 146] on div "city tour 9am – 4pm" at bounding box center [281, 168] width 46 height 106
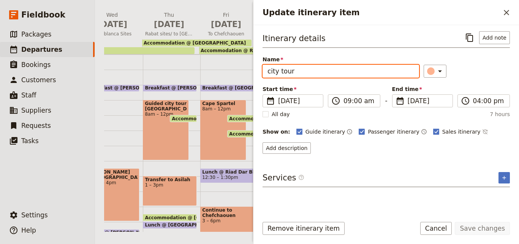
click at [270, 70] on input "city tour" at bounding box center [341, 71] width 157 height 13
type input "City tour"
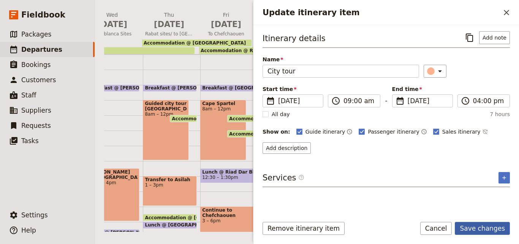
click at [503, 228] on button "Save changes" at bounding box center [482, 228] width 55 height 13
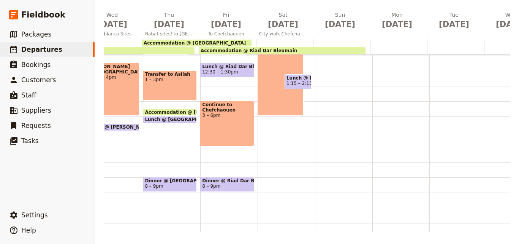
scroll to position [194, 0]
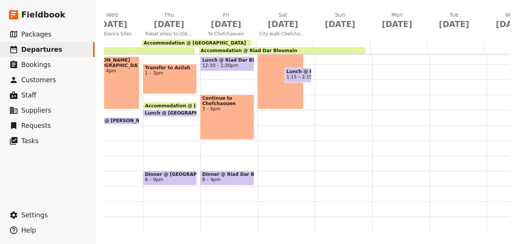
click at [249, 177] on span "8 – 9pm" at bounding box center [227, 179] width 50 height 5
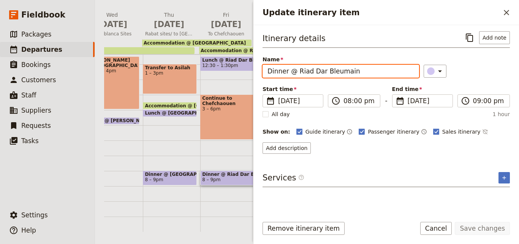
drag, startPoint x: 356, startPoint y: 73, endPoint x: 262, endPoint y: 73, distance: 93.2
click at [262, 73] on div "Itinerary details ​ Add note Name Dinner @ Riad Dar Bleumain ​ Start time ​ [DA…" at bounding box center [387, 117] width 266 height 185
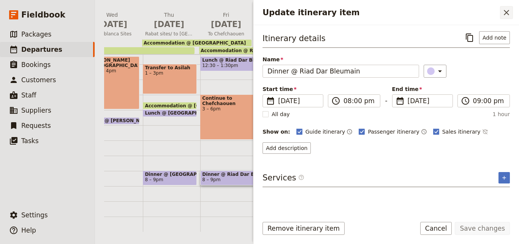
click at [503, 15] on icon "Close drawer" at bounding box center [506, 12] width 9 height 9
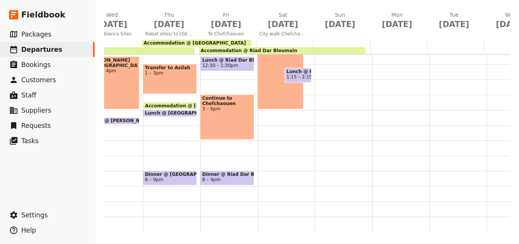
click at [271, 171] on div "Breakfast @ [GEOGRAPHIC_DATA] 7 – 8am City tour 9am – 4pm Lunch @ [GEOGRAPHIC_D…" at bounding box center [286, 49] width 57 height 365
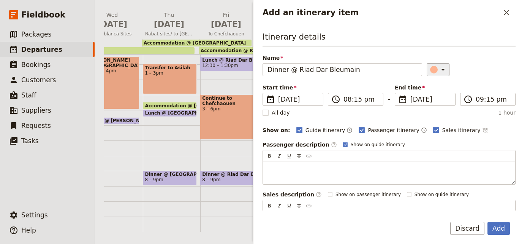
type input "Dinner @ Riad Dar Bleumain"
click at [439, 73] on icon "Add an itinerary item" at bounding box center [443, 69] width 9 height 9
click at [436, 101] on div "button" at bounding box center [436, 104] width 8 height 8
click at [356, 100] on input "08:15 pm" at bounding box center [361, 99] width 35 height 9
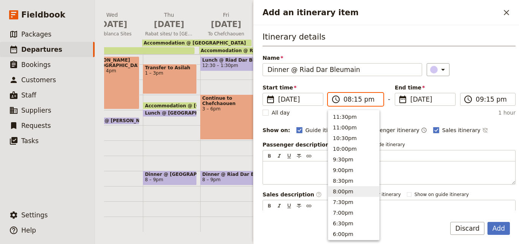
click at [356, 100] on input "08:15 pm" at bounding box center [361, 99] width 35 height 9
type input "08:00 pm"
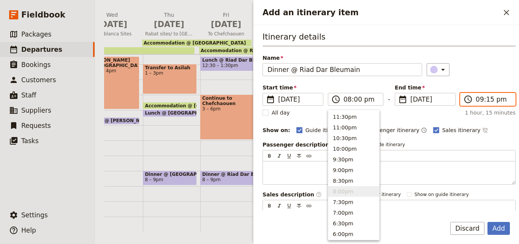
click at [485, 102] on input "09:15 pm" at bounding box center [493, 99] width 35 height 9
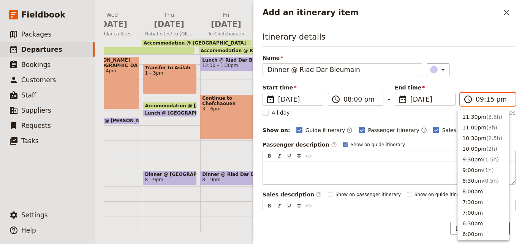
click at [485, 102] on input "09:15 pm" at bounding box center [493, 99] width 35 height 9
click at [487, 98] on input "09:15 pm" at bounding box center [493, 99] width 35 height 9
type input "09:00 pm"
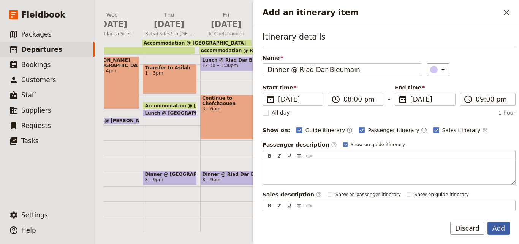
click at [502, 231] on button "Add" at bounding box center [499, 228] width 22 height 13
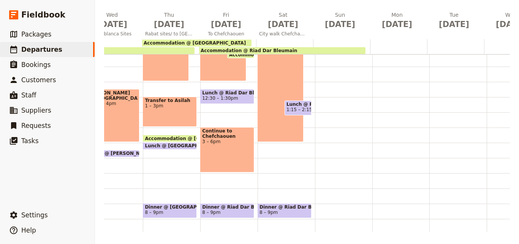
scroll to position [156, 0]
click at [272, 160] on div "Breakfast @ [GEOGRAPHIC_DATA] 7 – 8am City tour 9am – 4pm Lunch @ [GEOGRAPHIC_D…" at bounding box center [286, 81] width 57 height 365
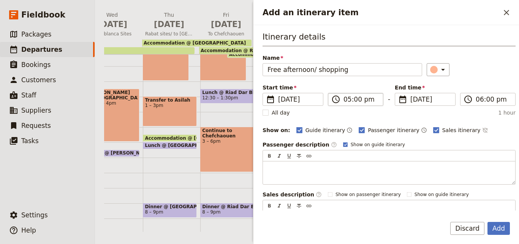
type input "Free afternoon/ shopping"
click at [348, 101] on input "05:00 pm" at bounding box center [361, 99] width 35 height 9
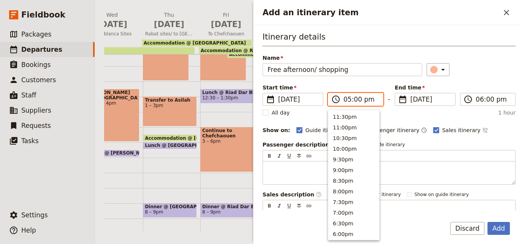
scroll to position [140, 0]
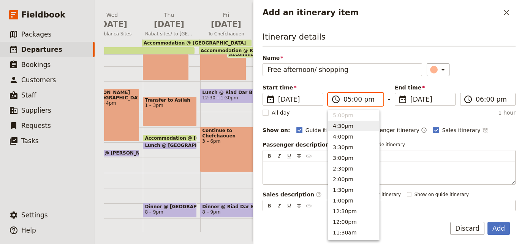
click at [354, 128] on button "4:30pm" at bounding box center [354, 126] width 51 height 11
type input "04:30 pm"
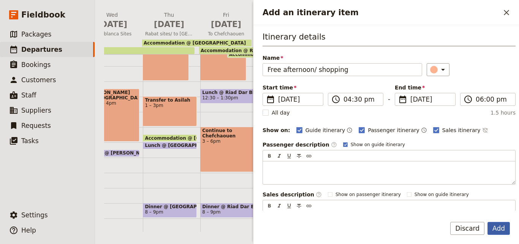
click at [498, 222] on button "Add" at bounding box center [499, 228] width 22 height 13
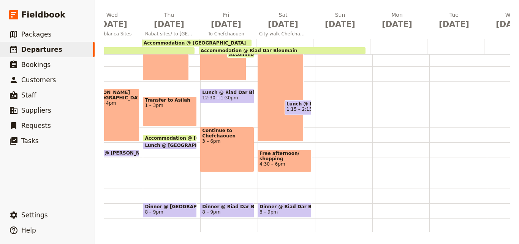
scroll to position [118, 0]
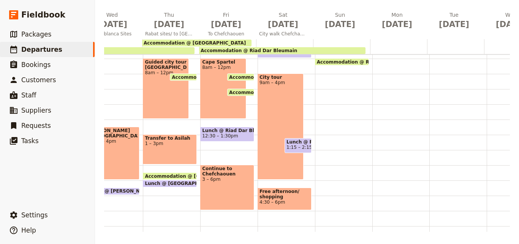
click at [286, 164] on div "City tour 9am – 4pm" at bounding box center [281, 126] width 46 height 106
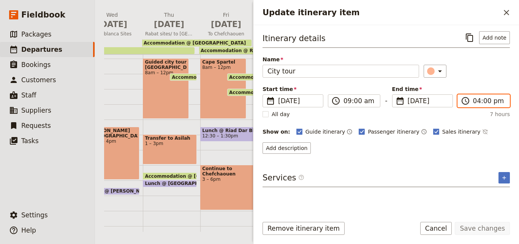
click at [479, 103] on input "04:00 pm" at bounding box center [489, 100] width 32 height 9
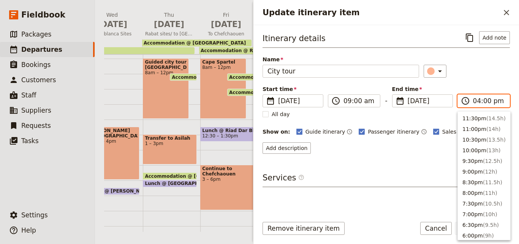
scroll to position [161, 0]
click at [476, 135] on button "3:00pm ( 6h )" at bounding box center [484, 138] width 52 height 11
type input "03:00 pm"
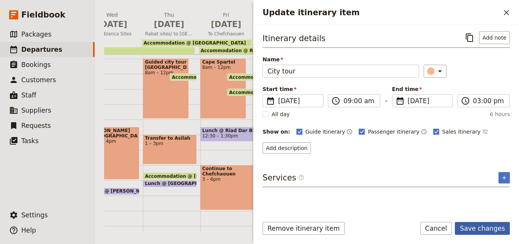
click at [493, 223] on button "Save changes" at bounding box center [482, 228] width 55 height 13
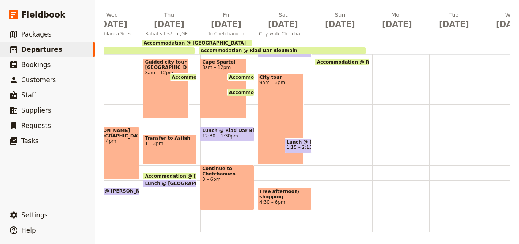
click at [291, 196] on span "Free afternoon/ shopping" at bounding box center [285, 194] width 50 height 11
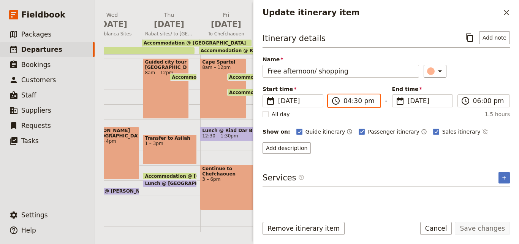
click at [348, 103] on input "04:30 pm" at bounding box center [360, 100] width 32 height 9
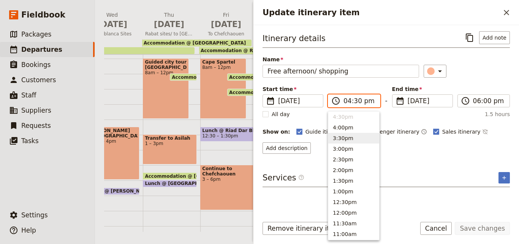
click at [355, 138] on button "3:30pm" at bounding box center [354, 138] width 51 height 11
type input "03:30 pm"
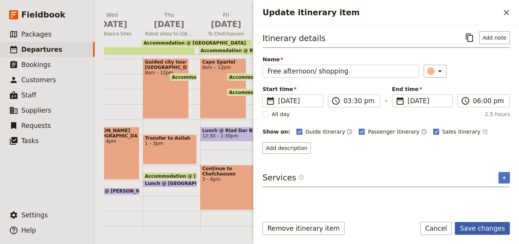
click at [490, 231] on button "Save changes" at bounding box center [482, 228] width 55 height 13
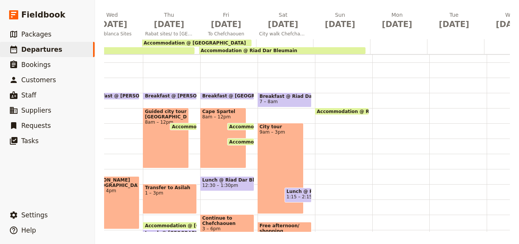
scroll to position [3, 0]
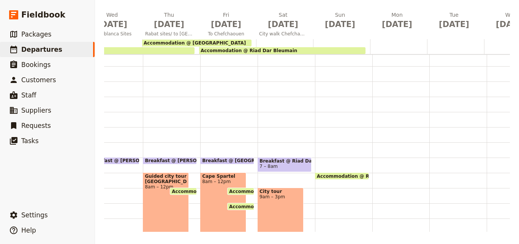
click at [289, 168] on span "7 – 8am" at bounding box center [285, 166] width 50 height 5
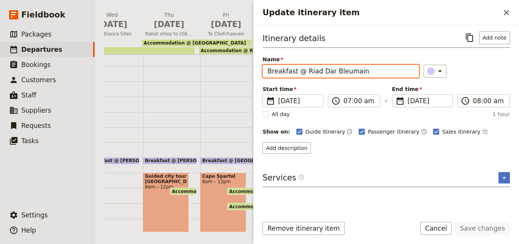
drag, startPoint x: 362, startPoint y: 74, endPoint x: 261, endPoint y: 75, distance: 101.2
click at [261, 75] on div "Itinerary details ​ Add note Name Breakfast @ [GEOGRAPHIC_DATA] ​ Start time ​ …" at bounding box center [387, 117] width 266 height 185
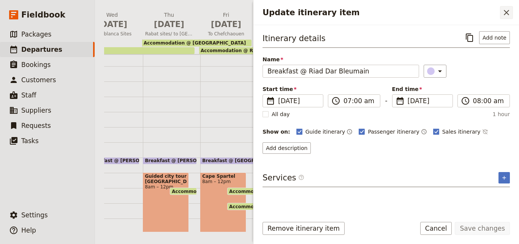
click at [508, 12] on icon "Close drawer" at bounding box center [506, 12] width 9 height 9
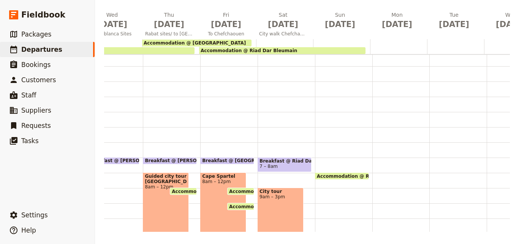
click at [327, 161] on div "Accommodation @ Riad Dar Bleumain 10 – 8am" at bounding box center [343, 233] width 57 height 365
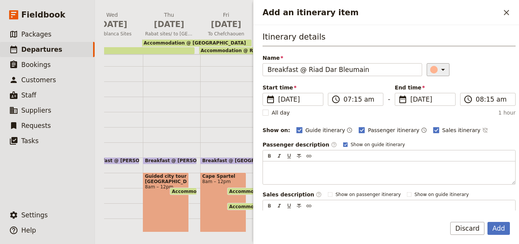
type input "Breakfast @ Riad Dar Bleumain"
click at [439, 66] on icon "Add an itinerary item" at bounding box center [443, 69] width 9 height 9
click at [438, 103] on div "button" at bounding box center [436, 104] width 8 height 8
click at [498, 226] on button "Add" at bounding box center [499, 228] width 22 height 13
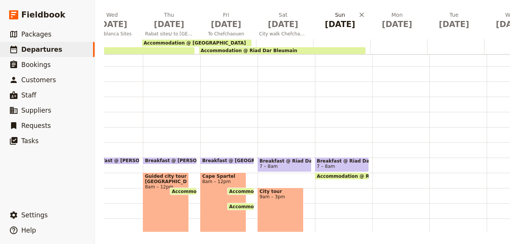
click at [337, 20] on span "[DATE]" at bounding box center [340, 24] width 48 height 11
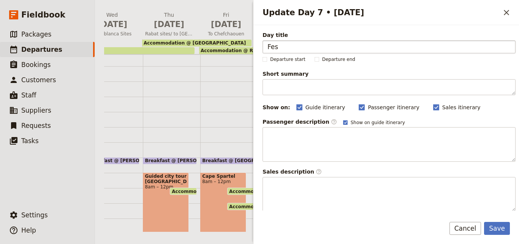
click at [269, 47] on input "Fes" at bounding box center [389, 46] width 253 height 13
type input "Fes"
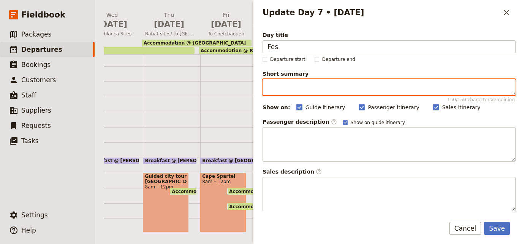
click at [280, 87] on textarea "Short summary 150 / 150 characters remaining" at bounding box center [389, 87] width 253 height 16
paste textarea "Travel to Fes via Volubillis Roman ruins"
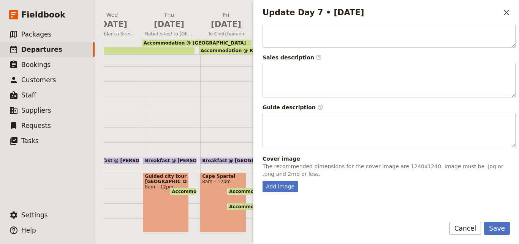
scroll to position [200, 0]
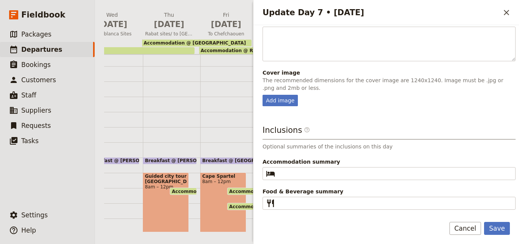
type textarea "Travel to Fes via Volubillis Roman ruins"
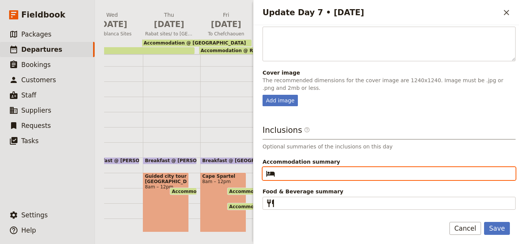
click at [310, 174] on input "Accommodation summary ​" at bounding box center [394, 173] width 233 height 9
paste input "Travel to Fes via Volubillis Roman ruins"
drag, startPoint x: 408, startPoint y: 173, endPoint x: 255, endPoint y: 163, distance: 153.6
click at [255, 163] on div "Day title Fes Departure start Departure end Short summary Travel to Fes via Vol…" at bounding box center [387, 117] width 266 height 185
paste input "Dar Settash"
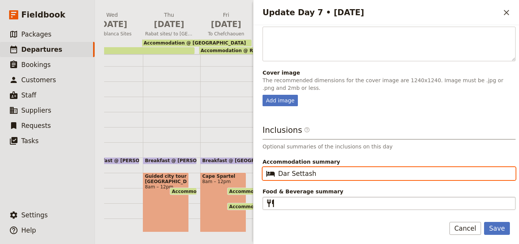
type input "Dar Settash"
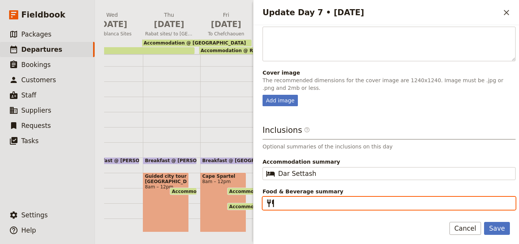
click at [306, 204] on input "Food & Beverage summary ​" at bounding box center [394, 203] width 233 height 9
paste input "B L D"
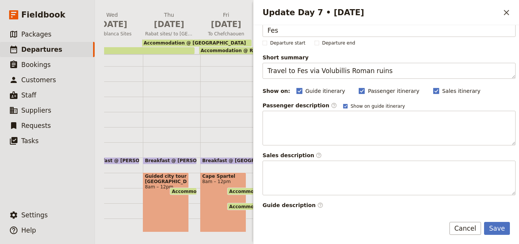
scroll to position [0, 0]
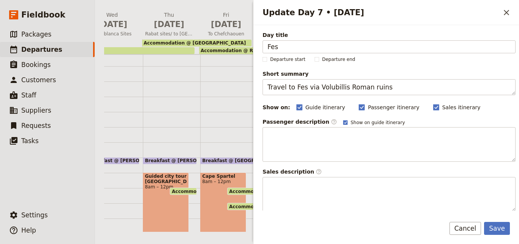
type input "B L D"
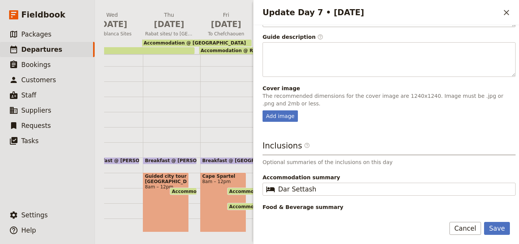
scroll to position [200, 0]
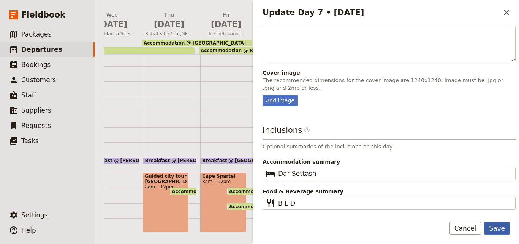
click at [497, 227] on button "Save" at bounding box center [497, 228] width 26 height 13
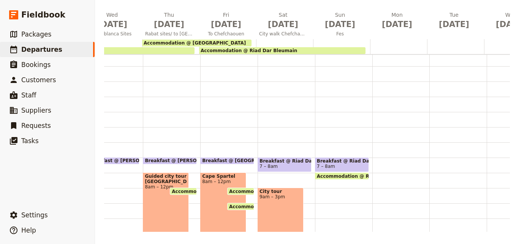
click at [319, 41] on div at bounding box center [341, 46] width 57 height 15
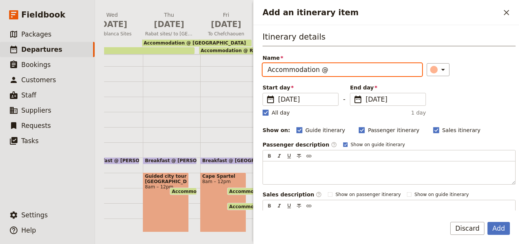
paste input "Dar Settash"
type input "Accommodation @ Dar Settash"
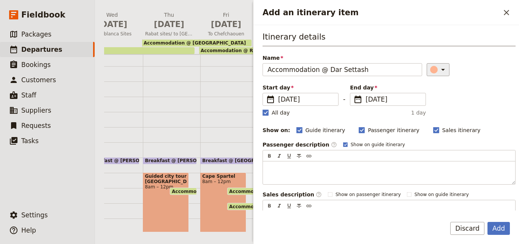
click at [430, 68] on div "Add an itinerary item" at bounding box center [434, 70] width 8 height 8
click at [425, 94] on div "button" at bounding box center [427, 95] width 8 height 8
click at [264, 112] on rect "Add an itinerary item" at bounding box center [266, 113] width 6 height 6
click at [263, 109] on input "All day" at bounding box center [262, 108] width 0 height 0
checkbox input "false"
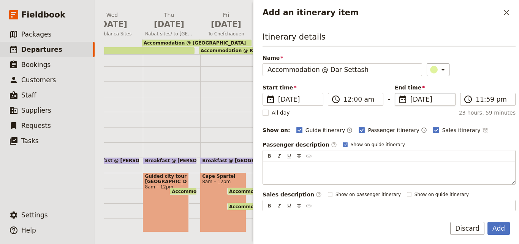
click at [411, 98] on span "[DATE]" at bounding box center [431, 99] width 40 height 9
click at [399, 93] on input "[DATE]" at bounding box center [398, 93] width 0 height 0
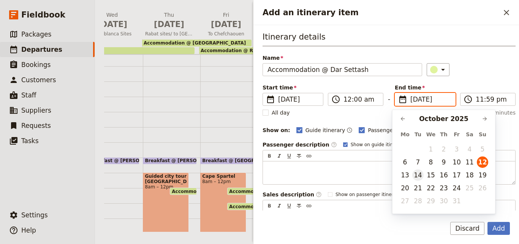
click at [421, 176] on button "14" at bounding box center [418, 174] width 11 height 11
type input "[DATE]"
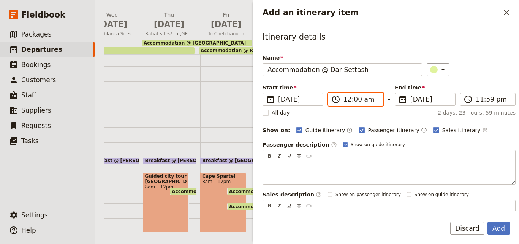
click at [350, 103] on input "12:00 am" at bounding box center [361, 99] width 35 height 9
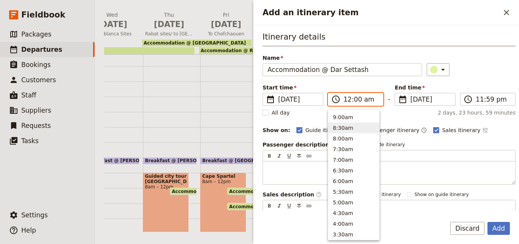
scroll to position [270, 0]
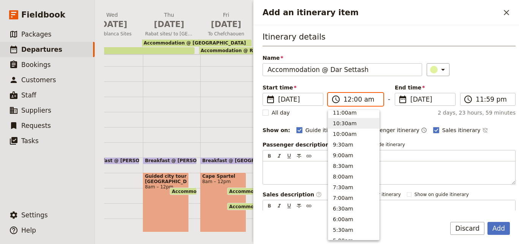
click at [353, 122] on button "10:30am" at bounding box center [354, 123] width 51 height 11
type input "10:30 am"
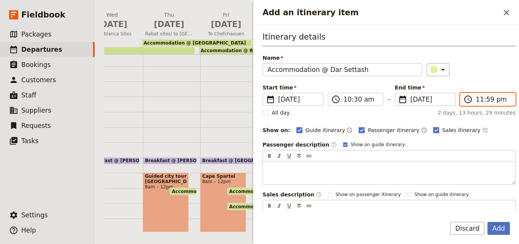
click at [476, 99] on input "11:59 pm" at bounding box center [493, 99] width 35 height 9
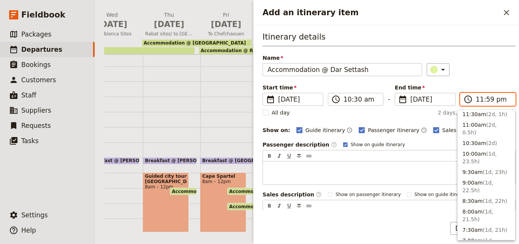
scroll to position [304, 0]
click at [478, 206] on button "8:00am ( 1d, 21.5h )" at bounding box center [486, 215] width 57 height 18
type input "08:00 am"
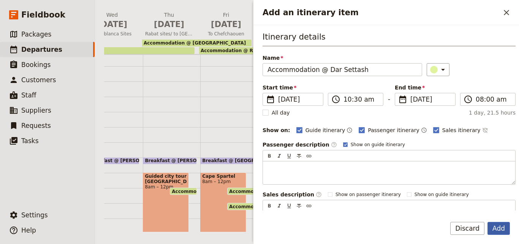
click at [498, 226] on button "Add" at bounding box center [499, 228] width 22 height 13
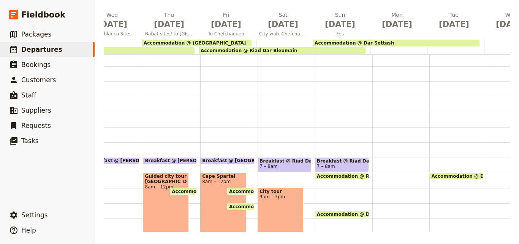
click at [369, 43] on span "Accommodation @ Dar Settash" at bounding box center [354, 42] width 79 height 5
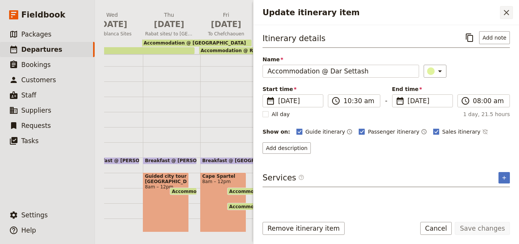
click at [510, 14] on icon "Close drawer" at bounding box center [506, 12] width 9 height 9
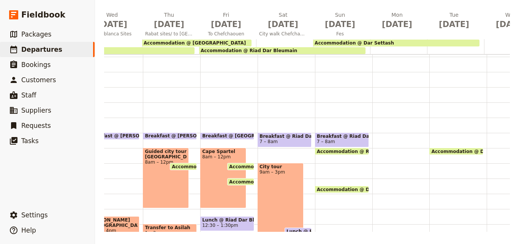
scroll to position [41, 0]
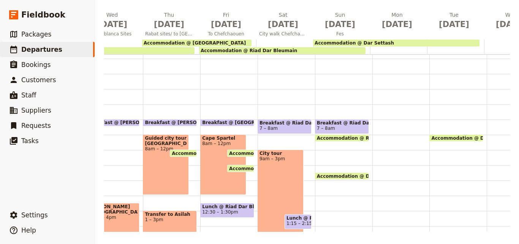
click at [329, 149] on div "Breakfast @ [GEOGRAPHIC_DATA] 7 – 8am Accommodation @ [GEOGRAPHIC_DATA] 10 – 8a…" at bounding box center [343, 195] width 57 height 365
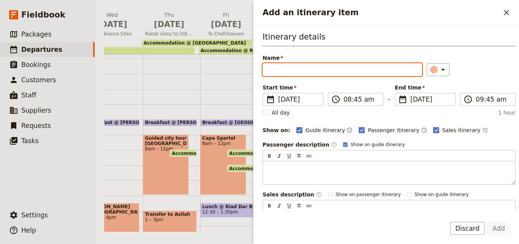
paste input "Travel to Fes via Volubillis Roman ruins"
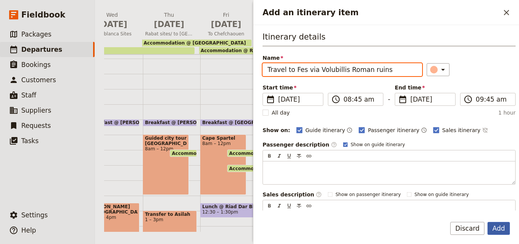
type input "Travel to Fes via Volubillis Roman ruins"
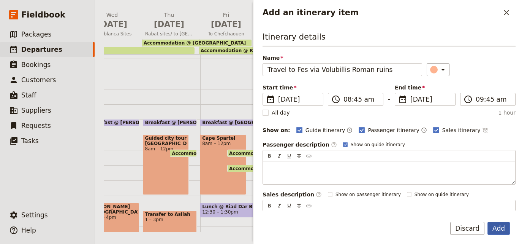
click at [507, 230] on button "Add" at bounding box center [499, 228] width 22 height 13
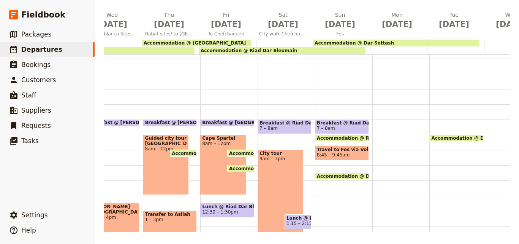
click at [343, 151] on span "Travel to Fes via Volubillis Roman ruins" at bounding box center [342, 149] width 50 height 5
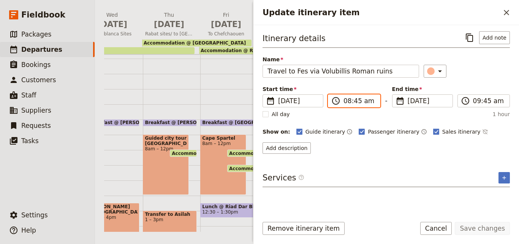
click at [353, 103] on input "08:45 am" at bounding box center [360, 100] width 32 height 9
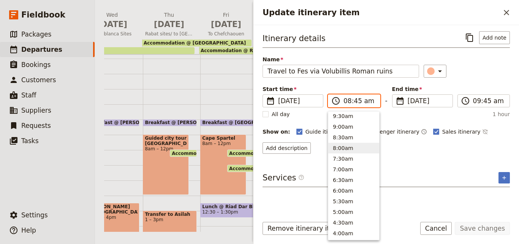
scroll to position [283, 0]
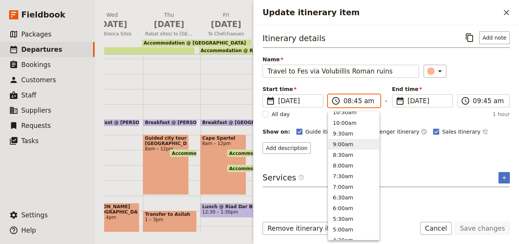
click at [348, 142] on button "9:00am" at bounding box center [354, 144] width 51 height 11
type input "09:00 am"
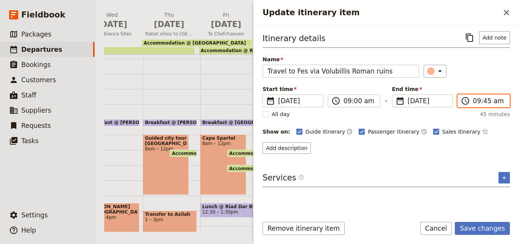
click at [479, 104] on input "09:45 am" at bounding box center [489, 100] width 32 height 9
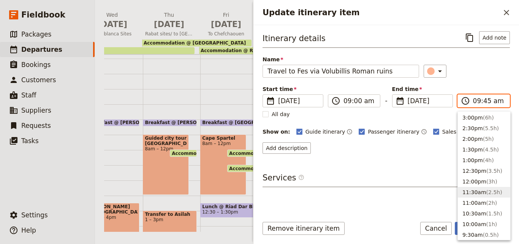
scroll to position [148, 0]
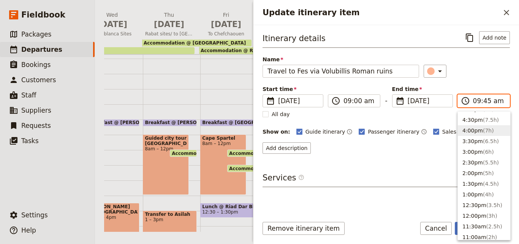
click at [473, 127] on button "4:00pm ( 7h )" at bounding box center [484, 130] width 52 height 11
type input "04:00 pm"
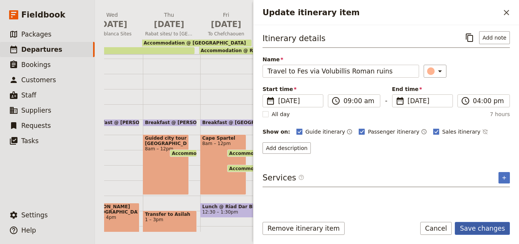
click at [479, 224] on button "Save changes" at bounding box center [482, 228] width 55 height 13
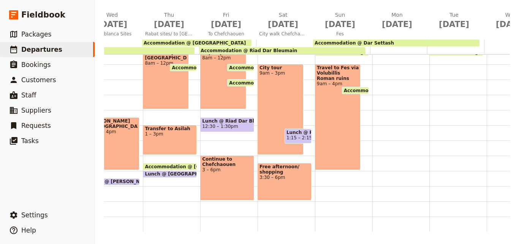
scroll to position [159, 0]
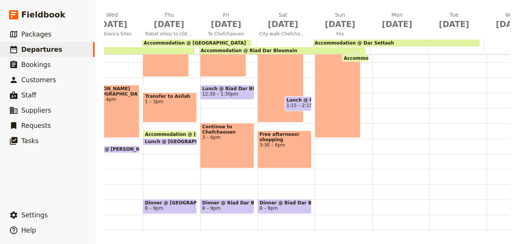
click at [339, 145] on div "Breakfast @ [GEOGRAPHIC_DATA] 7 – 8am Accommodation @ [GEOGRAPHIC_DATA] 10 – 8a…" at bounding box center [343, 77] width 57 height 365
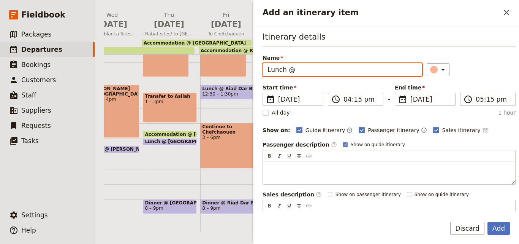
paste input "Dar Settash"
type input "Lunch @ Dar Settash"
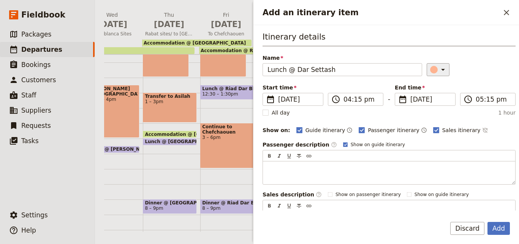
click at [427, 64] on button "​" at bounding box center [438, 69] width 23 height 13
click at [435, 103] on div "button" at bounding box center [436, 104] width 8 height 8
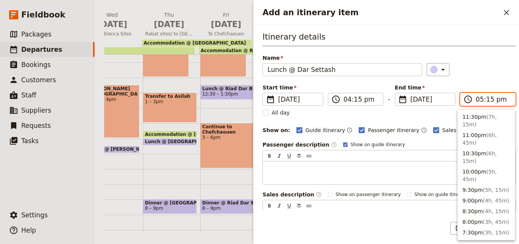
click at [486, 100] on input "05:15 pm" at bounding box center [493, 99] width 35 height 9
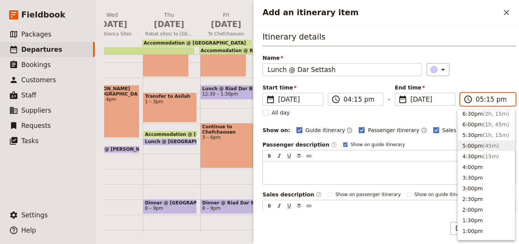
click at [486, 100] on input "05:15 pm" at bounding box center [493, 99] width 35 height 9
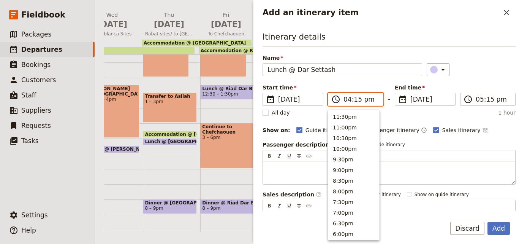
click at [349, 100] on input "04:15 pm" at bounding box center [361, 99] width 35 height 9
click at [349, 133] on button "3:00pm" at bounding box center [354, 136] width 51 height 11
type input "03:00 pm"
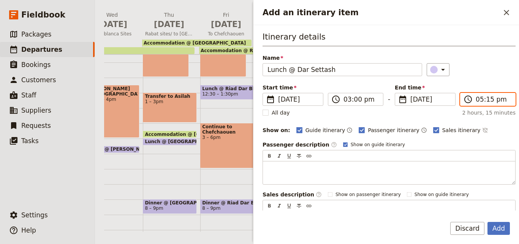
click at [480, 101] on input "05:15 pm" at bounding box center [493, 99] width 35 height 9
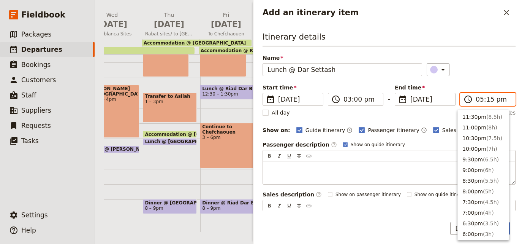
scroll to position [140, 0]
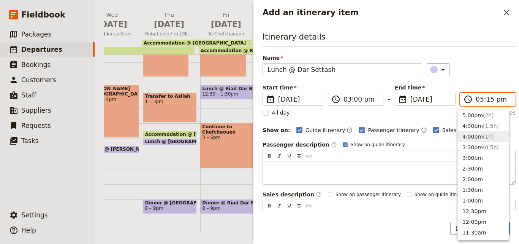
click at [480, 131] on button "4:00pm ( 1h )" at bounding box center [483, 136] width 51 height 11
type input "04:00 pm"
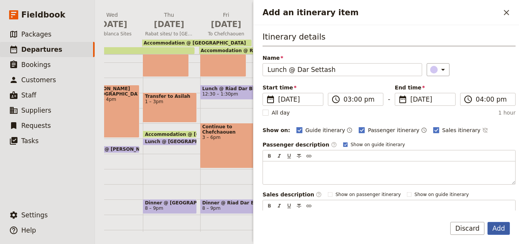
click at [497, 231] on button "Add" at bounding box center [499, 228] width 22 height 13
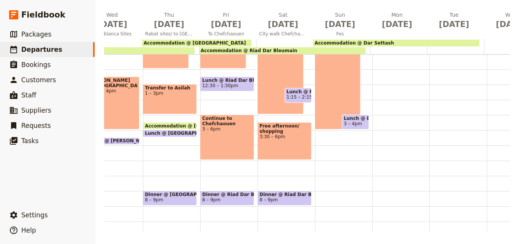
scroll to position [194, 0]
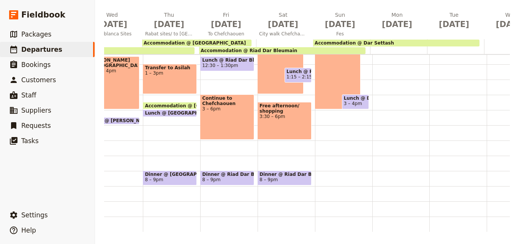
click at [325, 160] on div "Breakfast @ [GEOGRAPHIC_DATA] 7 – 8am Accommodation @ [GEOGRAPHIC_DATA] 10 – 8a…" at bounding box center [343, 49] width 57 height 365
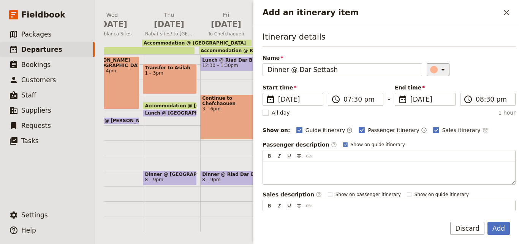
type input "Dinner @ Dar Settash"
click at [439, 72] on icon "Add an itinerary item" at bounding box center [443, 69] width 9 height 9
click at [437, 102] on div "button" at bounding box center [436, 104] width 8 height 8
click at [350, 101] on input "07:30 pm" at bounding box center [361, 99] width 35 height 9
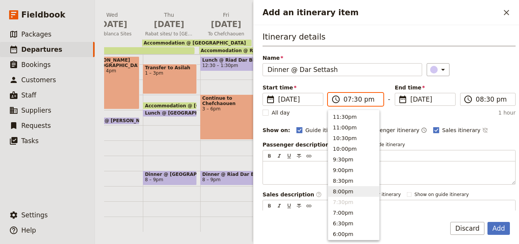
click at [336, 188] on button "8:00pm" at bounding box center [354, 191] width 51 height 11
type input "08:00 pm"
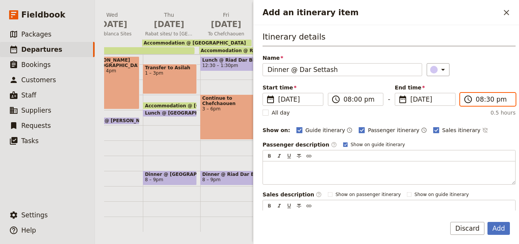
click at [479, 100] on input "08:30 pm" at bounding box center [493, 99] width 35 height 9
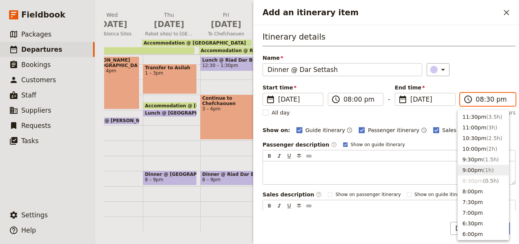
click at [478, 167] on button "9:00pm ( 1h )" at bounding box center [483, 170] width 51 height 11
type input "09:00 pm"
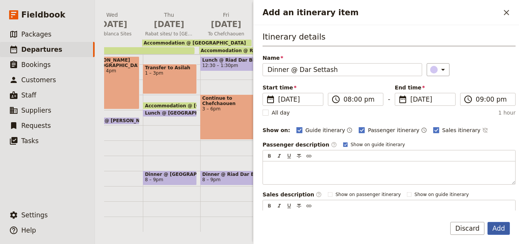
click at [503, 228] on button "Add" at bounding box center [499, 228] width 22 height 13
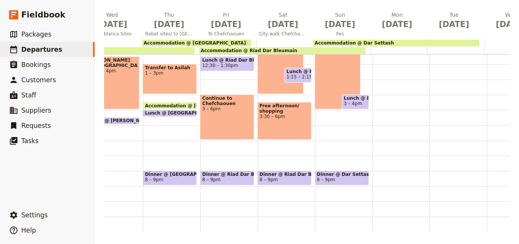
click at [352, 158] on div "Breakfast @ [GEOGRAPHIC_DATA] 7 – 8am Accommodation @ [GEOGRAPHIC_DATA] 10 – 8a…" at bounding box center [343, 49] width 57 height 365
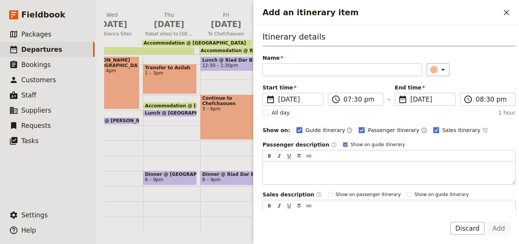
click at [504, 16] on icon "Close drawer" at bounding box center [506, 12] width 9 height 9
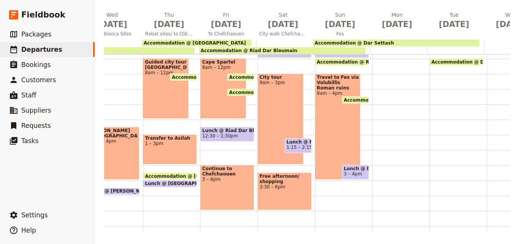
scroll to position [79, 0]
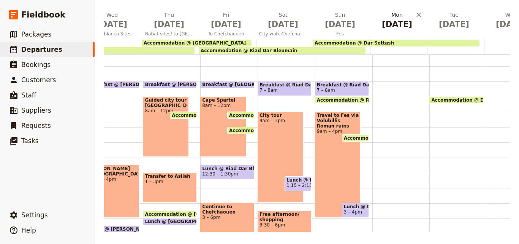
click at [394, 24] on span "[DATE]" at bounding box center [397, 24] width 48 height 11
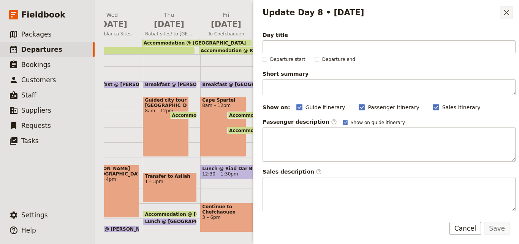
click at [507, 16] on icon "Close drawer" at bounding box center [506, 12] width 9 height 9
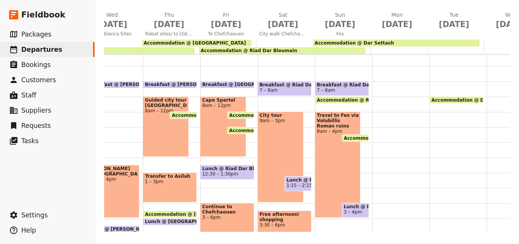
click at [359, 88] on span "7 – 8am" at bounding box center [342, 89] width 50 height 5
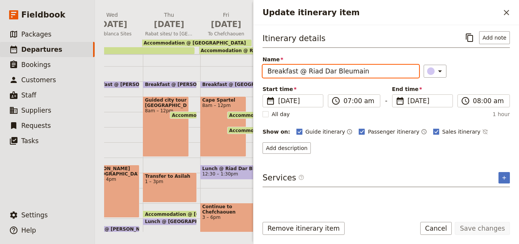
drag, startPoint x: 380, startPoint y: 72, endPoint x: 255, endPoint y: 65, distance: 125.0
click at [255, 65] on div "Itinerary details ​ Add note Name Breakfast @ [GEOGRAPHIC_DATA] ​ Start time ​ …" at bounding box center [387, 117] width 266 height 185
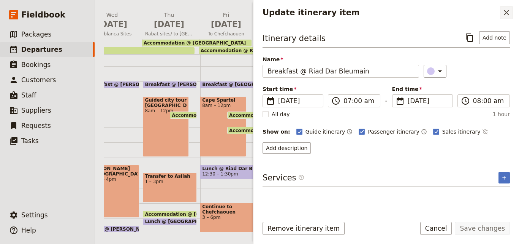
click at [504, 16] on icon "Close drawer" at bounding box center [506, 12] width 9 height 9
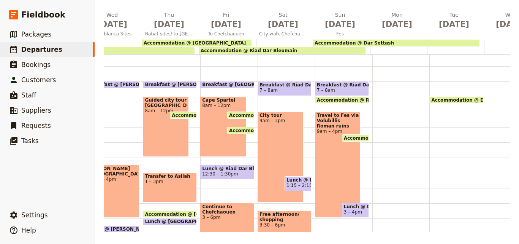
click at [385, 84] on div at bounding box center [401, 157] width 57 height 365
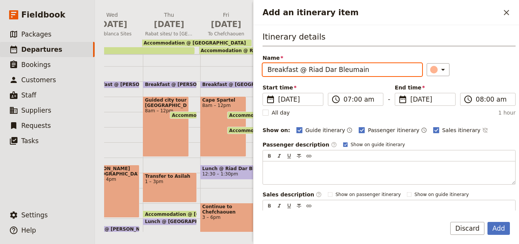
drag, startPoint x: 365, startPoint y: 70, endPoint x: 305, endPoint y: 71, distance: 60.1
click at [305, 71] on input "Breakfast @ Riad Dar Bleumain" at bounding box center [343, 69] width 160 height 13
paste input "Dar Settash"
type input "Breakfast @ Dar Settash"
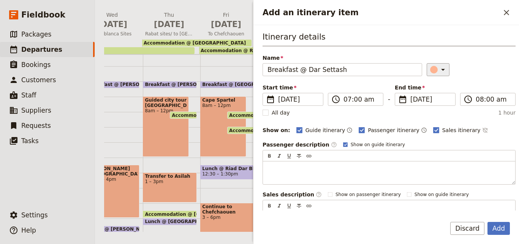
click at [430, 68] on div "Add an itinerary item" at bounding box center [434, 70] width 8 height 8
click at [437, 102] on div "button" at bounding box center [436, 104] width 8 height 8
click at [506, 228] on button "Add" at bounding box center [499, 228] width 22 height 13
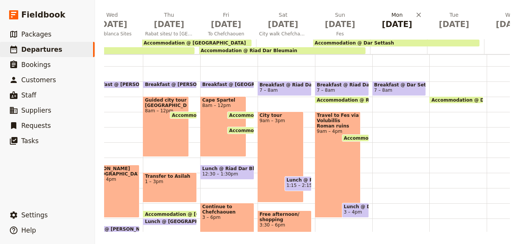
click at [399, 27] on span "[DATE]" at bounding box center [397, 24] width 48 height 11
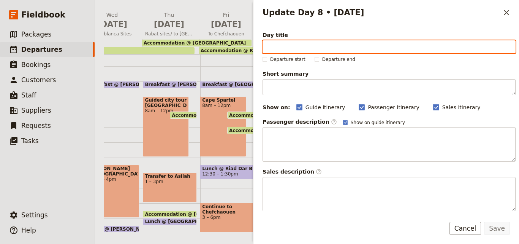
paste input "Fes"
type input "Fes"
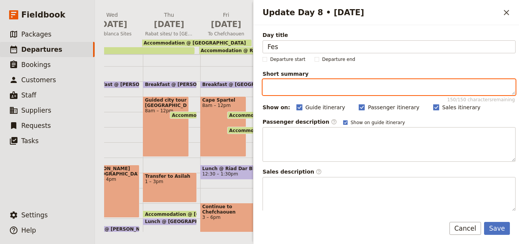
paste textarea "City walk Fes [PERSON_NAME]"
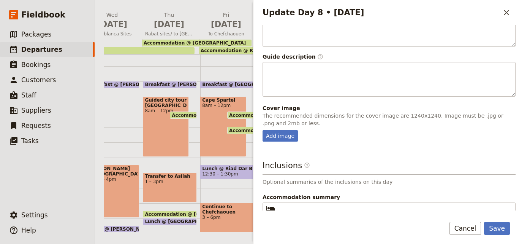
scroll to position [200, 0]
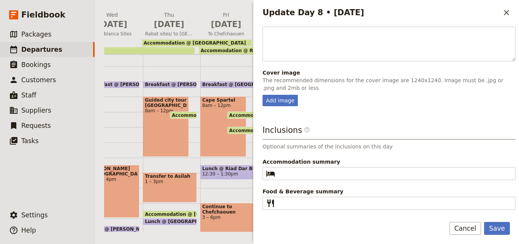
type textarea "City walk Fes [PERSON_NAME]"
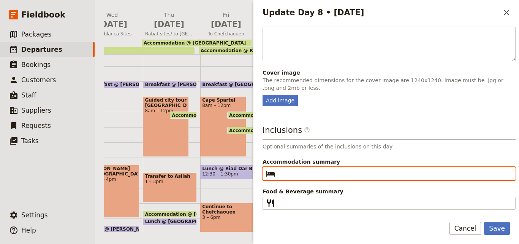
paste input "Dar Settash"
type input "Dar Settash"
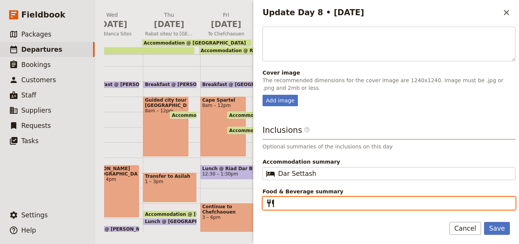
paste input "B L D"
type input "B L D"
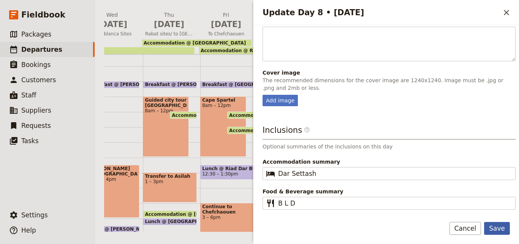
click at [504, 232] on button "Save" at bounding box center [497, 228] width 26 height 13
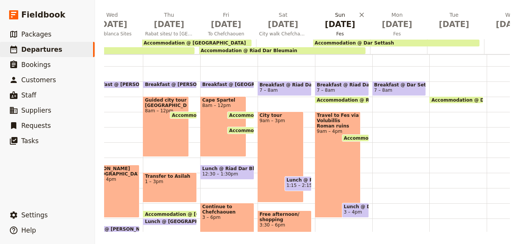
click at [333, 21] on span "[DATE]" at bounding box center [340, 24] width 48 height 11
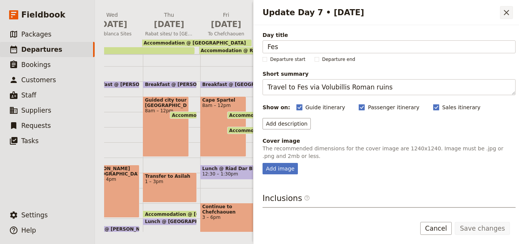
click at [512, 13] on button "​" at bounding box center [506, 12] width 13 height 13
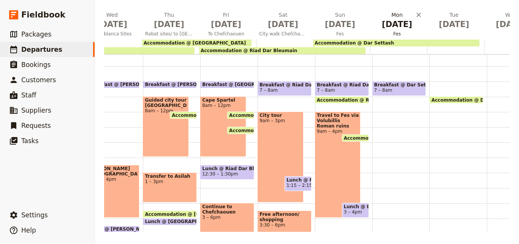
click at [396, 24] on span "[DATE]" at bounding box center [397, 24] width 48 height 11
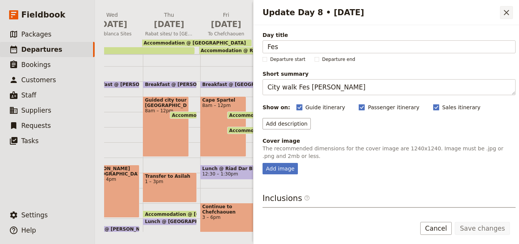
click at [504, 10] on icon "Close drawer" at bounding box center [506, 12] width 9 height 9
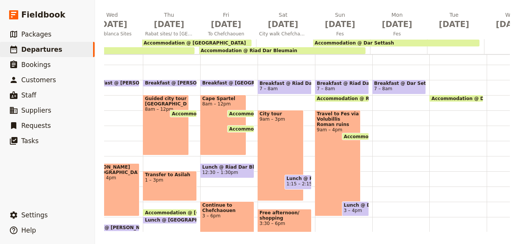
scroll to position [41, 0]
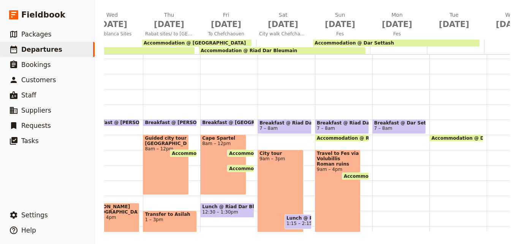
click at [389, 154] on div "Breakfast @ Dar Settash 7 – 8am" at bounding box center [401, 195] width 57 height 365
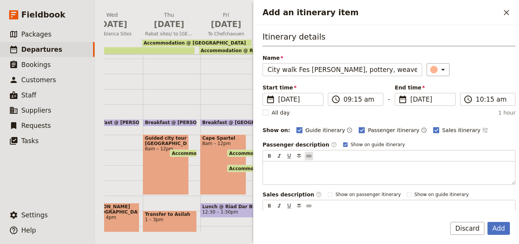
scroll to position [0, 16]
click at [300, 69] on input "City walk Fes [PERSON_NAME], pottery, weavers, library" at bounding box center [343, 69] width 160 height 13
type input "City walk Fes [PERSON_NAME], pottery, weavers, library"
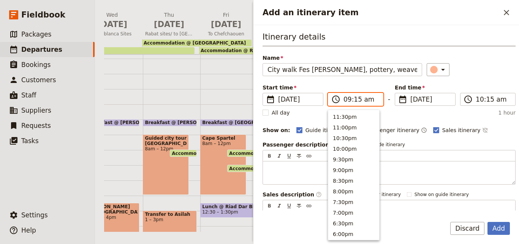
scroll to position [310, 0]
click at [354, 101] on input "09:15 am" at bounding box center [361, 99] width 35 height 9
click at [356, 101] on input "09:15 am" at bounding box center [361, 99] width 35 height 9
type input "09:00 am"
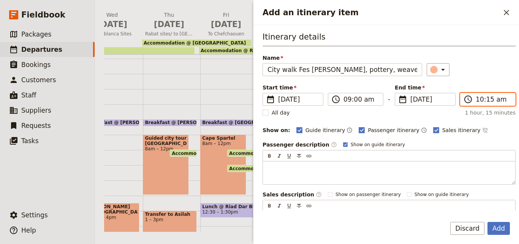
click at [482, 101] on input "10:15 am" at bounding box center [493, 99] width 35 height 9
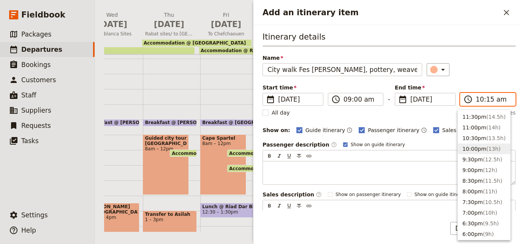
scroll to position [76, 0]
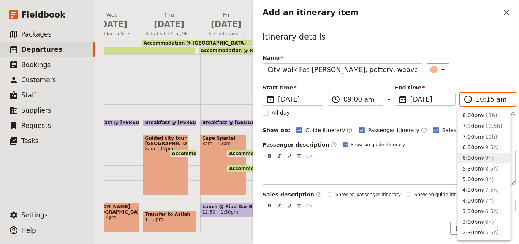
click at [477, 153] on button "6:00pm ( 9h )" at bounding box center [484, 157] width 52 height 11
type input "06:00 pm"
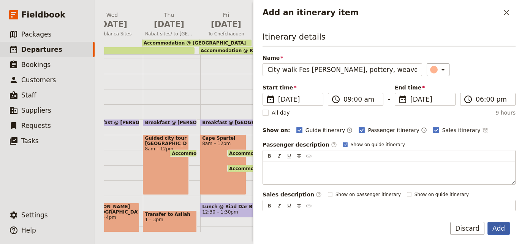
click at [502, 225] on button "Add" at bounding box center [499, 228] width 22 height 13
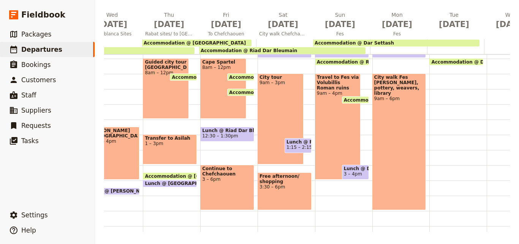
scroll to position [194, 0]
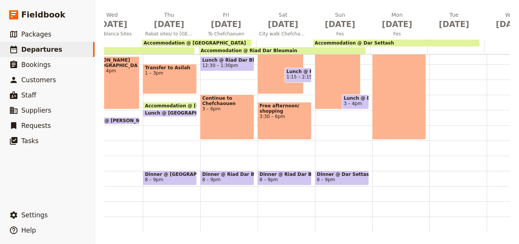
click at [343, 172] on span "Dinner @ Dar Settash" at bounding box center [342, 174] width 50 height 5
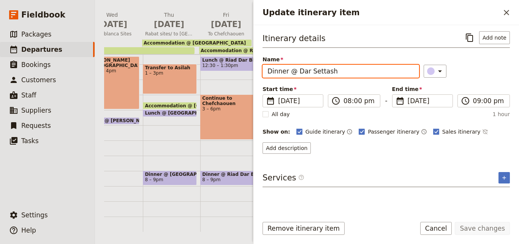
drag, startPoint x: 336, startPoint y: 70, endPoint x: 255, endPoint y: 74, distance: 81.5
click at [255, 74] on div "Itinerary details ​ Add note Name Dinner @ Dar Settash ​ Start time ​ [DATE] [D…" at bounding box center [387, 117] width 266 height 185
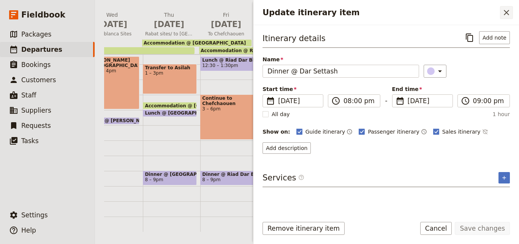
click at [503, 16] on icon "Close drawer" at bounding box center [506, 12] width 9 height 9
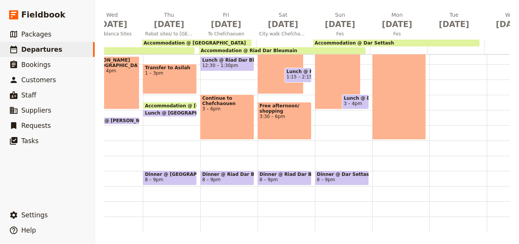
click at [389, 167] on div "Breakfast @ [GEOGRAPHIC_DATA] 7 – 8am City walk Fes [GEOGRAPHIC_DATA][PERSON_NA…" at bounding box center [401, 49] width 57 height 365
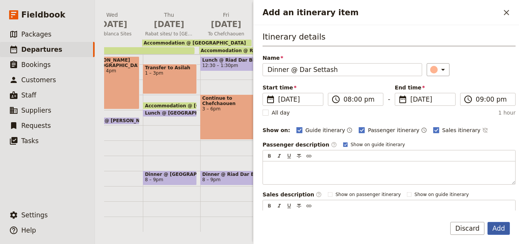
type input "Dinner @ Dar Settash"
click at [495, 226] on button "Add" at bounding box center [499, 228] width 22 height 13
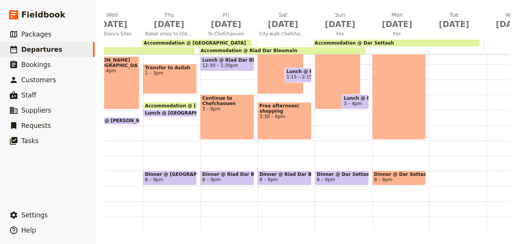
click at [395, 177] on span "8 – 9pm" at bounding box center [400, 179] width 50 height 5
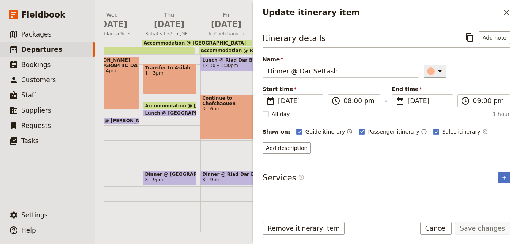
click at [432, 76] on button "​" at bounding box center [435, 71] width 23 height 13
click at [434, 104] on div "button" at bounding box center [436, 106] width 8 height 8
click at [485, 226] on button "Save changes" at bounding box center [482, 228] width 55 height 13
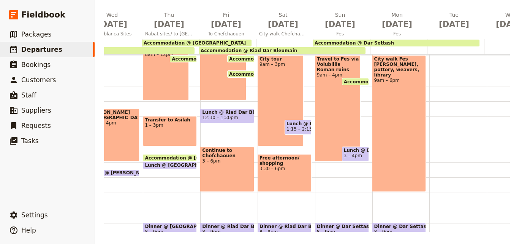
scroll to position [118, 0]
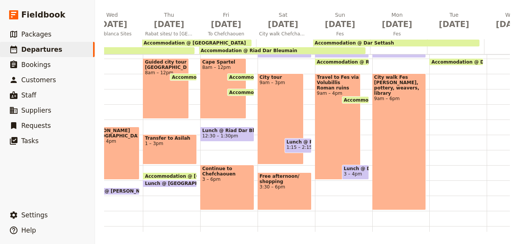
click at [356, 172] on span "3 – 4pm" at bounding box center [353, 173] width 18 height 5
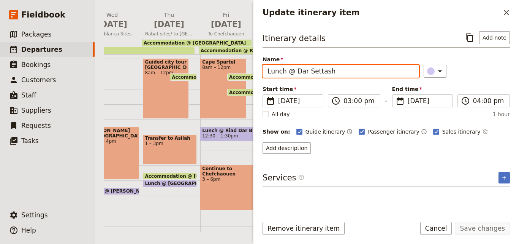
drag, startPoint x: 343, startPoint y: 70, endPoint x: 264, endPoint y: 70, distance: 78.7
click at [264, 70] on input "Lunch @ Dar Settash" at bounding box center [341, 71] width 157 height 13
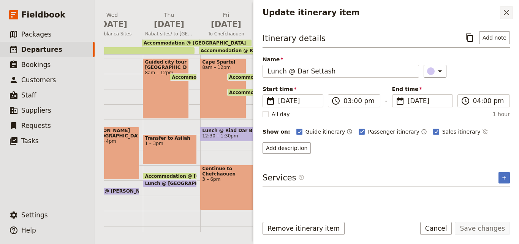
click at [505, 17] on button "​" at bounding box center [506, 12] width 13 height 13
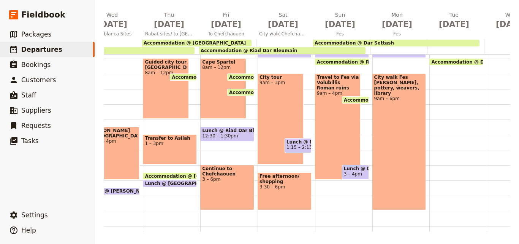
click at [425, 135] on div "Breakfast @ [GEOGRAPHIC_DATA] 7 – 8am City walk Fes [GEOGRAPHIC_DATA][PERSON_NA…" at bounding box center [401, 119] width 57 height 365
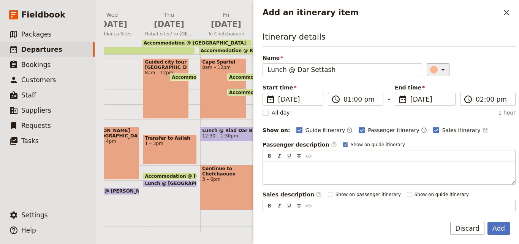
type input "Lunch @ Dar Settash"
click at [437, 64] on button "​" at bounding box center [438, 69] width 23 height 13
click at [434, 102] on div "button" at bounding box center [436, 104] width 8 height 8
click at [496, 226] on button "Add" at bounding box center [499, 228] width 22 height 13
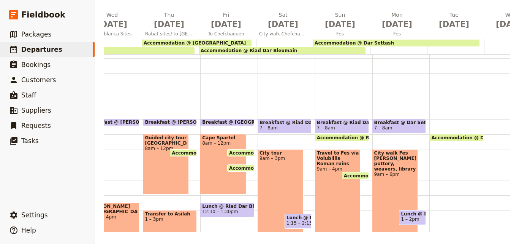
scroll to position [41, 0]
click at [388, 124] on span "Breakfast @ Dar Settash" at bounding box center [400, 122] width 50 height 5
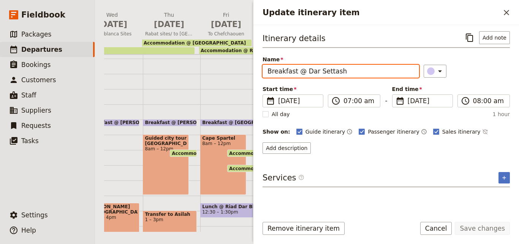
drag, startPoint x: 355, startPoint y: 71, endPoint x: 267, endPoint y: 69, distance: 88.6
click at [267, 69] on input "Breakfast @ Dar Settash" at bounding box center [341, 71] width 157 height 13
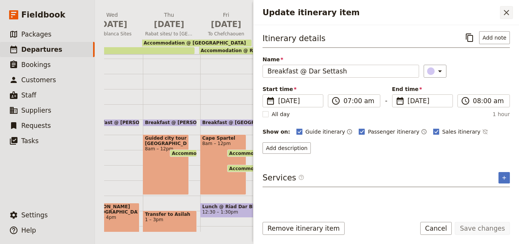
click at [504, 15] on icon "Close drawer" at bounding box center [506, 12] width 9 height 9
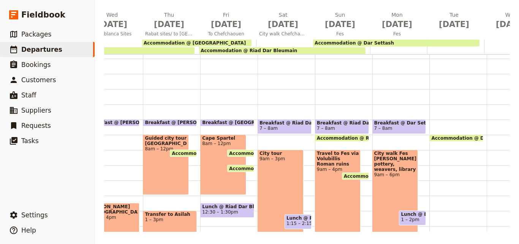
click at [440, 123] on div "Accommodation @ Dar Settash 10:30 – 8am" at bounding box center [458, 195] width 57 height 365
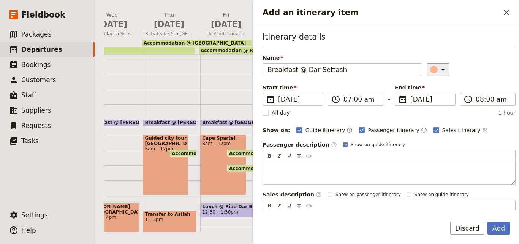
type input "Breakfast @ Dar Settash"
click at [439, 67] on icon "Add an itinerary item" at bounding box center [443, 69] width 9 height 9
click at [434, 101] on div "button" at bounding box center [436, 104] width 8 height 8
click at [496, 234] on button "Add" at bounding box center [499, 228] width 22 height 13
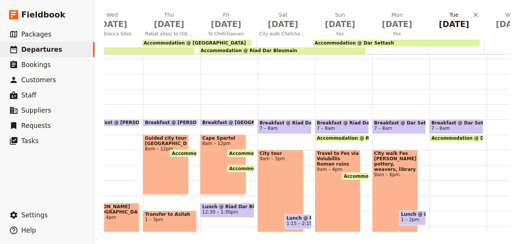
click at [455, 28] on span "[DATE]" at bounding box center [454, 24] width 48 height 11
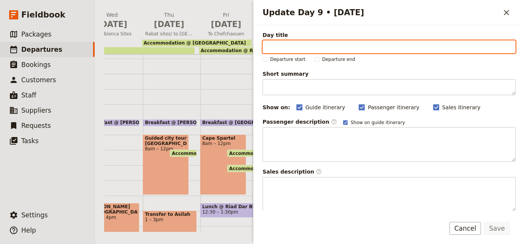
paste input "Fes to Midelt via Ifrane"
type input "Fes to Midelt via Ifrane"
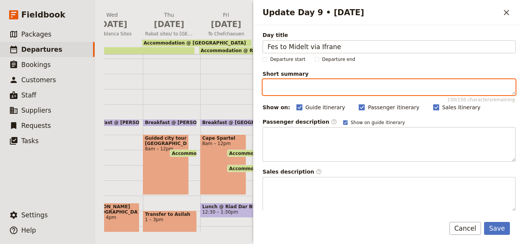
paste textarea "Travel Day"
type textarea "Travel Day"
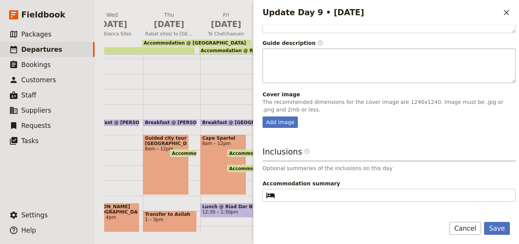
scroll to position [200, 0]
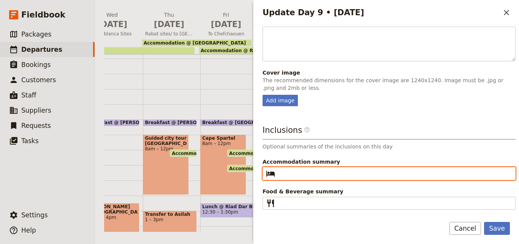
paste input "Moonrise Villas"
type input "Moonrise Villas"
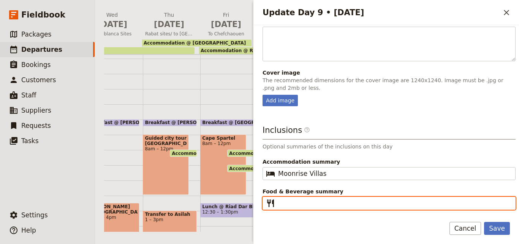
click at [307, 201] on input "Food & Beverage summary ​" at bounding box center [394, 203] width 233 height 9
type input "B L D"
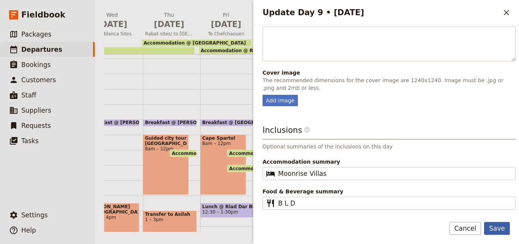
click at [499, 227] on button "Save" at bounding box center [497, 228] width 26 height 13
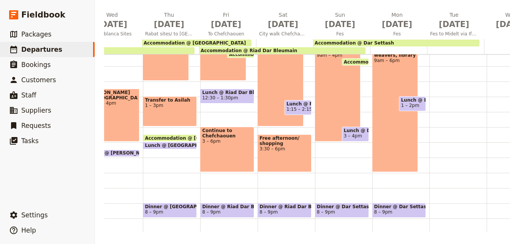
scroll to position [118, 0]
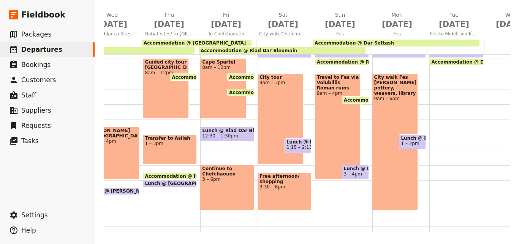
click at [436, 77] on div "Breakfast @ Dar Settash 7 – 8am Accommodation @ Dar Settash 10:30 – 8am" at bounding box center [458, 119] width 57 height 365
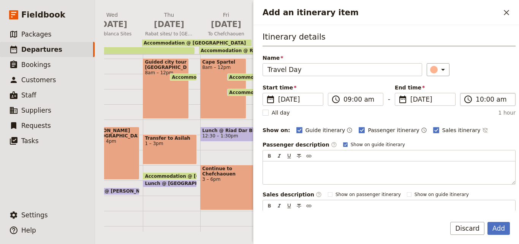
type input "Travel Day"
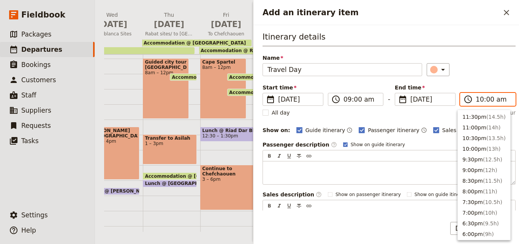
click at [481, 102] on input "10:00 am" at bounding box center [493, 99] width 35 height 9
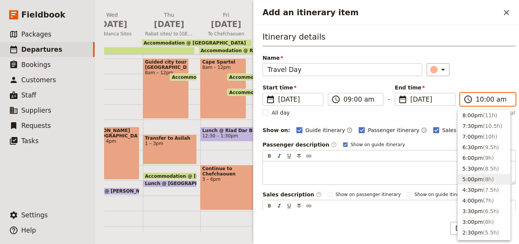
click at [474, 178] on button "5:00pm ( 8h )" at bounding box center [484, 179] width 52 height 11
type input "05:00 pm"
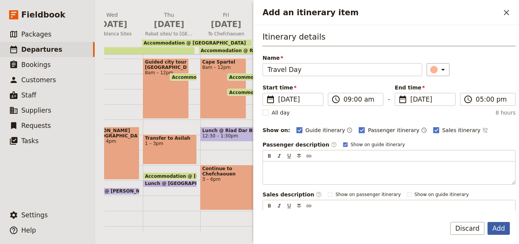
click at [500, 229] on button "Add" at bounding box center [499, 228] width 22 height 13
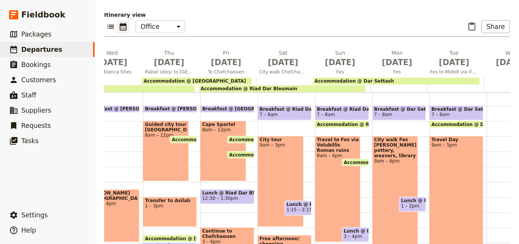
scroll to position [41, 0]
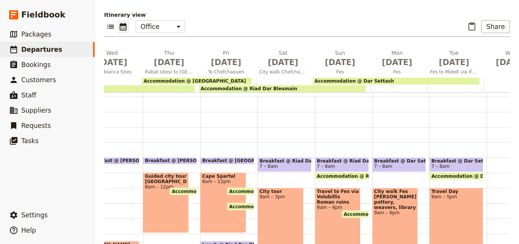
click at [462, 220] on div "Travel Day 9am – 5pm" at bounding box center [457, 247] width 54 height 121
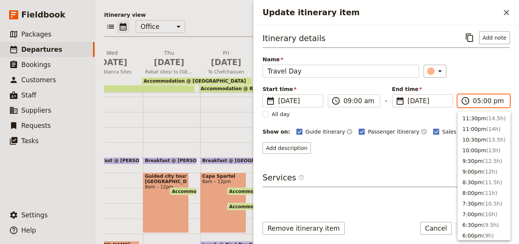
click at [477, 103] on input "05:00 pm" at bounding box center [489, 100] width 32 height 9
click at [483, 136] on span "( 7h )" at bounding box center [488, 138] width 11 height 6
type input "04:00 pm"
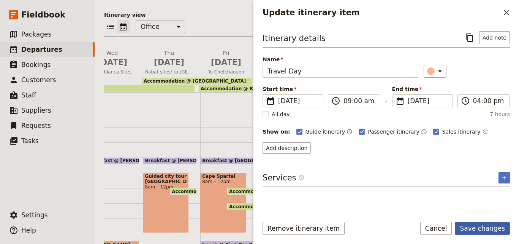
click at [484, 227] on button "Save changes" at bounding box center [482, 228] width 55 height 13
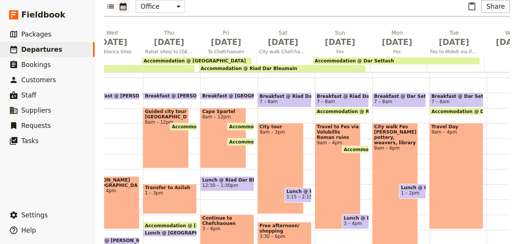
scroll to position [162, 0]
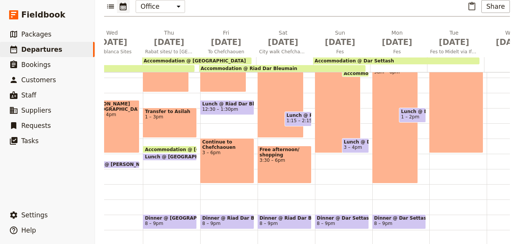
click at [442, 164] on div "Breakfast @ [GEOGRAPHIC_DATA] 7 – 8am Accommodation @ [GEOGRAPHIC_DATA] 10:30 –…" at bounding box center [458, 92] width 57 height 365
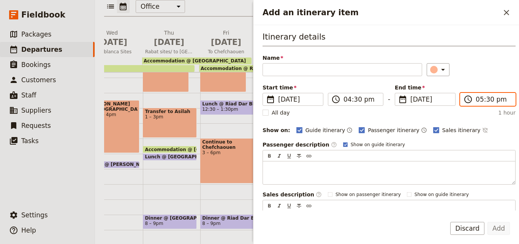
click at [483, 101] on input "05:30 pm" at bounding box center [493, 99] width 35 height 9
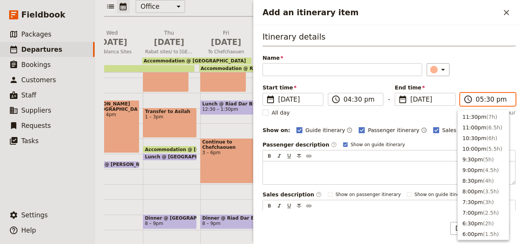
scroll to position [129, 0]
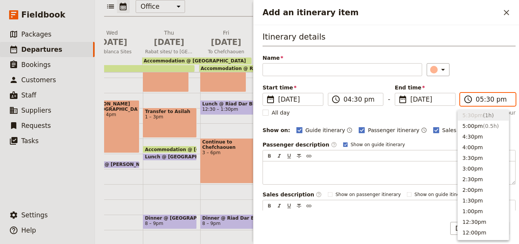
click at [483, 101] on input "05:30 pm" at bounding box center [493, 99] width 35 height 9
click at [475, 123] on button "5:00pm ( 0.5h )" at bounding box center [483, 126] width 51 height 11
type input "05:00 pm"
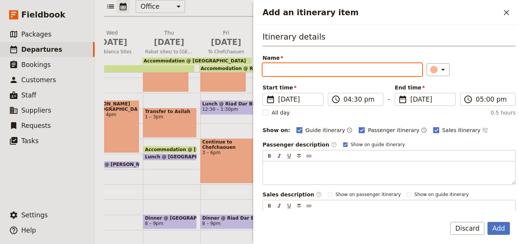
click at [370, 67] on input "Name" at bounding box center [343, 69] width 160 height 13
paste input "Moonrise Villas"
type input "Lunch @ Moonrise Villas"
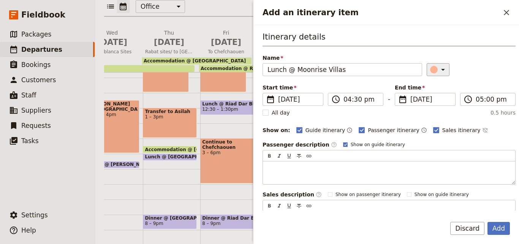
click at [439, 74] on icon "Add an itinerary item" at bounding box center [443, 69] width 9 height 9
click at [437, 100] on div "button" at bounding box center [436, 104] width 8 height 8
click at [486, 100] on input "05:00 pm" at bounding box center [493, 99] width 35 height 9
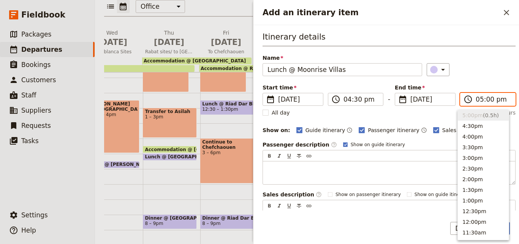
click at [486, 100] on input "05:00 pm" at bounding box center [493, 99] width 35 height 9
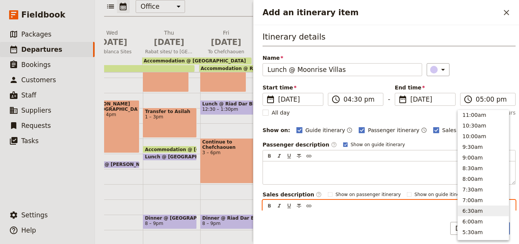
click at [419, 202] on div "Itinerary details Name Lunch @ Moonrise Villas ​ Start time ​ [DATE] [DATE] [DA…" at bounding box center [389, 120] width 253 height 178
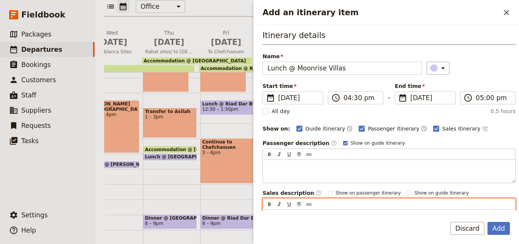
scroll to position [0, 0]
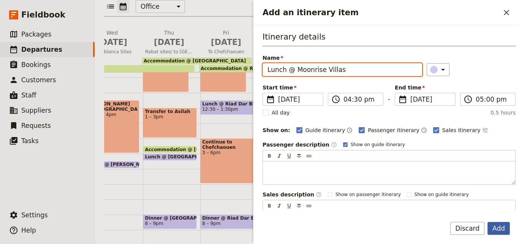
click at [496, 223] on button "Add" at bounding box center [499, 228] width 22 height 13
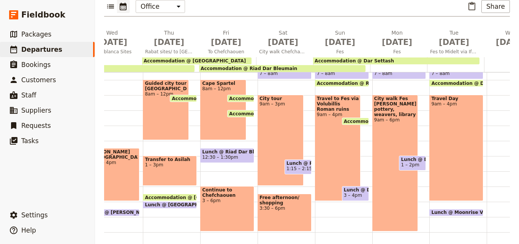
scroll to position [190, 0]
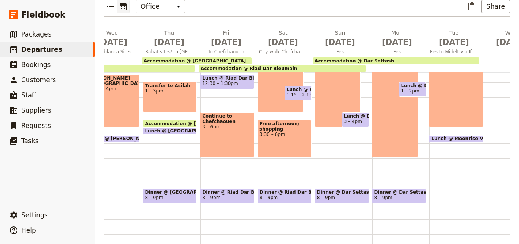
click at [449, 136] on span "Lunch @ Moonrise Villas" at bounding box center [465, 138] width 66 height 5
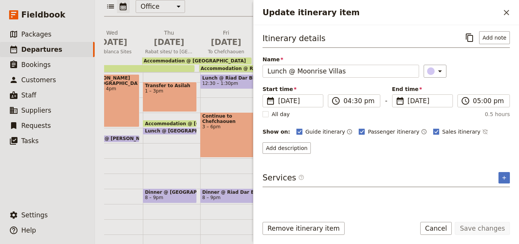
click at [382, 82] on div "Itinerary details ​ Add note Name Lunch @ Moonrise Villas ​ Start time ​ [DATE]…" at bounding box center [387, 92] width 248 height 122
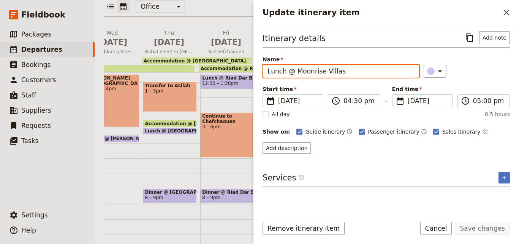
drag, startPoint x: 371, startPoint y: 73, endPoint x: 294, endPoint y: 81, distance: 77.7
click at [294, 81] on div "Itinerary details ​ Add note Name Lunch @ Moonrise Villas ​ Start time ​ [DATE]…" at bounding box center [387, 92] width 248 height 122
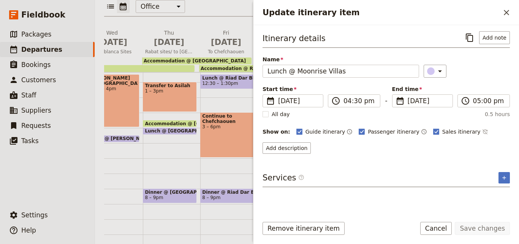
drag, startPoint x: 294, startPoint y: 81, endPoint x: 459, endPoint y: 77, distance: 165.1
click at [459, 77] on div "​" at bounding box center [467, 71] width 86 height 13
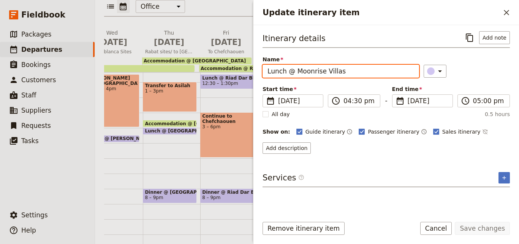
drag, startPoint x: 362, startPoint y: 74, endPoint x: 295, endPoint y: 75, distance: 66.6
click at [295, 75] on input "Lunch @ Moonrise Villas" at bounding box center [341, 71] width 157 height 13
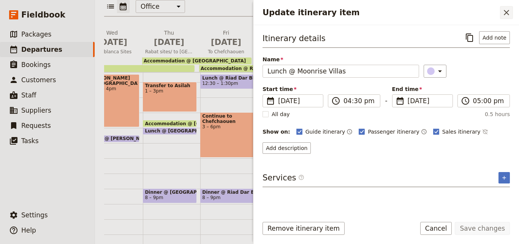
click at [503, 14] on icon "Close drawer" at bounding box center [506, 12] width 9 height 9
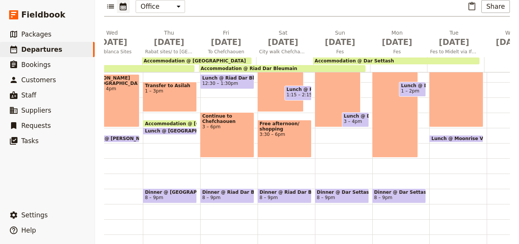
click at [437, 190] on div "Breakfast @ [GEOGRAPHIC_DATA] 7 – 8am Accommodation @ [GEOGRAPHIC_DATA] 10:30 –…" at bounding box center [458, 66] width 57 height 365
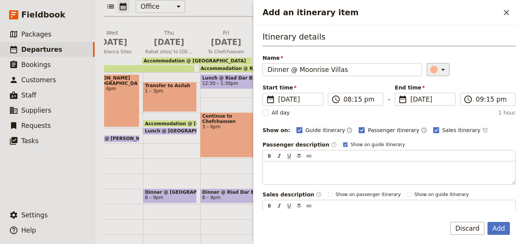
type input "Dinner @ Moonrise Villas"
click at [442, 75] on button "​" at bounding box center [438, 69] width 23 height 13
click at [434, 102] on div "button" at bounding box center [436, 104] width 8 height 8
click at [507, 224] on button "Add" at bounding box center [499, 228] width 22 height 13
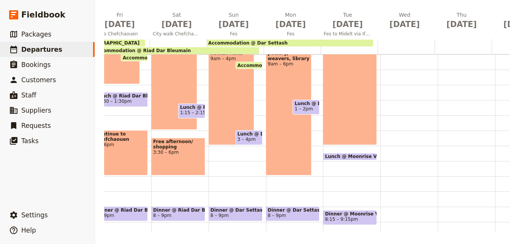
scroll to position [0, 274]
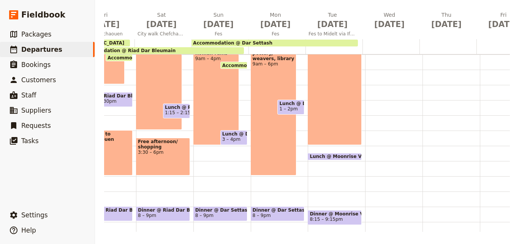
click at [322, 49] on div at bounding box center [334, 46] width 57 height 15
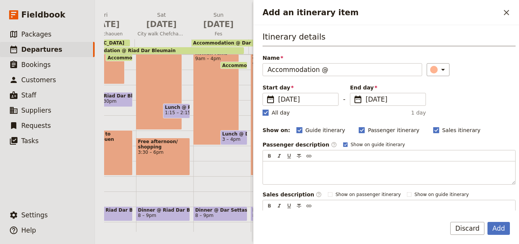
type input "Accommodation @"
click at [268, 114] on rect "Add an itinerary item" at bounding box center [266, 113] width 6 height 6
click at [263, 109] on input "All day" at bounding box center [262, 108] width 0 height 0
checkbox input "false"
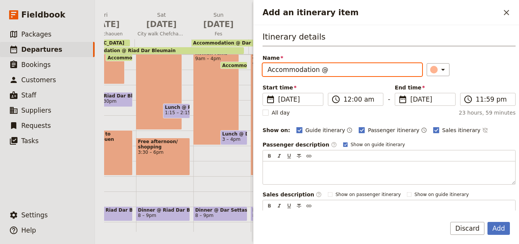
paste input "Moonrise Villas"
type input "Accommodation @ Moonrise Villas"
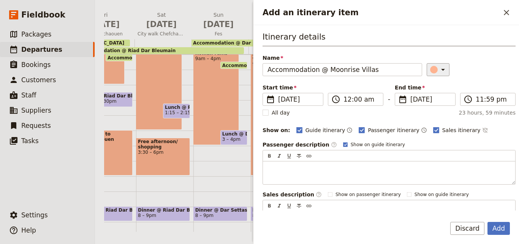
click at [427, 75] on button "​" at bounding box center [438, 69] width 23 height 13
click at [428, 94] on div "button" at bounding box center [427, 95] width 8 height 8
click at [413, 105] on fieldset "​ [DATE] [DATE]" at bounding box center [425, 99] width 61 height 13
click at [399, 93] on input "[DATE]" at bounding box center [398, 93] width 0 height 0
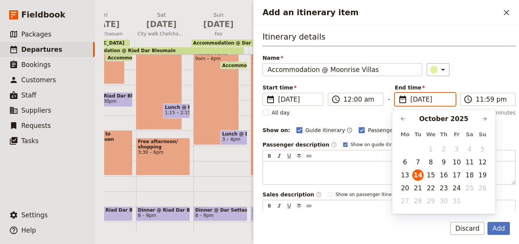
scroll to position [0, 0]
click at [431, 176] on button "15" at bounding box center [431, 174] width 11 height 11
type input "[DATE]"
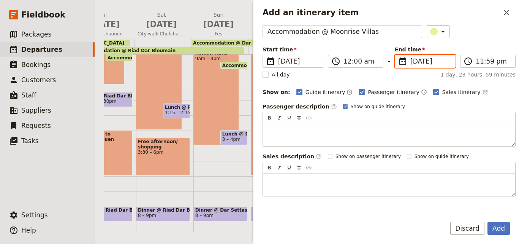
scroll to position [91, 0]
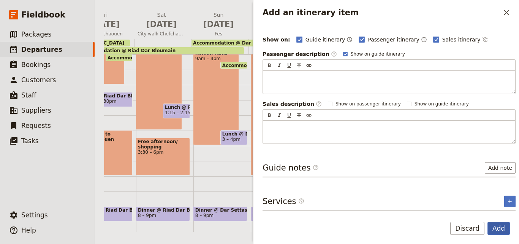
click at [500, 224] on button "Add" at bounding box center [499, 228] width 22 height 13
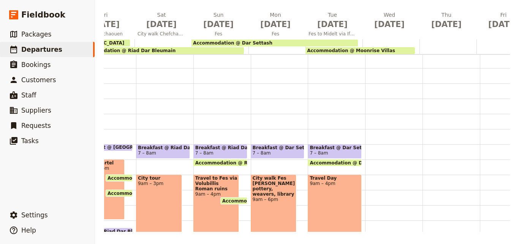
scroll to position [0, 0]
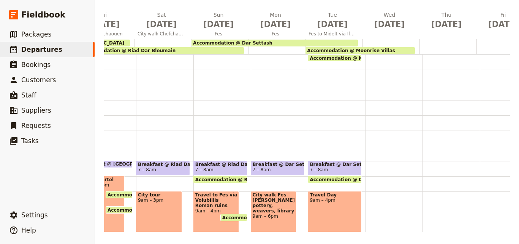
click at [330, 59] on span "Accommodation @ Moonrise Villas" at bounding box center [356, 58] width 92 height 5
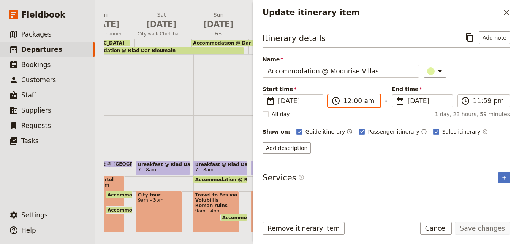
click at [350, 102] on input "12:00 am" at bounding box center [360, 100] width 32 height 9
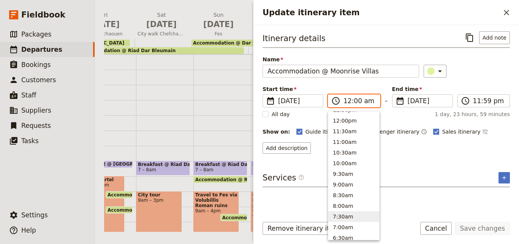
scroll to position [196, 0]
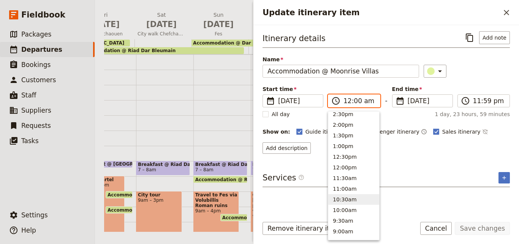
click at [348, 196] on button "10:30am" at bounding box center [354, 199] width 51 height 11
type input "10:30 am"
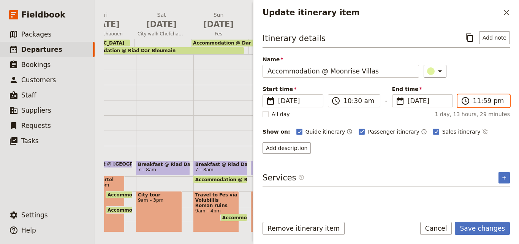
click at [478, 100] on input "11:59 pm" at bounding box center [489, 100] width 32 height 9
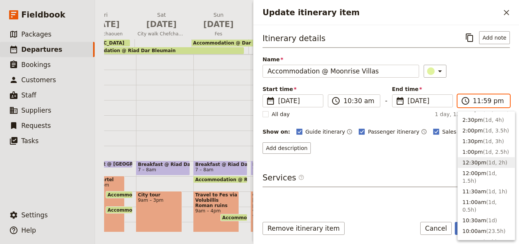
scroll to position [266, 0]
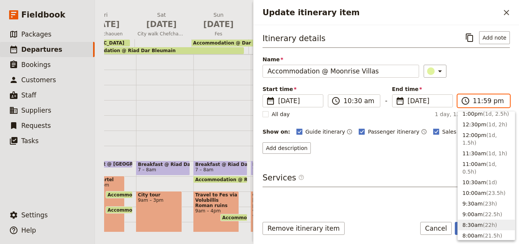
click at [469, 219] on button "8:30am ( 22h )" at bounding box center [486, 224] width 57 height 11
type input "08:30 am"
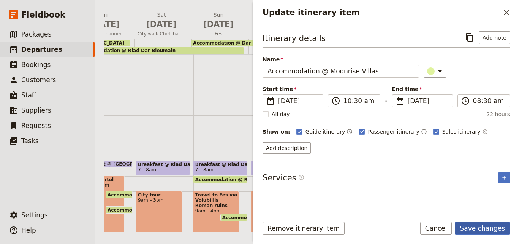
click at [491, 228] on button "Save changes" at bounding box center [482, 228] width 55 height 13
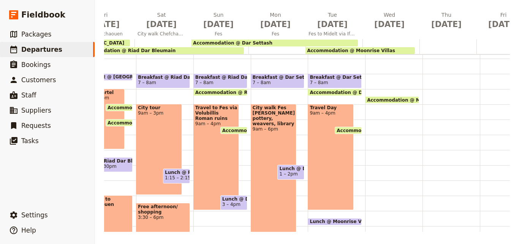
scroll to position [76, 0]
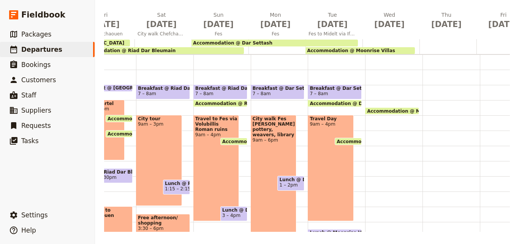
click at [344, 89] on span "Breakfast @ Dar Settash" at bounding box center [335, 88] width 50 height 5
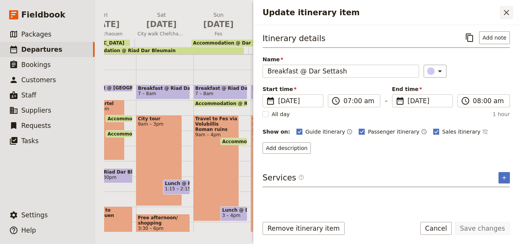
click at [508, 17] on button "​" at bounding box center [506, 12] width 13 height 13
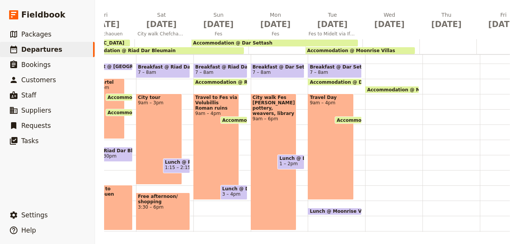
scroll to position [114, 0]
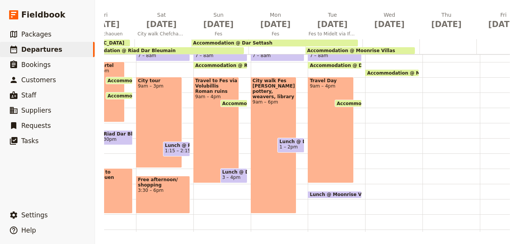
click at [335, 194] on span "Lunch @ Moonrise Villas" at bounding box center [343, 194] width 66 height 5
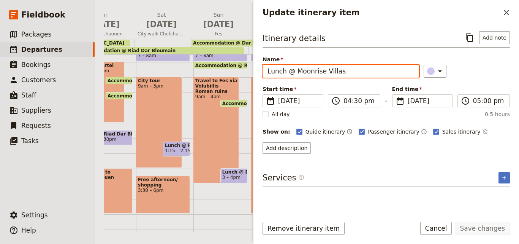
drag, startPoint x: 375, startPoint y: 72, endPoint x: 256, endPoint y: 71, distance: 119.4
click at [256, 71] on div "Itinerary details ​ Add note Name Lunch @ Moonrise Villas ​ Start time ​ [DATE]…" at bounding box center [387, 117] width 266 height 185
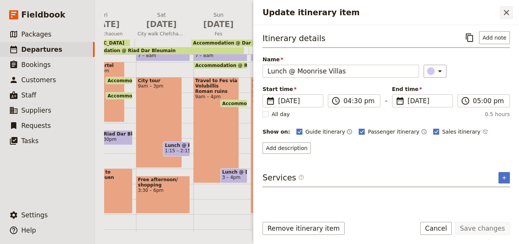
click at [508, 15] on icon "Close drawer" at bounding box center [506, 12] width 9 height 9
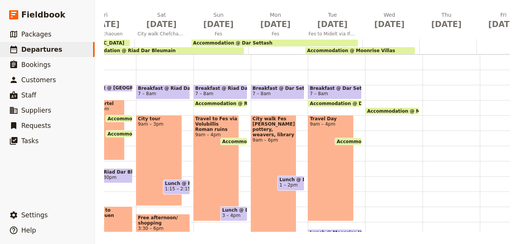
scroll to position [38, 0]
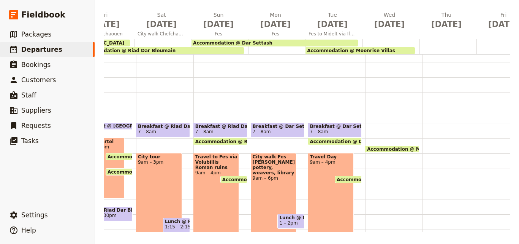
click at [381, 123] on div "Accommodation @ Moonrise Villas 10:30 – 8:30am" at bounding box center [393, 198] width 57 height 365
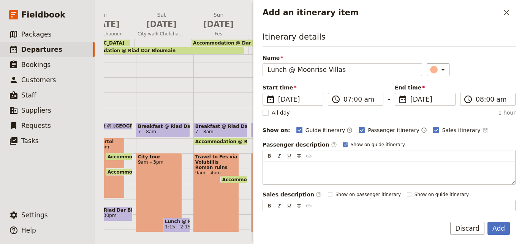
drag, startPoint x: 284, startPoint y: 69, endPoint x: 259, endPoint y: 68, distance: 24.8
click at [259, 68] on div "Itinerary details Name Lunch @ Moonrise Villas ​ Start time ​ [DATE] [DATE] [DA…" at bounding box center [387, 117] width 266 height 185
type input "Breakfast @ Moonrise Villas"
click at [430, 68] on div "Add an itinerary item" at bounding box center [434, 70] width 8 height 8
click at [437, 105] on div "button" at bounding box center [436, 104] width 8 height 8
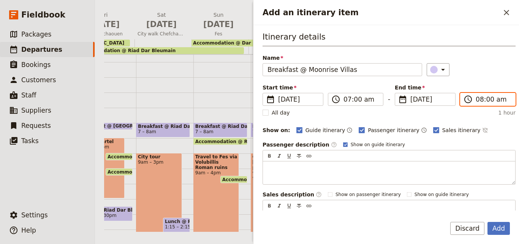
click at [479, 99] on input "08:00 am" at bounding box center [493, 99] width 35 height 9
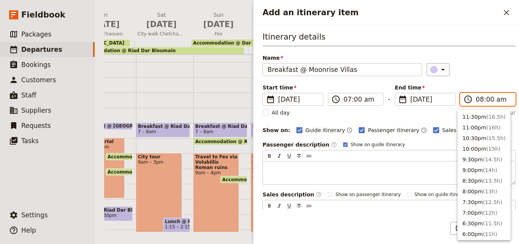
scroll to position [332, 0]
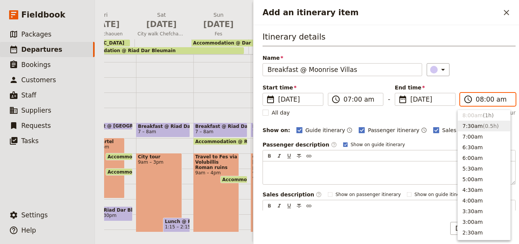
click at [483, 123] on span "( 0.5h )" at bounding box center [491, 126] width 16 height 6
type input "07:30 am"
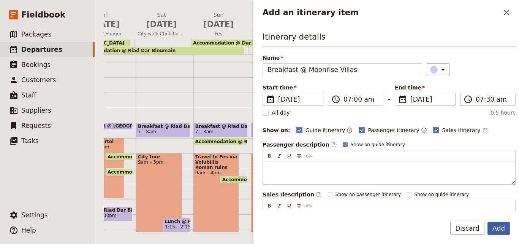
click at [500, 230] on button "Add" at bounding box center [499, 228] width 22 height 13
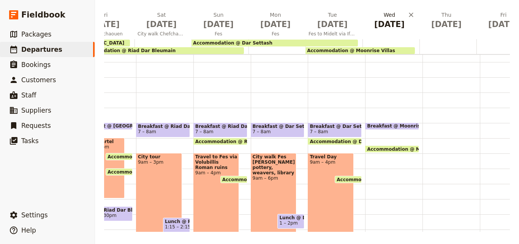
click at [392, 18] on h2 "[DATE]" at bounding box center [390, 20] width 48 height 19
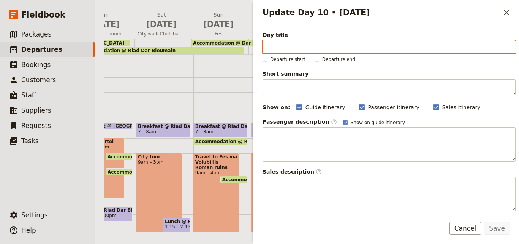
paste input "Midelt To Merzouga/ Merzouga"
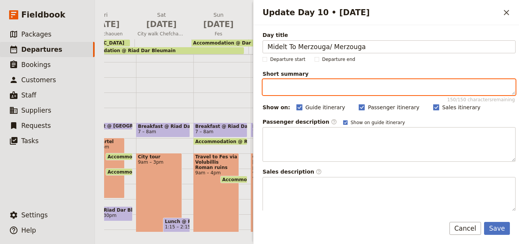
click at [349, 85] on textarea "Short summary 150 / 150 characters remaining" at bounding box center [389, 87] width 253 height 16
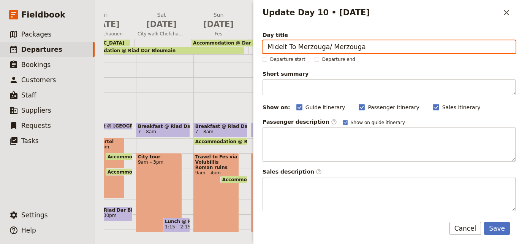
click at [270, 47] on input "Midelt To Merzouga/ Merzouga" at bounding box center [389, 46] width 253 height 13
type input "Midelt To Merzouga/ Merzouga"
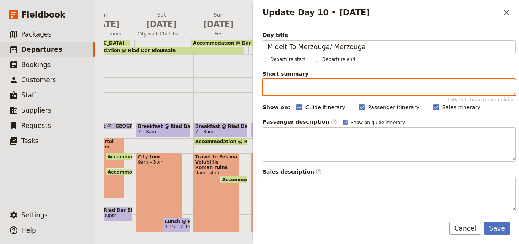
paste textarea "Edge of the Sahara"
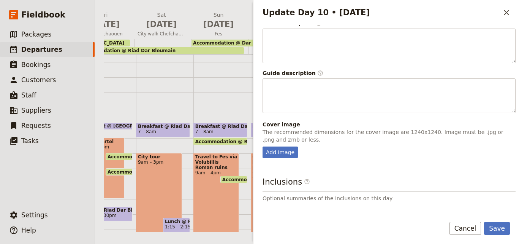
scroll to position [200, 0]
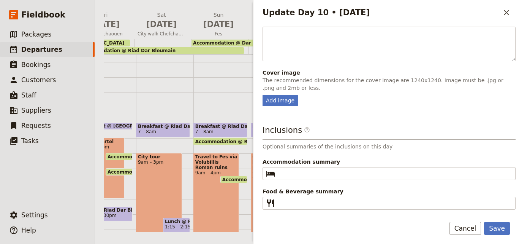
type textarea "Edge of the Sahara"
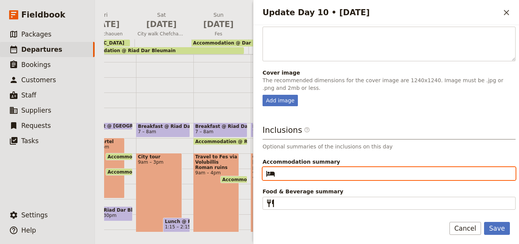
paste input "Itran Royal Camp"
type input "Itran Royal Camp"
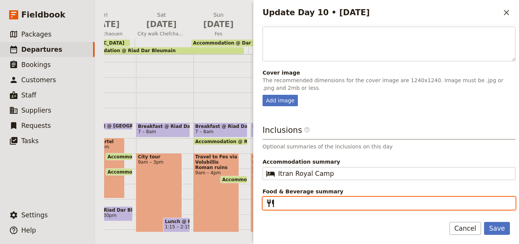
paste input "B L D"
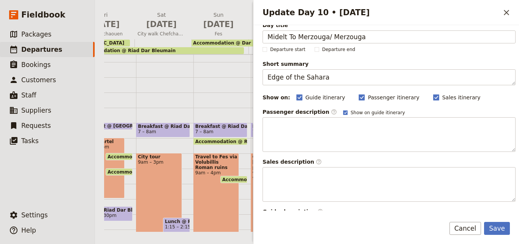
scroll to position [0, 0]
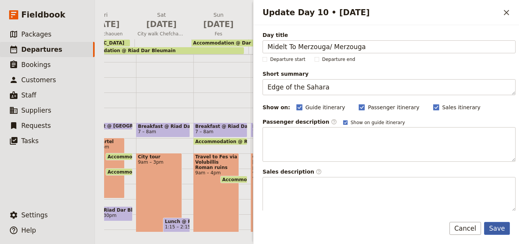
type input "B L D"
click at [490, 228] on button "Save" at bounding box center [497, 228] width 26 height 13
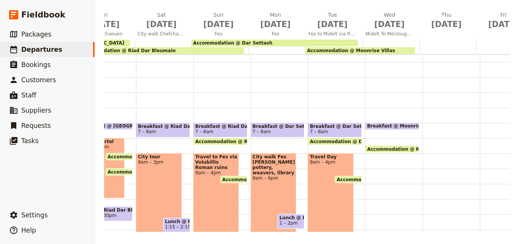
click at [404, 40] on div at bounding box center [391, 46] width 57 height 15
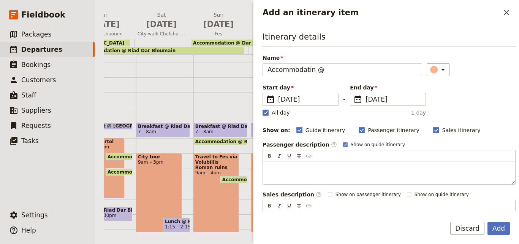
type input "Accommodatin @"
click at [265, 113] on rect "Add an itinerary item" at bounding box center [266, 113] width 6 height 6
click at [263, 109] on input "All day" at bounding box center [262, 108] width 0 height 0
checkbox input "false"
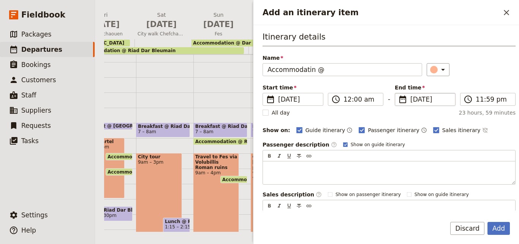
click at [412, 99] on span "[DATE]" at bounding box center [431, 99] width 40 height 9
click at [399, 93] on input "[DATE]" at bounding box center [398, 93] width 0 height 0
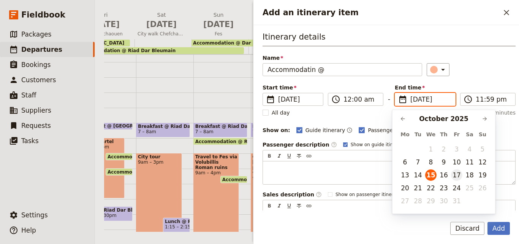
click at [457, 176] on button "17" at bounding box center [456, 174] width 11 height 11
type input "[DATE]"
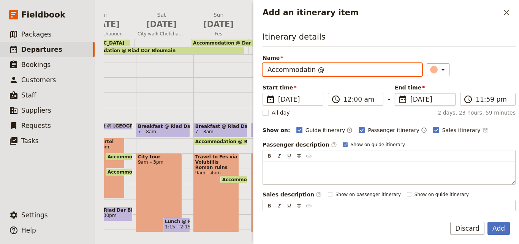
paste input "Itran Royal Camp"
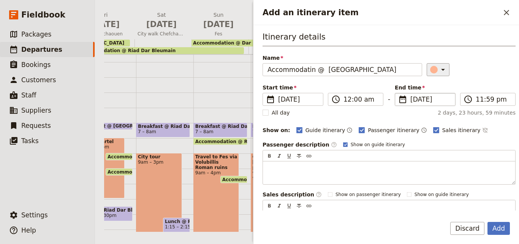
click at [430, 71] on div "Add an itinerary item" at bounding box center [434, 70] width 8 height 8
click at [427, 95] on div "button" at bounding box center [427, 95] width 8 height 8
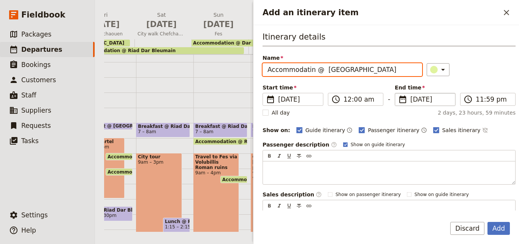
drag, startPoint x: 287, startPoint y: 70, endPoint x: 280, endPoint y: 70, distance: 6.5
click at [280, 70] on input "Accommodatin @ [GEOGRAPHIC_DATA]" at bounding box center [343, 69] width 160 height 13
click at [332, 70] on input "Accommodation @ [GEOGRAPHIC_DATA]" at bounding box center [343, 69] width 160 height 13
type input "Accommodation @ [GEOGRAPHIC_DATA]"
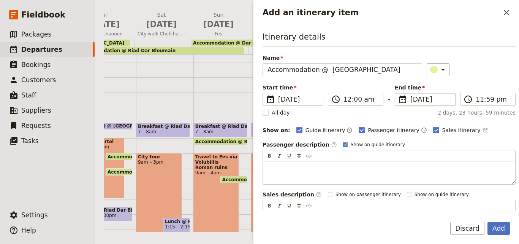
drag, startPoint x: 332, startPoint y: 70, endPoint x: 357, endPoint y: 41, distance: 38.6
click at [357, 41] on h3 "Itinerary details" at bounding box center [389, 38] width 253 height 15
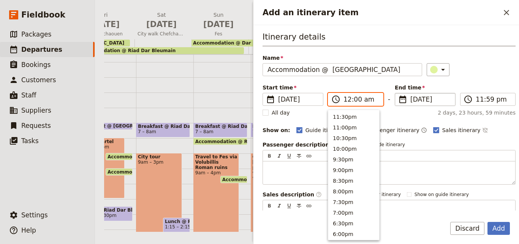
click at [348, 98] on input "12:00 am" at bounding box center [361, 99] width 35 height 9
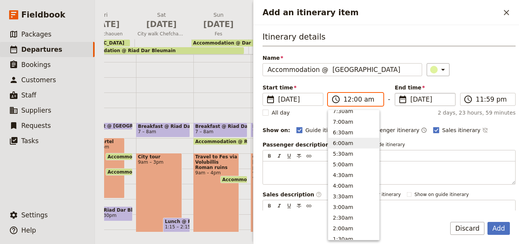
scroll to position [232, 0]
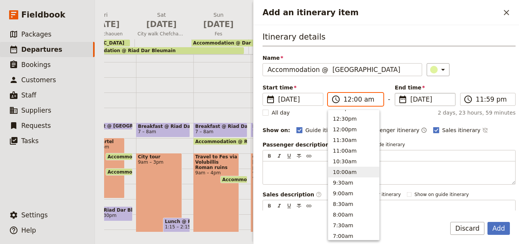
click at [346, 167] on button "10:00am" at bounding box center [354, 172] width 51 height 11
type input "10:00 am"
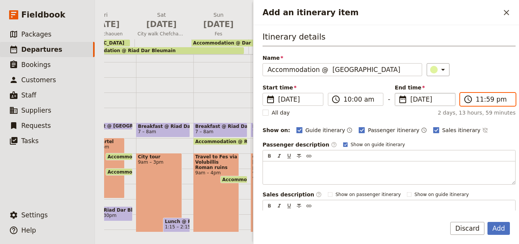
click at [478, 95] on input "11:59 pm" at bounding box center [493, 99] width 35 height 9
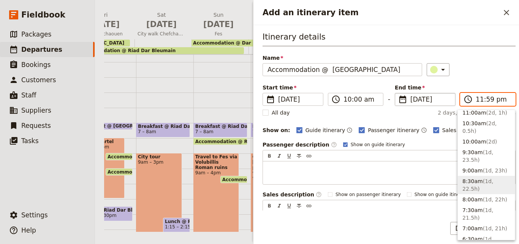
scroll to position [326, 0]
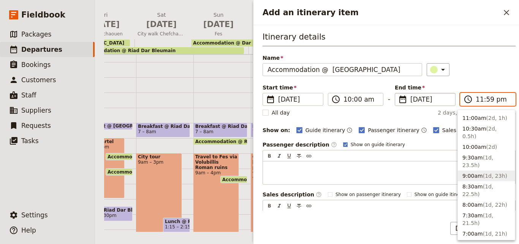
click at [483, 173] on span "( 1d, 23h )" at bounding box center [495, 176] width 24 height 6
type input "09:00 am"
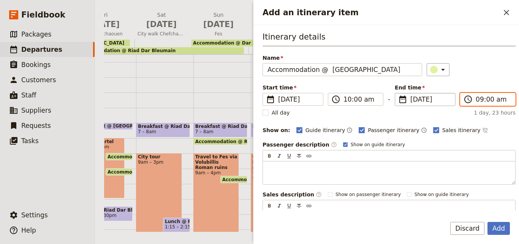
scroll to position [91, 0]
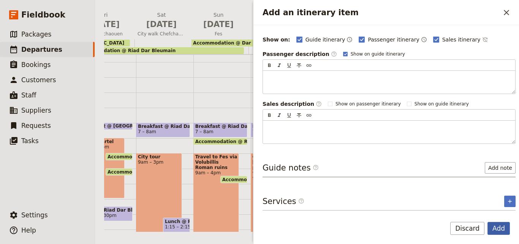
drag, startPoint x: 506, startPoint y: 231, endPoint x: 504, endPoint y: 227, distance: 5.0
click at [506, 231] on button "Add" at bounding box center [499, 228] width 22 height 13
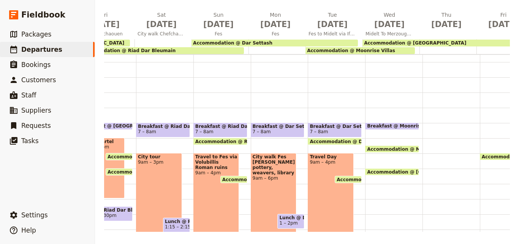
scroll to position [76, 0]
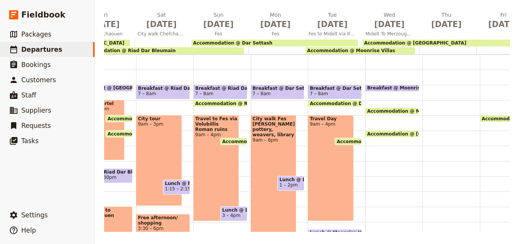
click at [379, 147] on div "Breakfast @ Moonrise Villas 7 – 7:30am Accommodation @ Moonrise Villas 10:30 – …" at bounding box center [393, 160] width 57 height 365
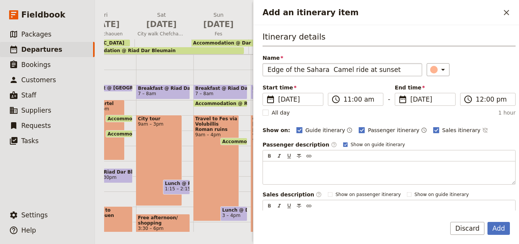
click at [324, 70] on input "Edge of the Sahara Camel ride at sunset" at bounding box center [343, 69] width 160 height 13
type input "Edge of the Sahara & Camel ride at sunset"
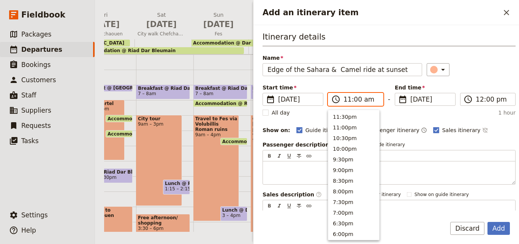
click at [345, 99] on input "11:00 am" at bounding box center [361, 99] width 35 height 9
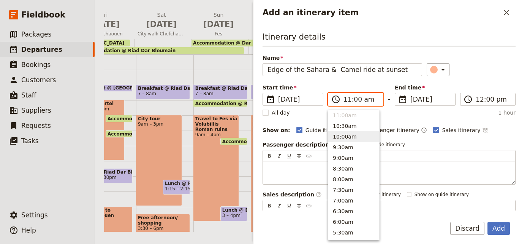
click at [346, 133] on button "10:00am" at bounding box center [354, 136] width 51 height 11
type input "10:00 am"
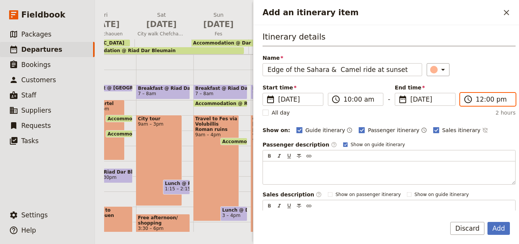
click at [481, 98] on input "12:00 pm" at bounding box center [493, 99] width 35 height 9
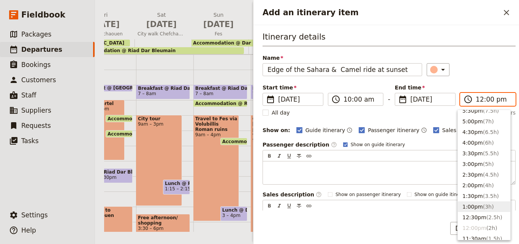
scroll to position [94, 0]
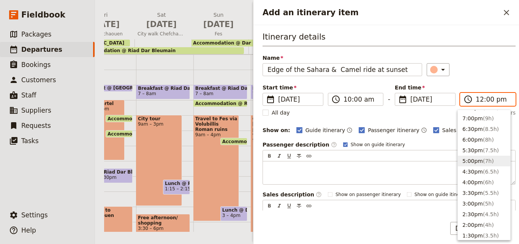
click at [481, 165] on button "5:00pm ( 7h )" at bounding box center [484, 161] width 52 height 11
type input "05:00 pm"
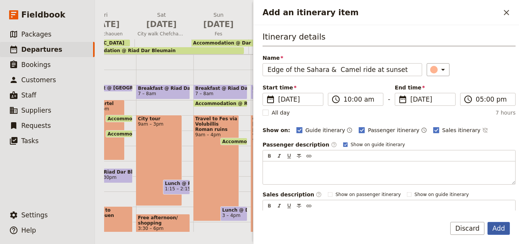
click at [508, 230] on button "Add" at bounding box center [499, 228] width 22 height 13
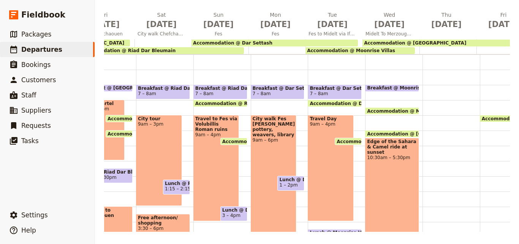
click at [402, 86] on span "Breakfast @ Moonrise Villas" at bounding box center [404, 87] width 75 height 5
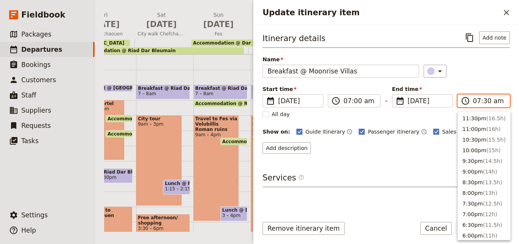
click at [478, 100] on input "07:30 am" at bounding box center [489, 100] width 32 height 9
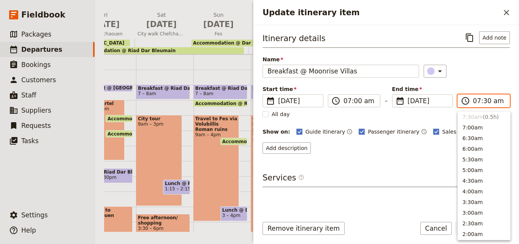
click at [477, 116] on li "7:30am ( 0.5h )" at bounding box center [484, 116] width 52 height 11
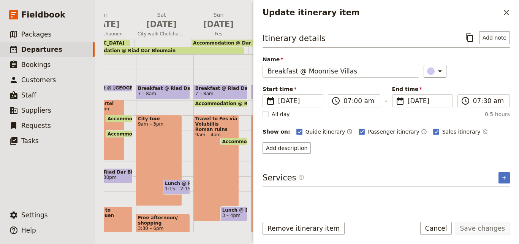
click at [478, 84] on div "Itinerary details ​ Add note Name Breakfast @ Moonrise Villas ​ Start time ​ [D…" at bounding box center [387, 92] width 248 height 122
click at [488, 103] on input "07:30 am" at bounding box center [489, 100] width 32 height 9
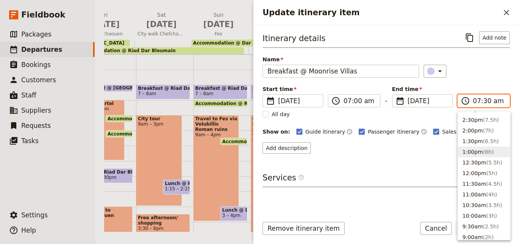
scroll to position [266, 0]
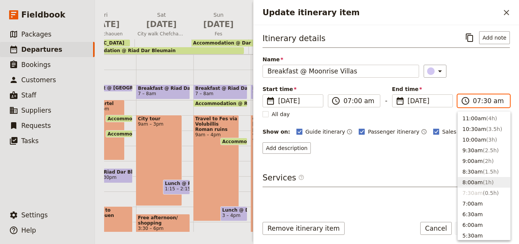
click at [477, 184] on button "8:00am ( 1h )" at bounding box center [484, 182] width 52 height 11
type input "08:00 am"
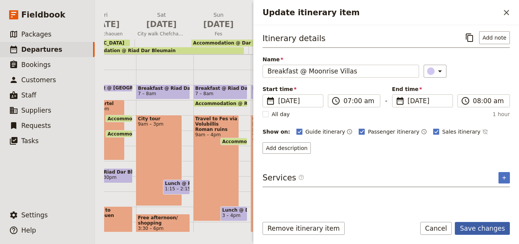
click at [471, 226] on button "Save changes" at bounding box center [482, 228] width 55 height 13
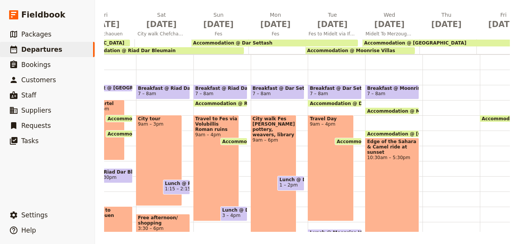
click at [376, 173] on div "Edge of the Sahara & Camel ride at sunset 10:30am – 5:30pm" at bounding box center [392, 191] width 54 height 106
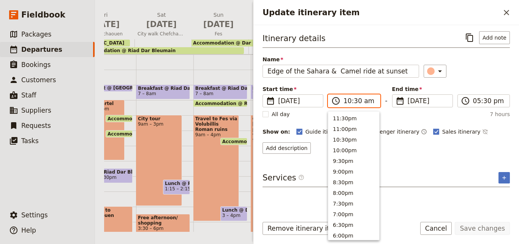
click at [354, 98] on input "10:30 am" at bounding box center [360, 100] width 32 height 9
click at [352, 146] on button "9:00am" at bounding box center [354, 148] width 51 height 11
type input "09:00 am"
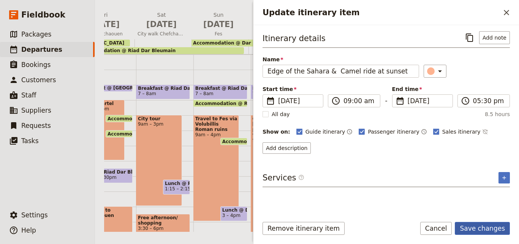
click at [484, 227] on button "Save changes" at bounding box center [482, 228] width 55 height 13
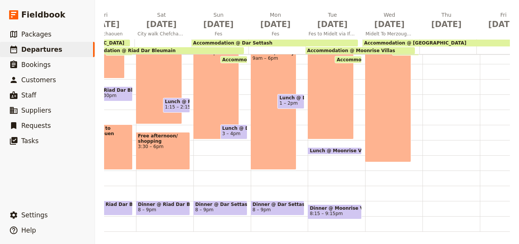
scroll to position [163, 0]
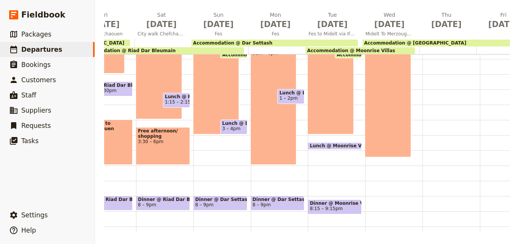
click at [349, 145] on span "Lunch @ Moonrise Villas" at bounding box center [343, 145] width 66 height 5
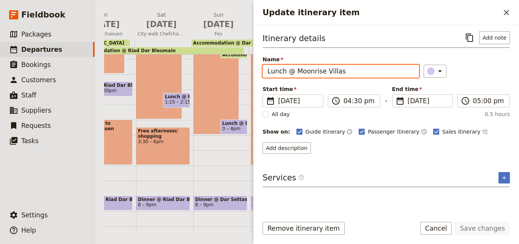
click at [377, 70] on input "Lunch @ Moonrise Villas" at bounding box center [341, 71] width 157 height 13
click at [376, 70] on input "Lunch @ Moonrise Villas" at bounding box center [341, 71] width 157 height 13
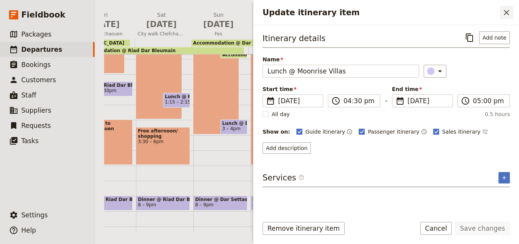
click at [508, 10] on icon "Close drawer" at bounding box center [506, 12] width 9 height 9
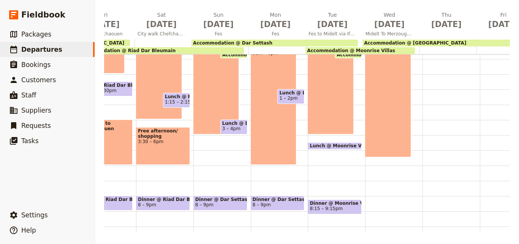
click at [386, 166] on div "Breakfast @ Moonrise Villas 7 – 8am Accommodation @ [GEOGRAPHIC_DATA] 10:30 – 8…" at bounding box center [393, 74] width 57 height 365
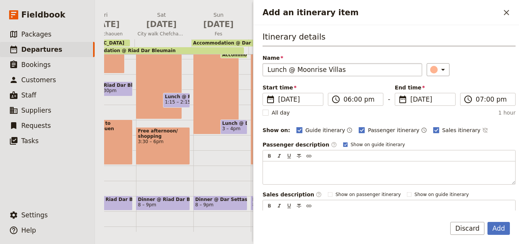
drag, startPoint x: 294, startPoint y: 70, endPoint x: 339, endPoint y: 70, distance: 44.9
click at [339, 70] on input "Lunch @ Moonrise Villas" at bounding box center [343, 69] width 160 height 13
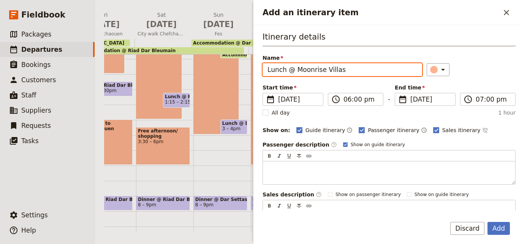
paste input "Itran Royal Camp"
type input "Lunch @ [GEOGRAPHIC_DATA]"
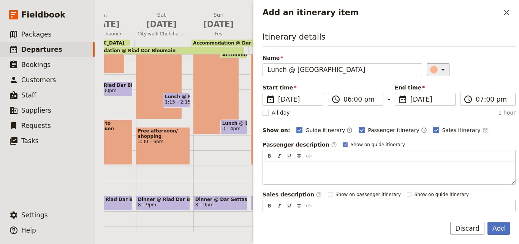
click at [442, 69] on icon "Add an itinerary item" at bounding box center [444, 70] width 4 height 2
click at [435, 103] on div "button" at bounding box center [436, 104] width 8 height 8
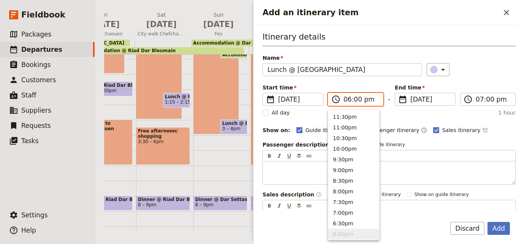
click at [349, 102] on input "06:00 pm" at bounding box center [361, 99] width 35 height 9
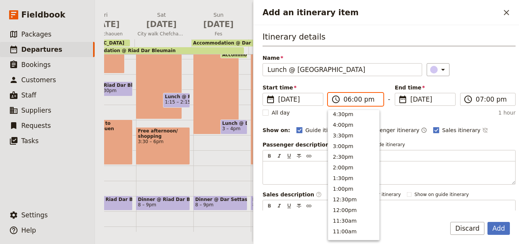
scroll to position [152, 0]
click at [346, 165] on button "2:00pm" at bounding box center [354, 167] width 51 height 11
type input "02:00 pm"
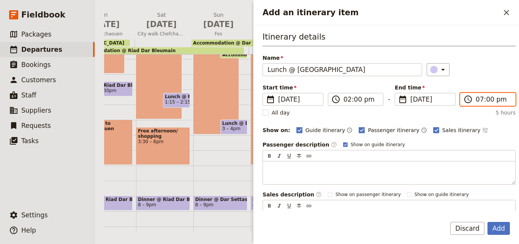
click at [477, 98] on input "07:00 pm" at bounding box center [493, 99] width 35 height 9
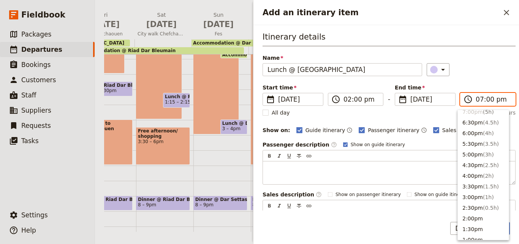
scroll to position [114, 0]
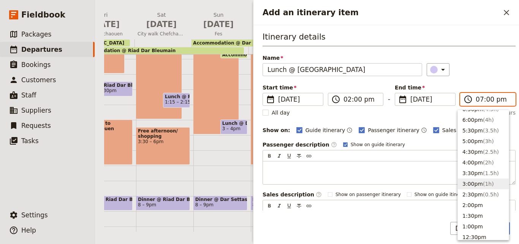
click at [478, 181] on button "3:00pm ( 1h )" at bounding box center [483, 183] width 51 height 11
type input "03:00 pm"
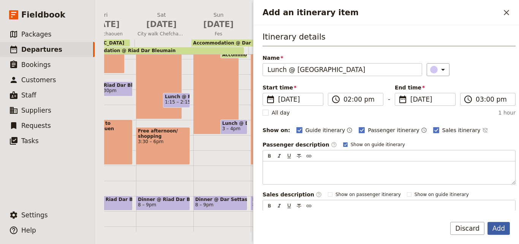
click at [503, 228] on button "Add" at bounding box center [499, 228] width 22 height 13
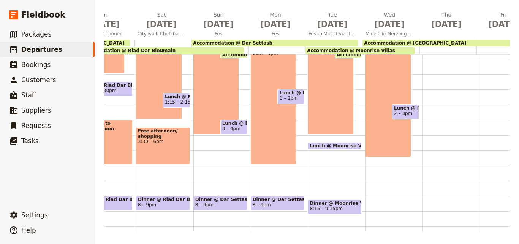
click at [405, 110] on span "Lunch @ [GEOGRAPHIC_DATA]" at bounding box center [405, 107] width 23 height 5
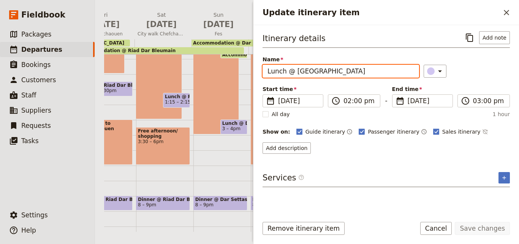
click at [367, 71] on input "Lunch @ [GEOGRAPHIC_DATA]" at bounding box center [341, 71] width 157 height 13
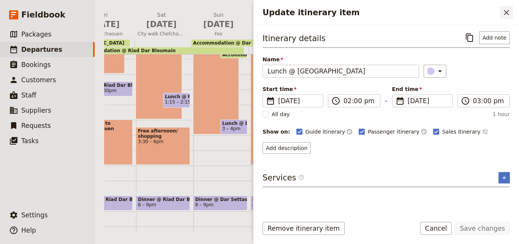
click at [502, 14] on icon "Close drawer" at bounding box center [506, 12] width 9 height 9
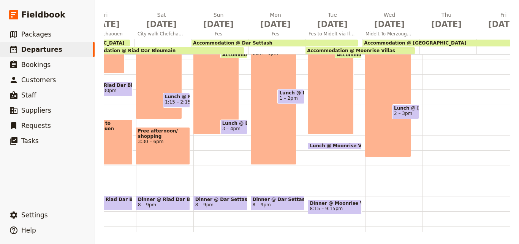
click at [383, 201] on div "Breakfast @ Moonrise Villas 7 – 8am Accommodation @ [GEOGRAPHIC_DATA] 10:30 – 8…" at bounding box center [393, 74] width 57 height 365
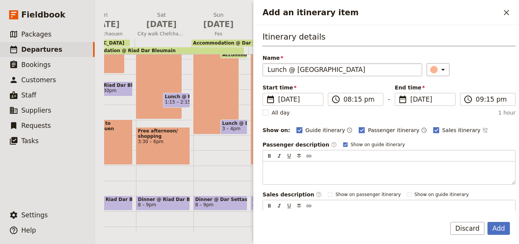
click at [284, 70] on input "Lunch @ [GEOGRAPHIC_DATA]" at bounding box center [343, 69] width 160 height 13
type input "Dinner @ [GEOGRAPHIC_DATA]"
click at [439, 65] on icon "Add an itinerary item" at bounding box center [443, 69] width 9 height 9
click at [436, 101] on div "button" at bounding box center [436, 104] width 8 height 8
click at [485, 100] on input "09:15 pm" at bounding box center [493, 99] width 35 height 9
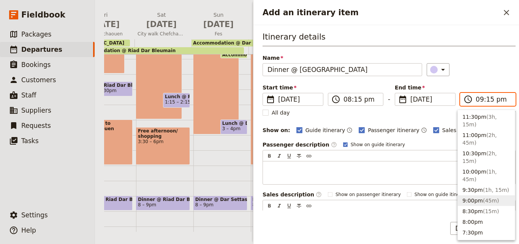
click at [485, 100] on input "09:15 pm" at bounding box center [493, 99] width 35 height 9
click at [486, 100] on input "09:15 pm" at bounding box center [493, 99] width 35 height 9
type input "09:00 pm"
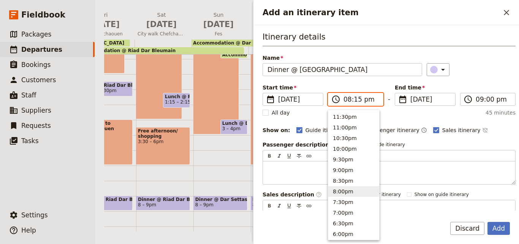
click at [355, 101] on input "08:15 pm" at bounding box center [361, 99] width 35 height 9
click at [357, 102] on input "08:15 pm" at bounding box center [361, 99] width 35 height 9
click at [356, 100] on input "08:15 pm" at bounding box center [361, 99] width 35 height 9
type input "08:00 pm"
click at [504, 232] on button "Add" at bounding box center [499, 228] width 22 height 13
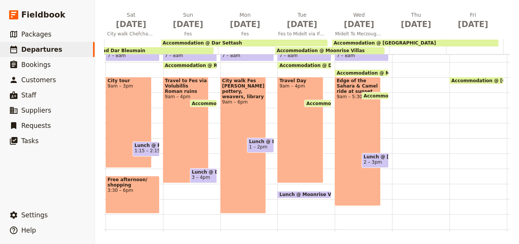
scroll to position [76, 0]
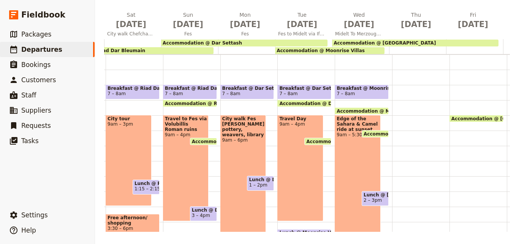
click at [360, 87] on span "Breakfast @ Moonrise Villas" at bounding box center [362, 88] width 50 height 5
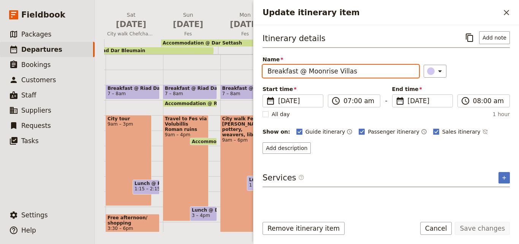
drag, startPoint x: 302, startPoint y: 71, endPoint x: 267, endPoint y: 71, distance: 34.6
click at [267, 71] on input "Breakfast @ Moonrise Villas" at bounding box center [341, 71] width 157 height 13
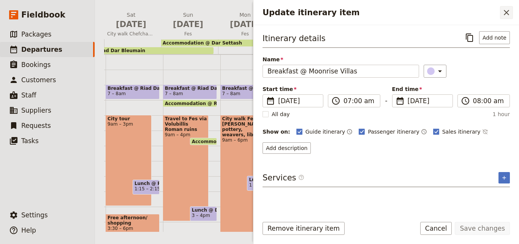
click at [502, 14] on button "​" at bounding box center [506, 12] width 13 height 13
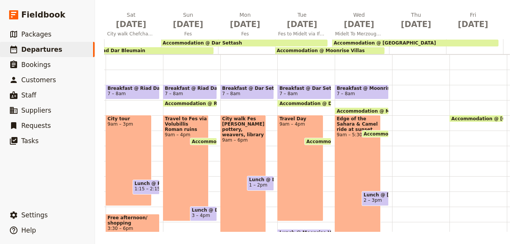
click at [406, 92] on div at bounding box center [420, 160] width 57 height 365
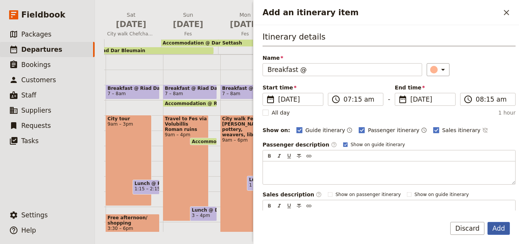
type input "Breakfast @"
click at [505, 232] on button "Add" at bounding box center [499, 228] width 22 height 13
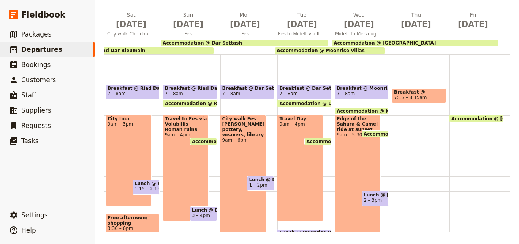
click at [409, 41] on span "Accommodation @ [GEOGRAPHIC_DATA]" at bounding box center [385, 42] width 102 height 5
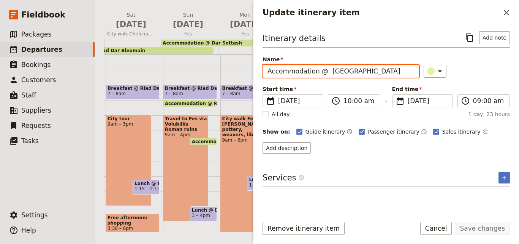
drag, startPoint x: 388, startPoint y: 73, endPoint x: 324, endPoint y: 70, distance: 63.6
click at [324, 70] on input "Accommodation @ [GEOGRAPHIC_DATA]" at bounding box center [341, 71] width 157 height 13
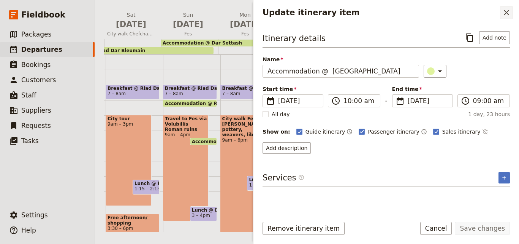
click at [506, 10] on icon "Close drawer" at bounding box center [506, 12] width 9 height 9
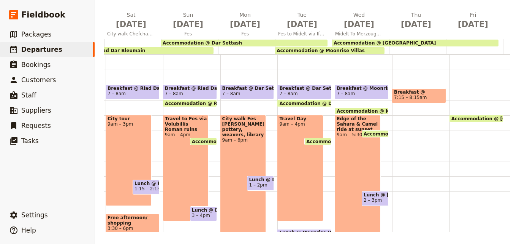
click at [415, 95] on span "7:15 – 8:15am" at bounding box center [410, 97] width 33 height 5
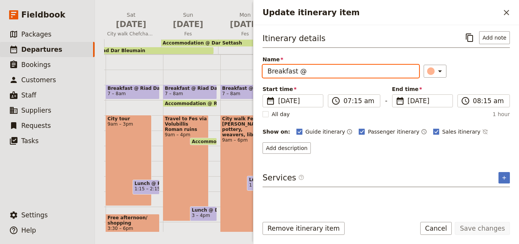
drag, startPoint x: 354, startPoint y: 73, endPoint x: 342, endPoint y: 71, distance: 12.7
click at [342, 71] on input "Breakfast @" at bounding box center [341, 71] width 157 height 13
paste input "Itran Royal Camp"
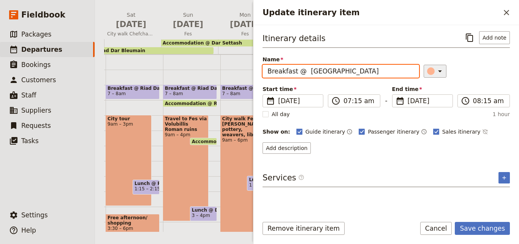
type input "Breakfast @ [GEOGRAPHIC_DATA]"
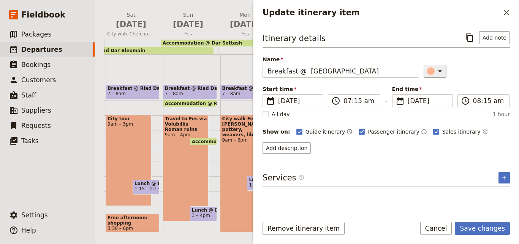
click at [429, 69] on div "Update itinerary item" at bounding box center [431, 71] width 8 height 8
click at [435, 106] on div "button" at bounding box center [436, 106] width 8 height 8
click at [490, 227] on button "Save changes" at bounding box center [482, 228] width 55 height 13
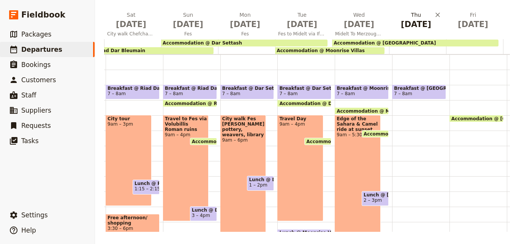
click at [415, 22] on span "[DATE]" at bounding box center [416, 24] width 48 height 11
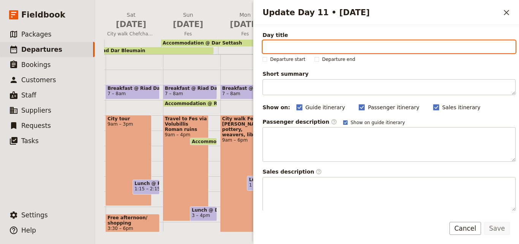
paste input "Midelt To Merzouga/ Merzouga"
type input "Midelt To Merzouga/ Merzouga"
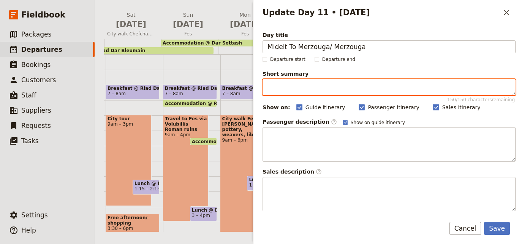
paste textarea "Cooking class Traditional music"
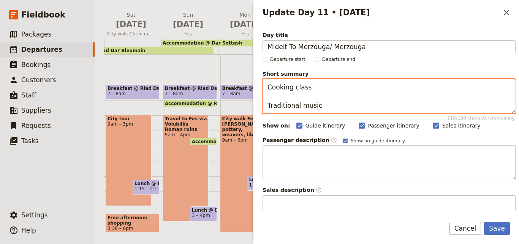
click at [310, 89] on textarea "Cooking class Traditional music" at bounding box center [389, 96] width 253 height 34
click at [265, 106] on textarea "Cooking class & Traditional music" at bounding box center [389, 96] width 253 height 34
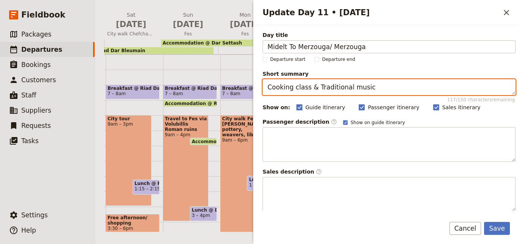
click at [267, 89] on textarea "Cooking class & Traditional music" at bounding box center [389, 87] width 253 height 16
click at [378, 91] on textarea "Cooking class & Traditional music" at bounding box center [389, 87] width 253 height 16
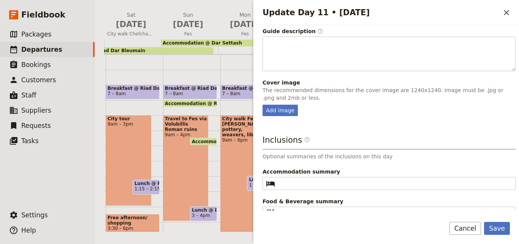
scroll to position [200, 0]
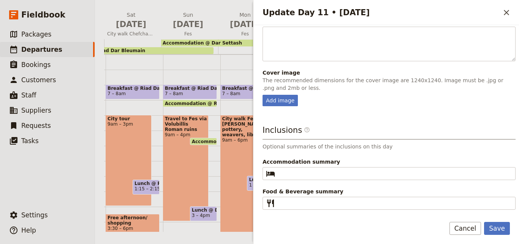
type textarea "Cooking class & Traditional music"
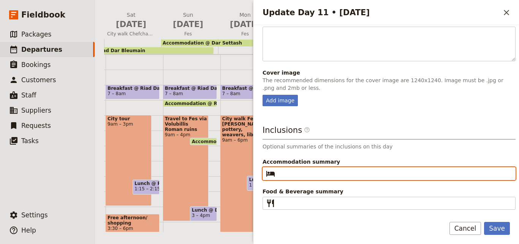
paste input "Itran Royal Camp"
type input "Itran Royal Camp"
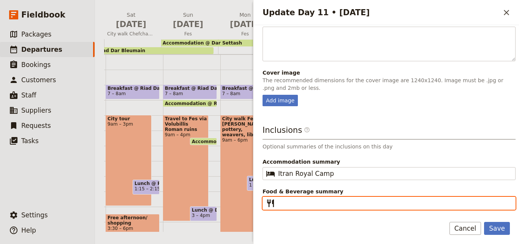
paste input "B L D"
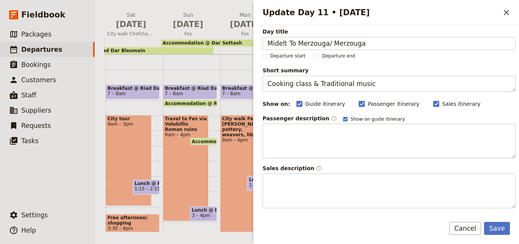
scroll to position [0, 0]
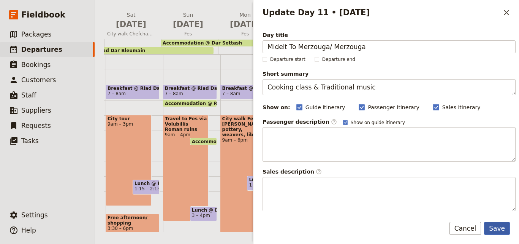
type input "B L D"
click at [502, 233] on button "Save" at bounding box center [497, 228] width 26 height 13
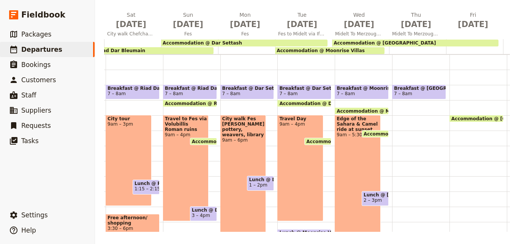
click at [413, 134] on div "Breakfast @ [GEOGRAPHIC_DATA] 7 – 8am" at bounding box center [420, 160] width 57 height 365
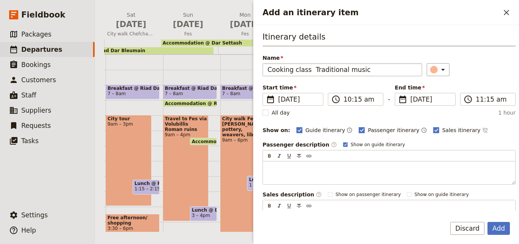
click at [308, 70] on input "Cooking class Traditional music" at bounding box center [343, 69] width 160 height 13
type input "Cooking class & Traditional music"
click at [356, 100] on input "10:15 am" at bounding box center [361, 99] width 35 height 9
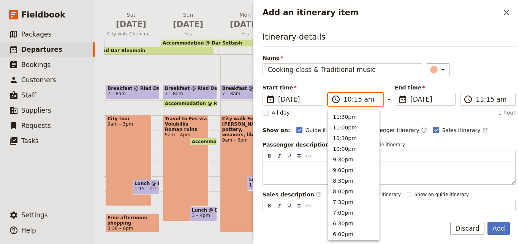
scroll to position [289, 0]
click at [356, 100] on input "10:15 am" at bounding box center [361, 99] width 35 height 9
type input "10:00 am"
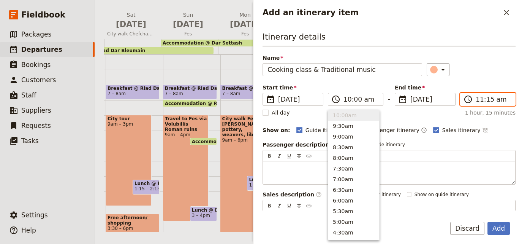
click at [485, 101] on input "11:15 am" at bounding box center [493, 99] width 35 height 9
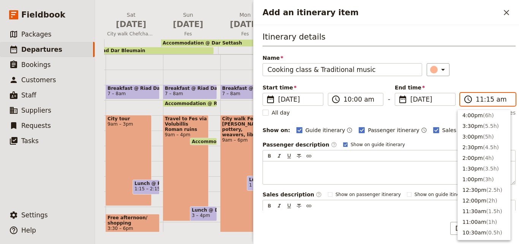
scroll to position [116, 0]
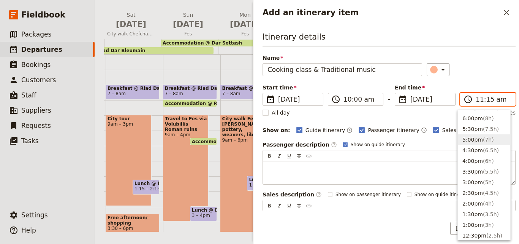
click at [477, 139] on button "5:00pm ( 7h )" at bounding box center [484, 139] width 52 height 11
type input "05:00 pm"
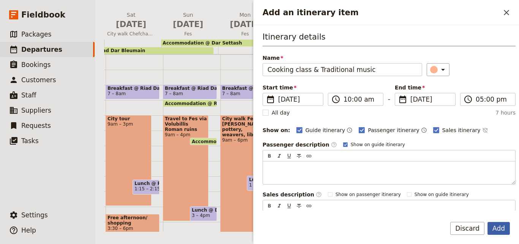
click at [506, 230] on button "Add" at bounding box center [499, 228] width 22 height 13
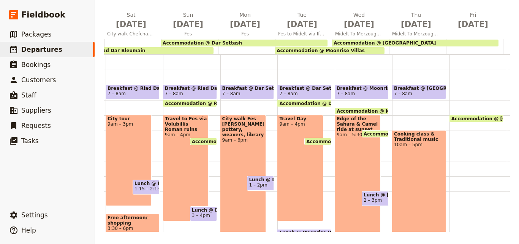
click at [425, 139] on span "Cooking class & Traditional music" at bounding box center [419, 136] width 50 height 11
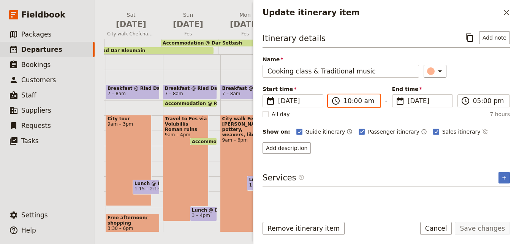
click at [347, 98] on input "10:00 am" at bounding box center [360, 100] width 32 height 9
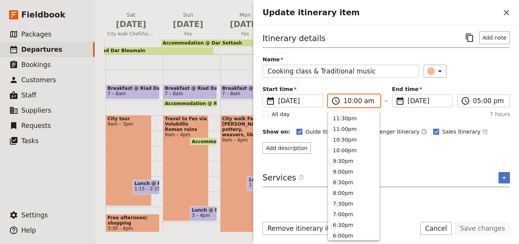
scroll to position [289, 0]
click at [355, 138] on button "9:00am" at bounding box center [354, 138] width 51 height 11
type input "09:00 am"
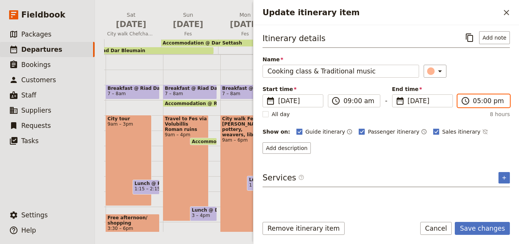
click at [475, 99] on input "05:00 pm" at bounding box center [489, 100] width 32 height 9
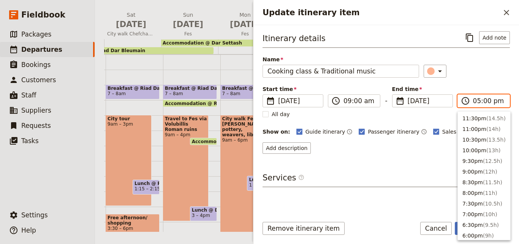
scroll to position [140, 0]
click at [483, 135] on span "( 7h )" at bounding box center [488, 138] width 11 height 6
type input "04:00 pm"
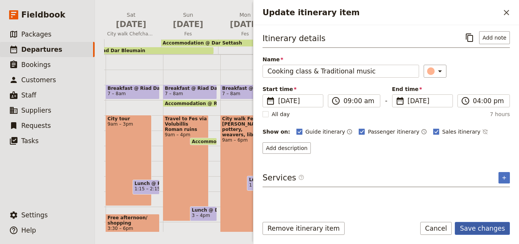
click at [495, 230] on button "Save changes" at bounding box center [482, 228] width 55 height 13
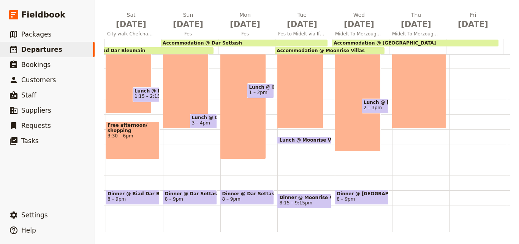
scroll to position [156, 0]
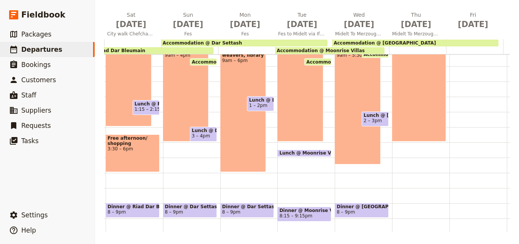
click at [372, 116] on span "Lunch @ [GEOGRAPHIC_DATA]" at bounding box center [375, 115] width 23 height 5
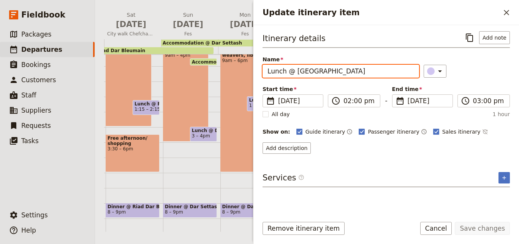
drag, startPoint x: 382, startPoint y: 76, endPoint x: 265, endPoint y: 68, distance: 117.0
click at [265, 68] on input "Lunch @ [GEOGRAPHIC_DATA]" at bounding box center [341, 71] width 157 height 13
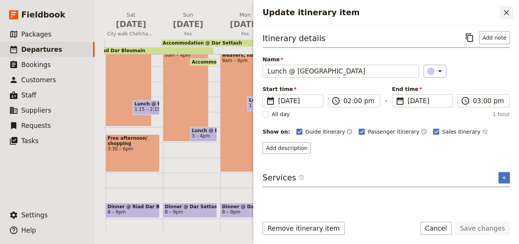
click at [506, 11] on icon "Close drawer" at bounding box center [506, 12] width 5 height 5
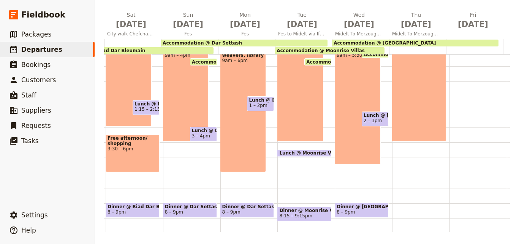
click at [421, 151] on div "Breakfast @ [GEOGRAPHIC_DATA] 7 – 8am Cooking class & Traditional music 9am – 4…" at bounding box center [420, 81] width 57 height 365
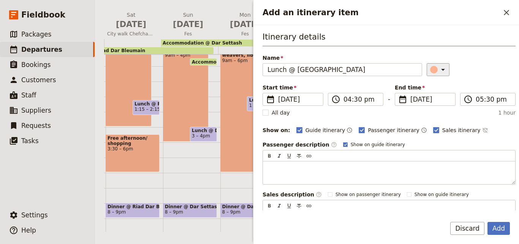
type input "Lunch @ [GEOGRAPHIC_DATA]"
click at [441, 70] on button "​" at bounding box center [438, 69] width 23 height 13
click at [435, 102] on div "button" at bounding box center [436, 104] width 8 height 8
click at [502, 222] on button "Add" at bounding box center [499, 228] width 22 height 13
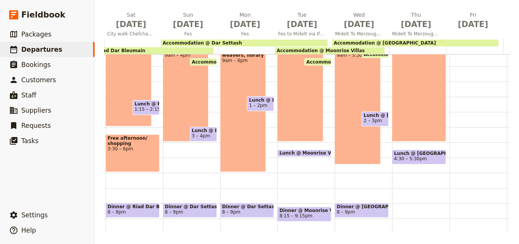
click at [361, 210] on span "8 – 9pm" at bounding box center [362, 211] width 50 height 5
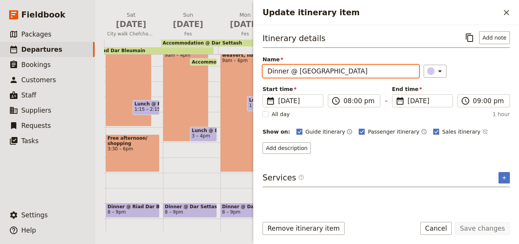
click at [361, 73] on input "Dinner @ [GEOGRAPHIC_DATA]" at bounding box center [341, 71] width 157 height 13
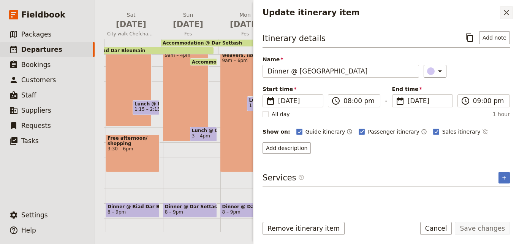
click at [512, 16] on button "​" at bounding box center [506, 12] width 13 height 13
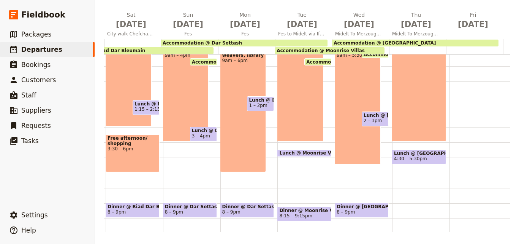
click at [400, 203] on div "Breakfast @ [GEOGRAPHIC_DATA] 7 – 8am Cooking class & Traditional music 9am – 4…" at bounding box center [420, 81] width 57 height 365
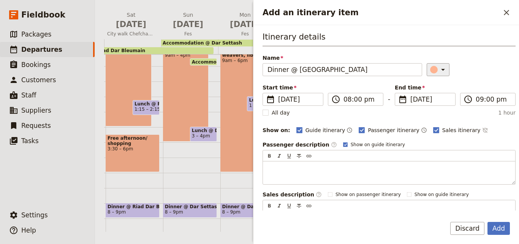
type input "Dinner @ [GEOGRAPHIC_DATA]"
click at [431, 65] on div "​" at bounding box center [439, 69] width 17 height 9
click at [433, 103] on div "button" at bounding box center [436, 104] width 8 height 8
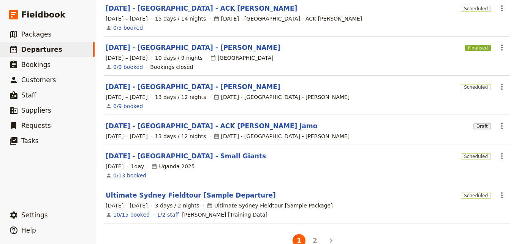
scroll to position [239, 0]
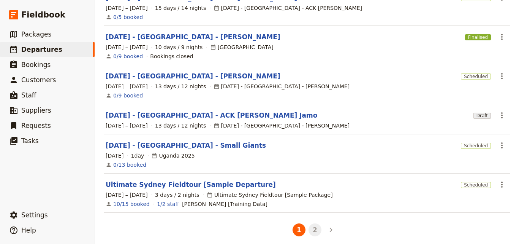
click at [315, 226] on button "2" at bounding box center [315, 229] width 13 height 13
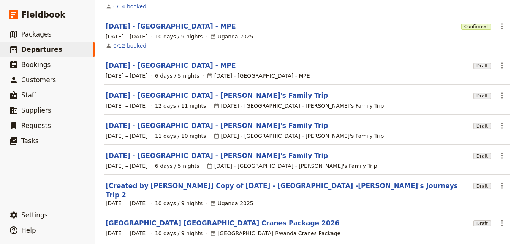
scroll to position [159, 0]
